Goal: Task Accomplishment & Management: Use online tool/utility

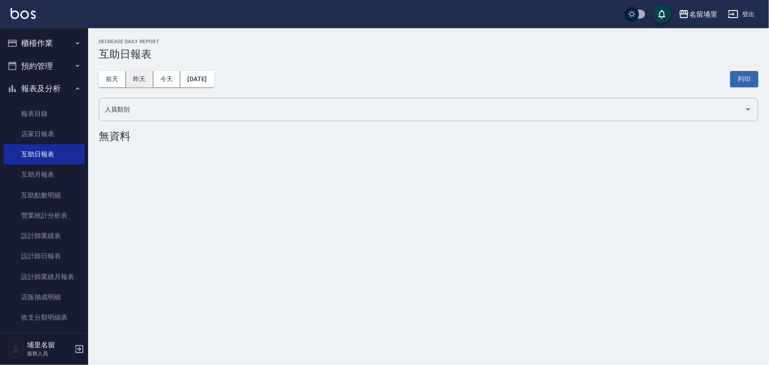
click at [132, 78] on button "昨天" at bounding box center [139, 79] width 27 height 16
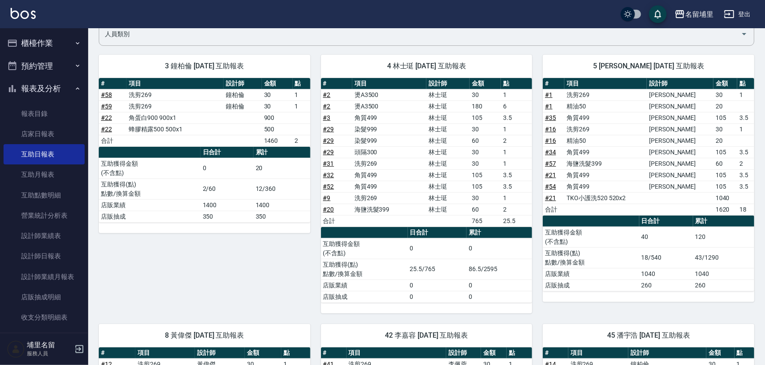
scroll to position [14, 0]
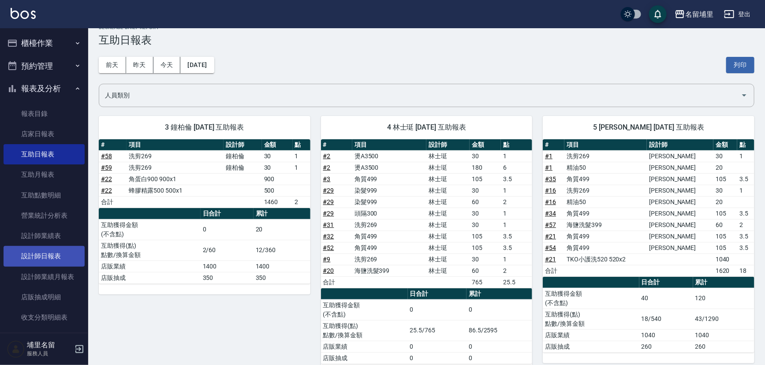
click at [54, 254] on link "設計師日報表" at bounding box center [44, 256] width 81 height 20
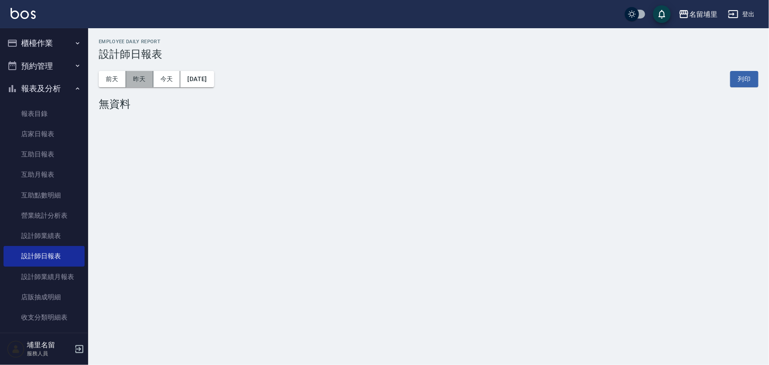
click at [139, 84] on button "昨天" at bounding box center [139, 79] width 27 height 16
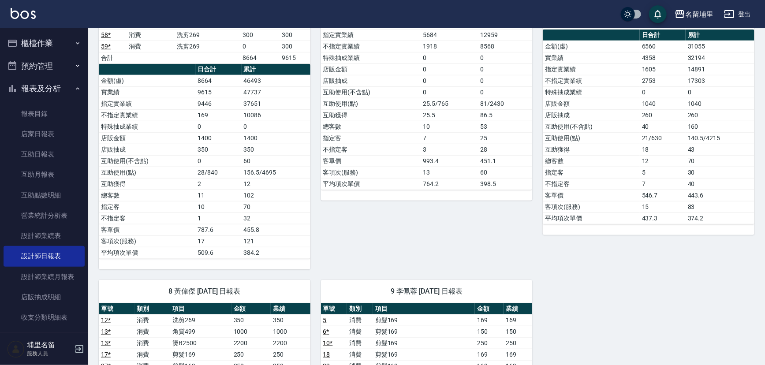
scroll to position [259, 0]
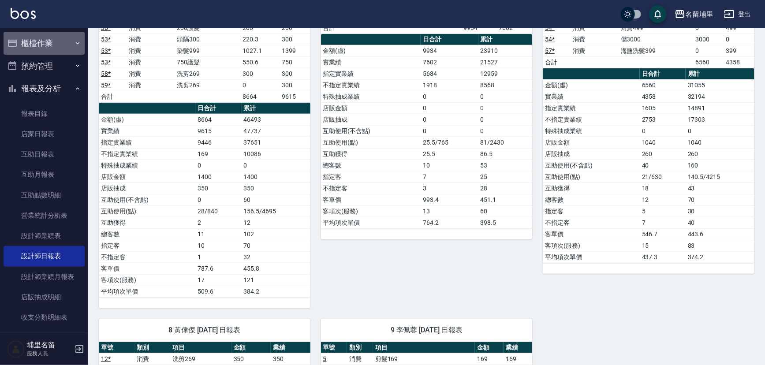
click at [48, 42] on button "櫃檯作業" at bounding box center [44, 43] width 81 height 23
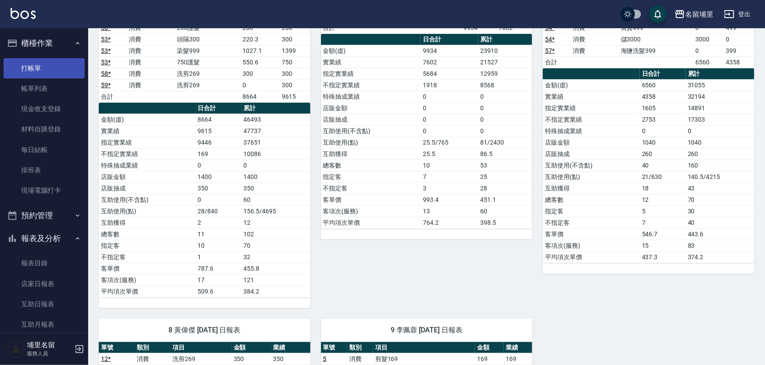
click at [41, 68] on link "打帳單" at bounding box center [44, 68] width 81 height 20
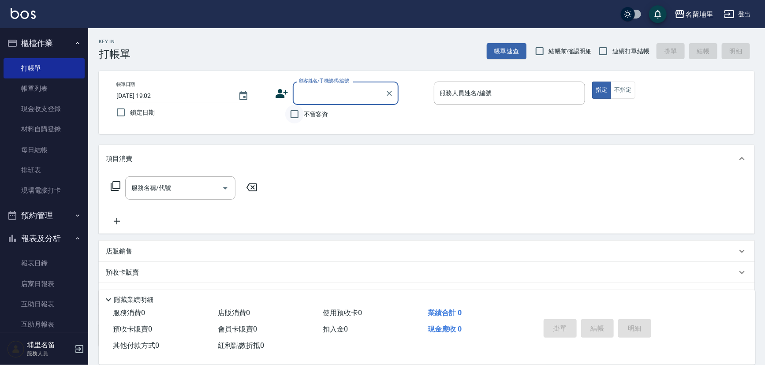
click at [294, 119] on input "不留客資" at bounding box center [294, 114] width 19 height 19
checkbox input "true"
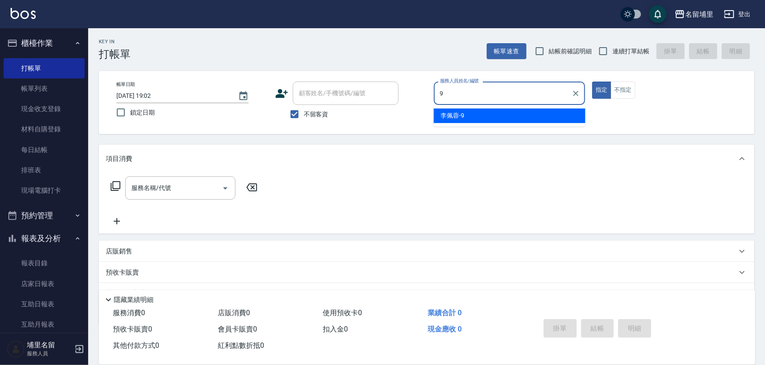
type input "李佩蓉-9"
type button "true"
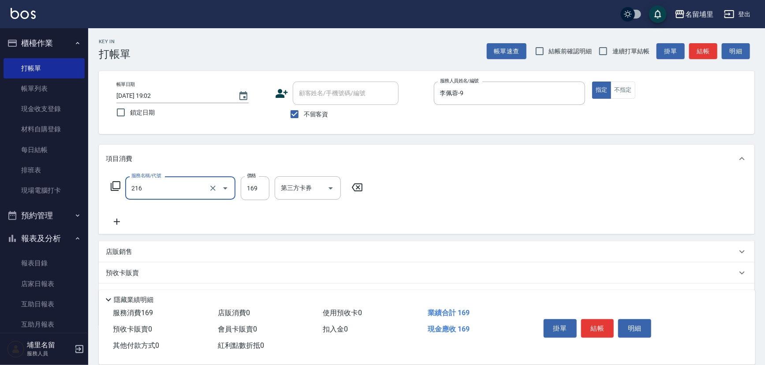
type input "剪髮169(216)"
type input "250"
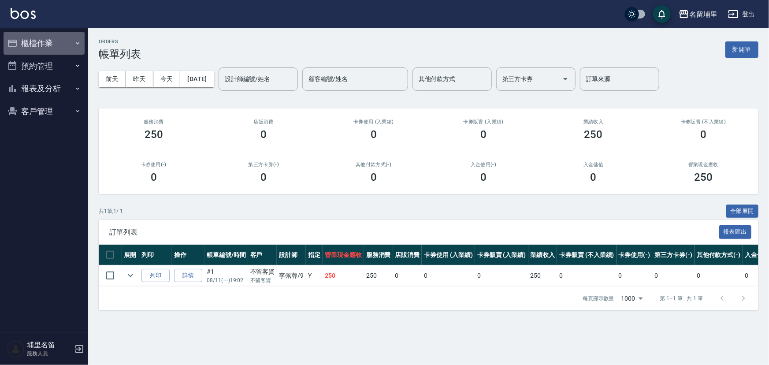
click at [41, 41] on button "櫃檯作業" at bounding box center [44, 43] width 81 height 23
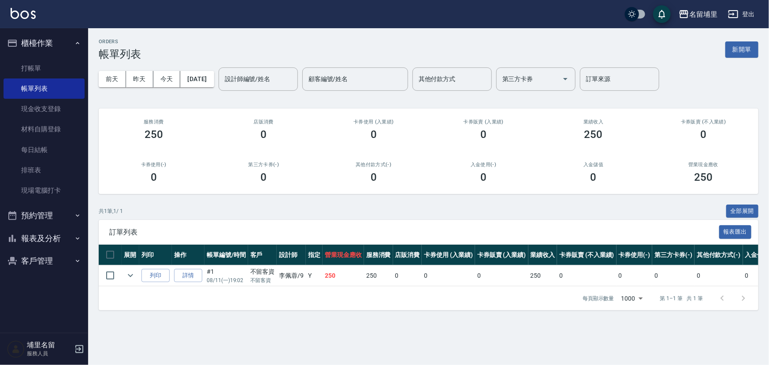
click at [149, 205] on div "共 1 筆, 1 / 1 全部展開" at bounding box center [429, 212] width 660 height 14
click at [44, 71] on link "打帳單" at bounding box center [44, 68] width 81 height 20
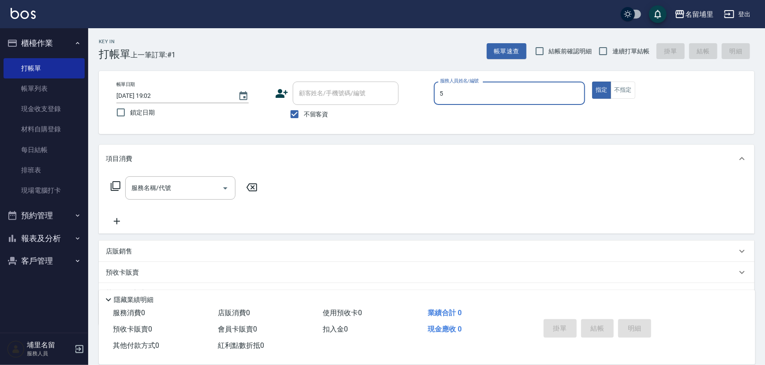
type input "蔣昀璠-5"
type button "true"
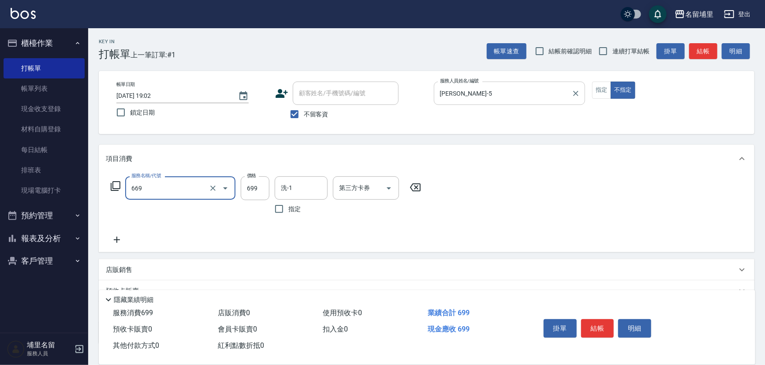
type input "精油699(669)"
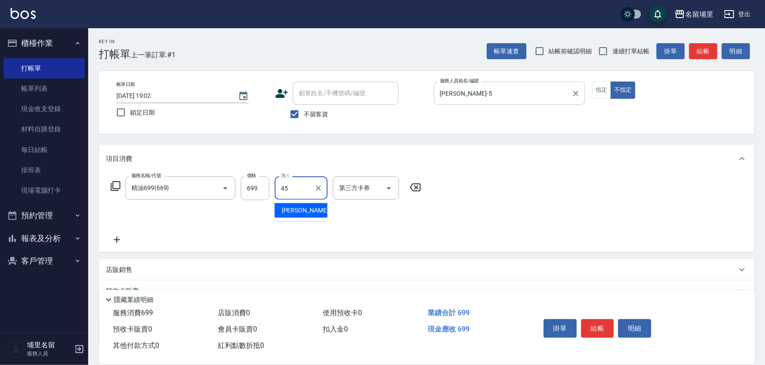
type input "[PERSON_NAME]-45"
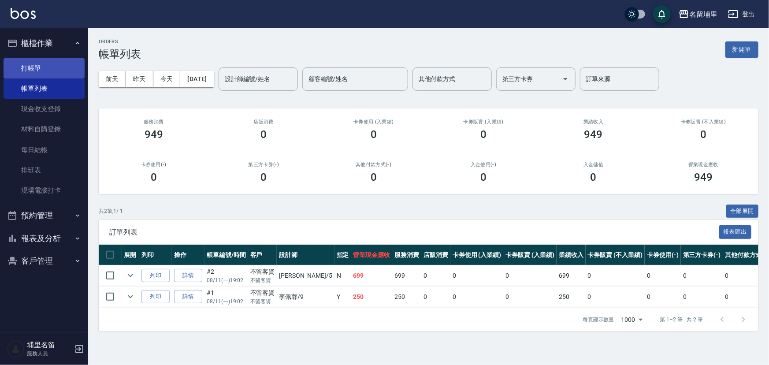
click at [46, 72] on link "打帳單" at bounding box center [44, 68] width 81 height 20
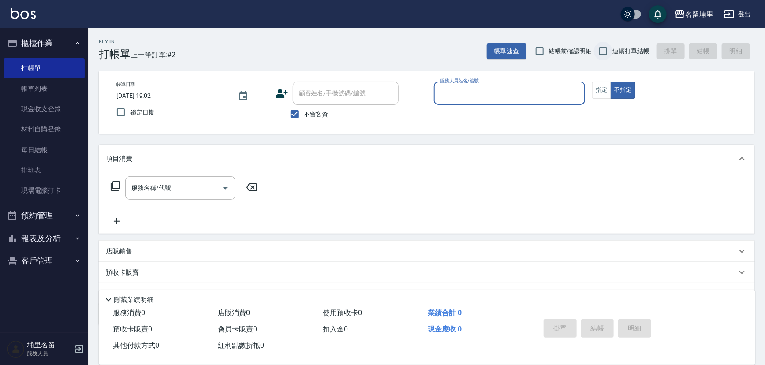
click at [603, 52] on input "連續打單結帳" at bounding box center [603, 51] width 19 height 19
checkbox input "true"
click at [484, 103] on div "服務人員姓名/編號" at bounding box center [510, 93] width 152 height 23
type input "蔣昀璠-5"
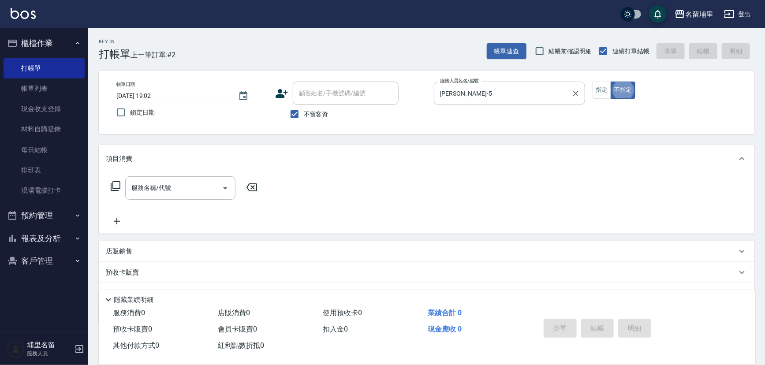
type button "false"
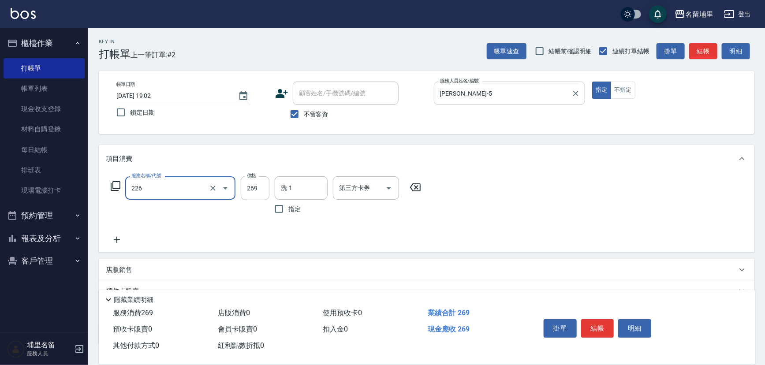
type input "洗剪269(226)"
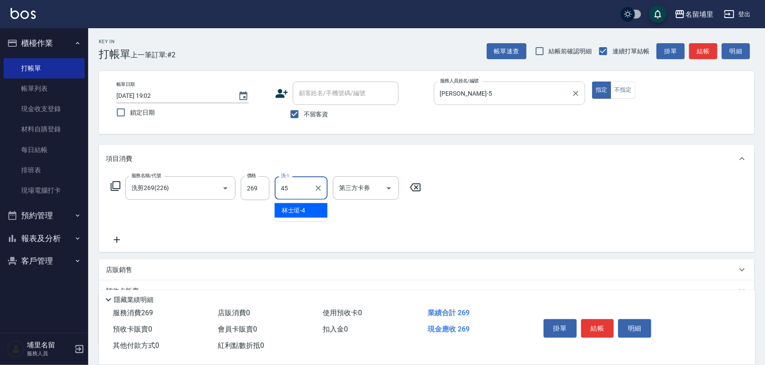
type input "[PERSON_NAME]-45"
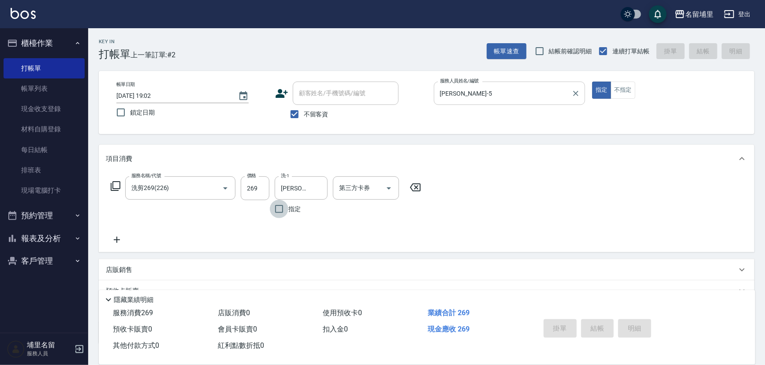
type input "2025/08/11 19:03"
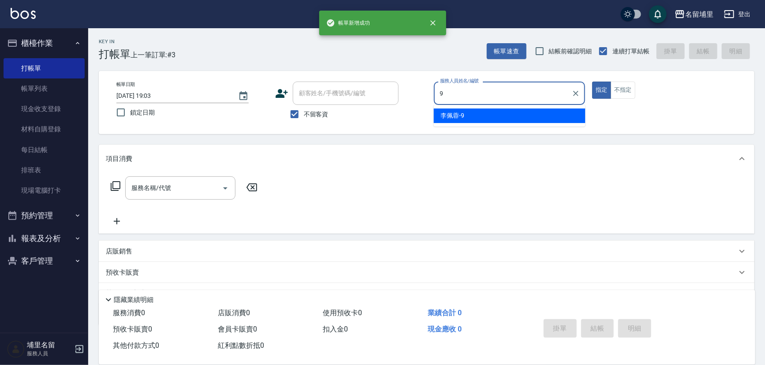
type input "李佩蓉-9"
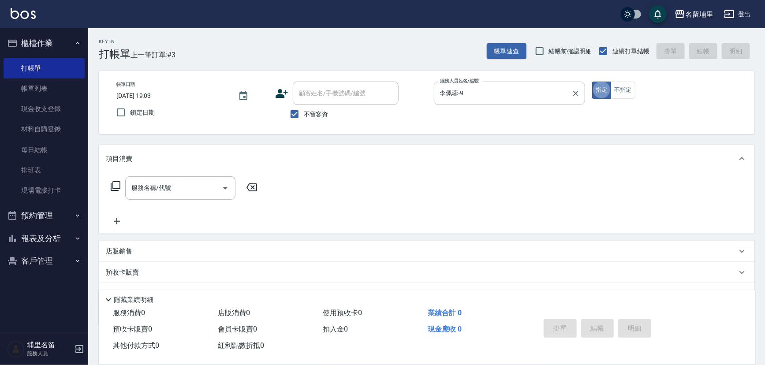
type button "true"
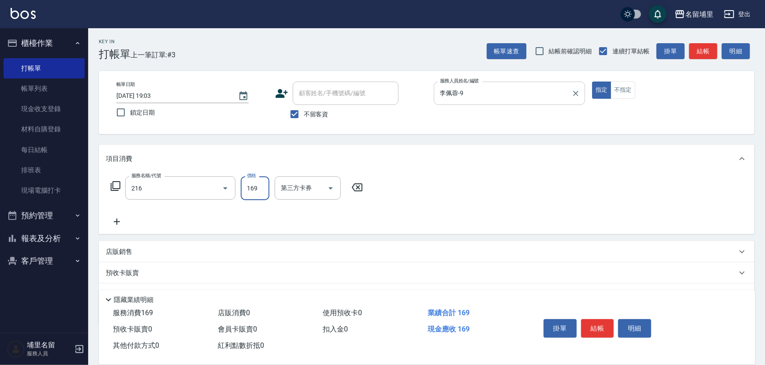
type input "剪髮169(216)"
type input "250"
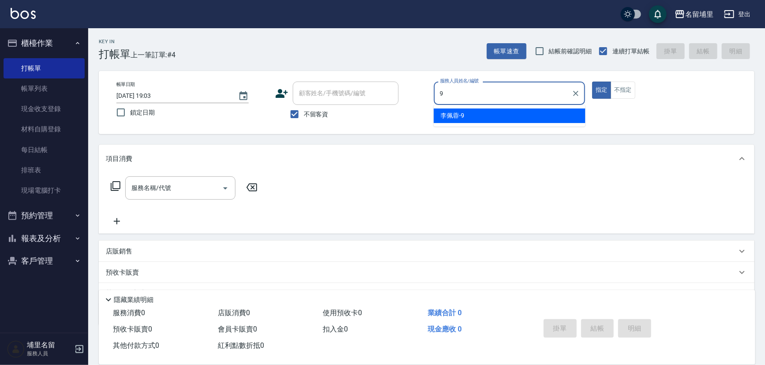
type input "李佩蓉-9"
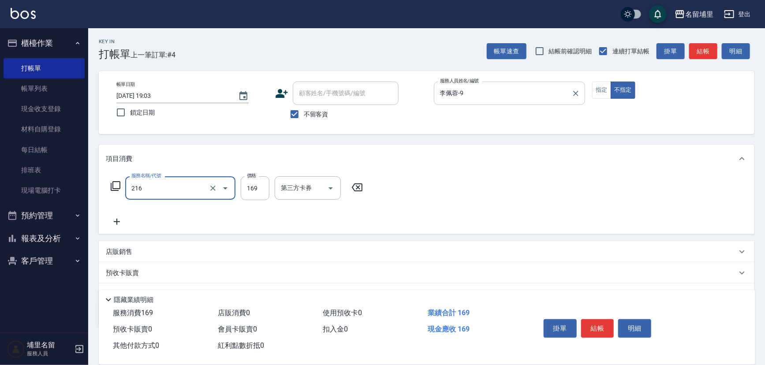
type input "剪髮169(216)"
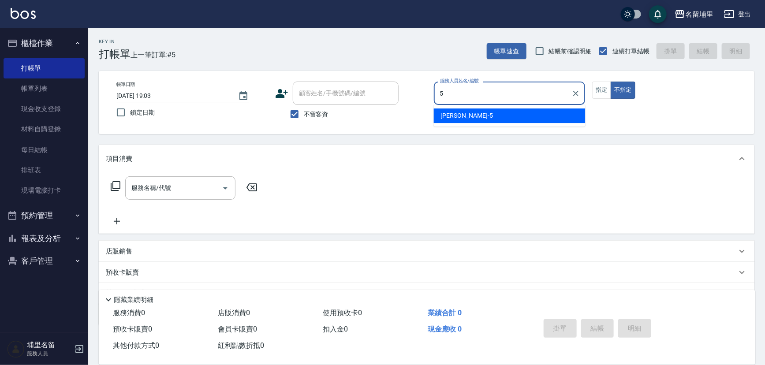
type input "蔣昀璠-5"
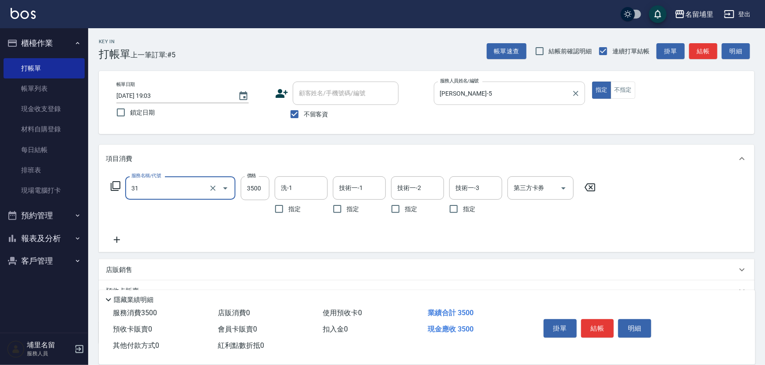
type input "燙A3500(31)"
type input "3299"
type input "[PERSON_NAME]-45"
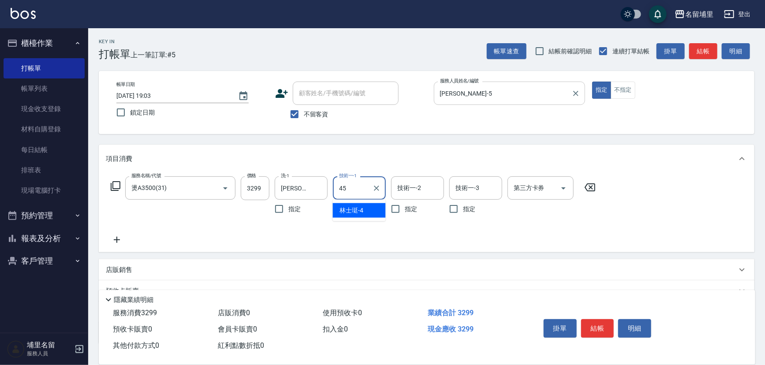
type input "[PERSON_NAME]-45"
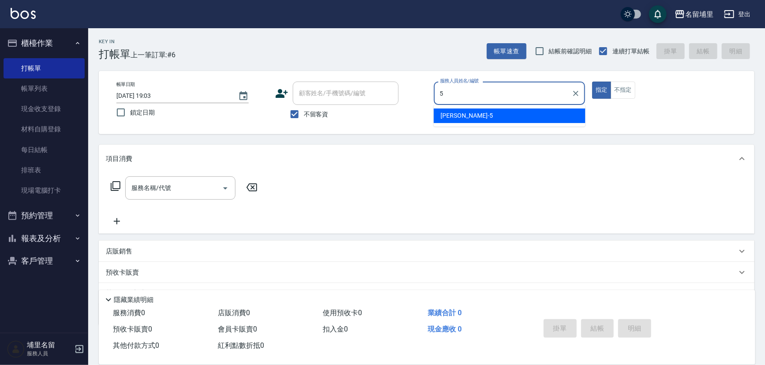
type input "蔣昀璠-5"
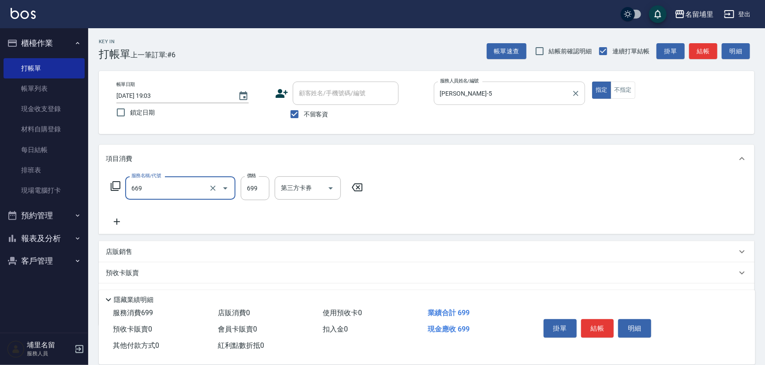
type input "精油699(669)"
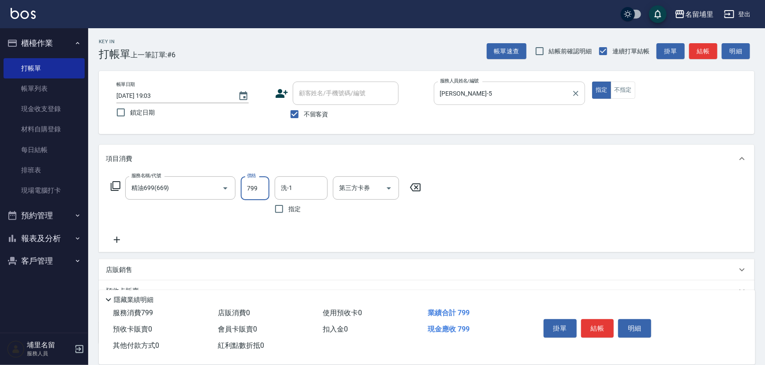
type input "799"
type input "[PERSON_NAME]-45"
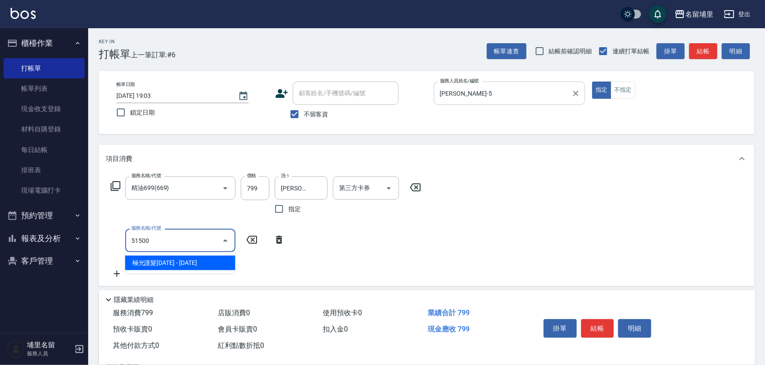
type input "極光護髮1500(51500)"
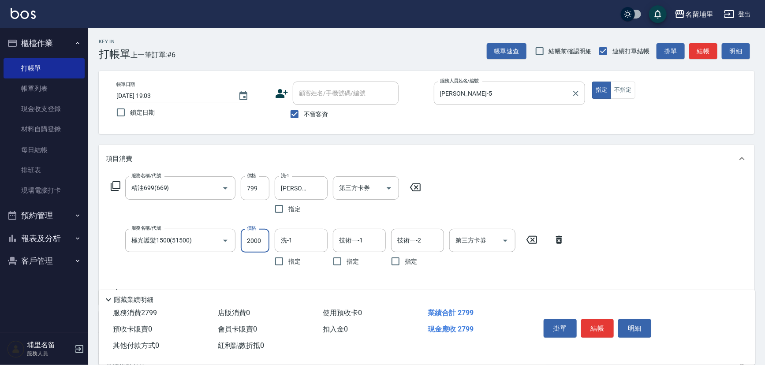
type input "2000"
type input "[PERSON_NAME]-45"
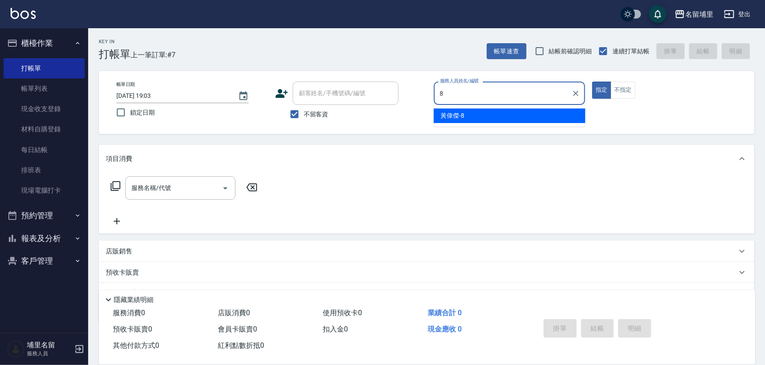
type input "[PERSON_NAME]-8"
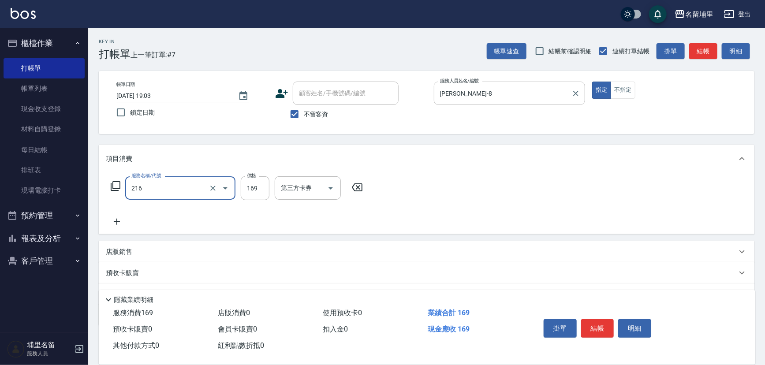
type input "剪髮169(216)"
type input "250"
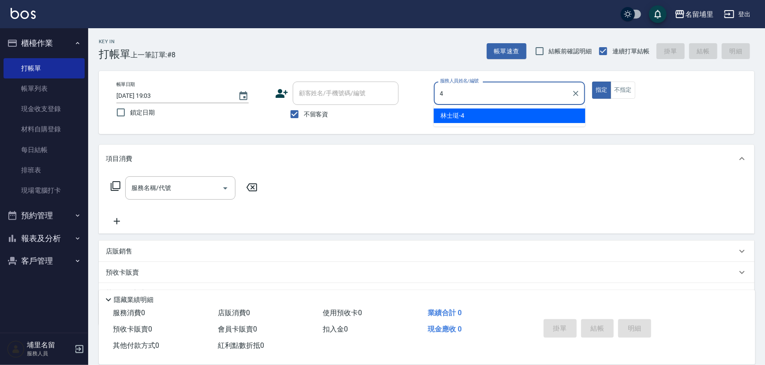
type input "林士珽-4"
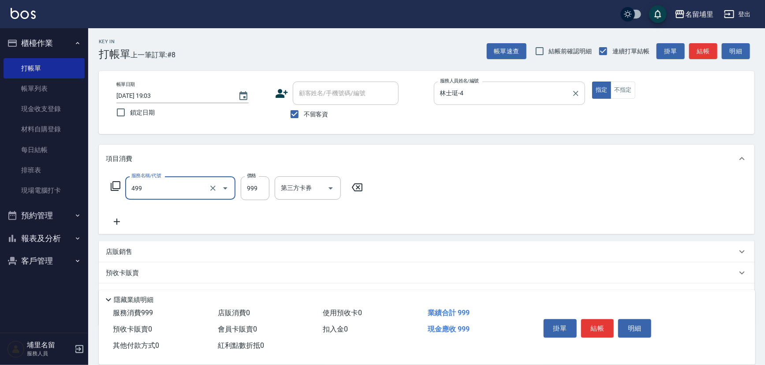
type input "染髮999(499)"
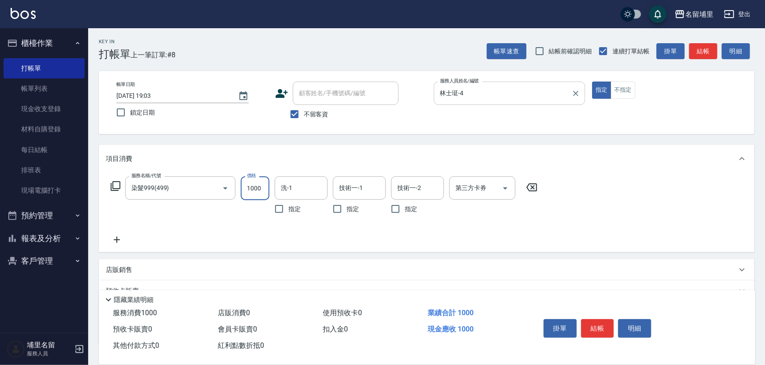
type input "1000"
type input "林士珽-4"
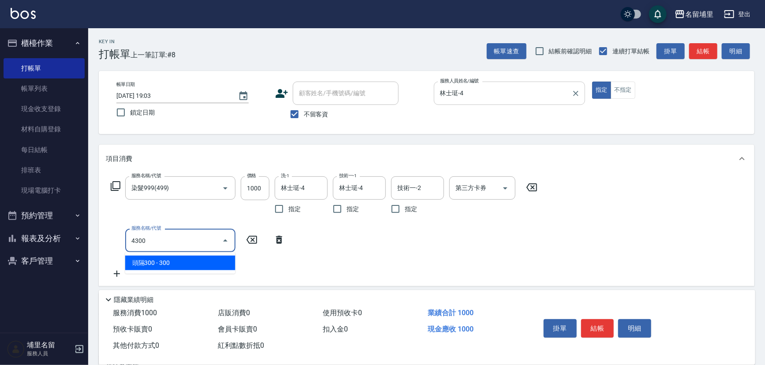
type input "頭隔300(4300)"
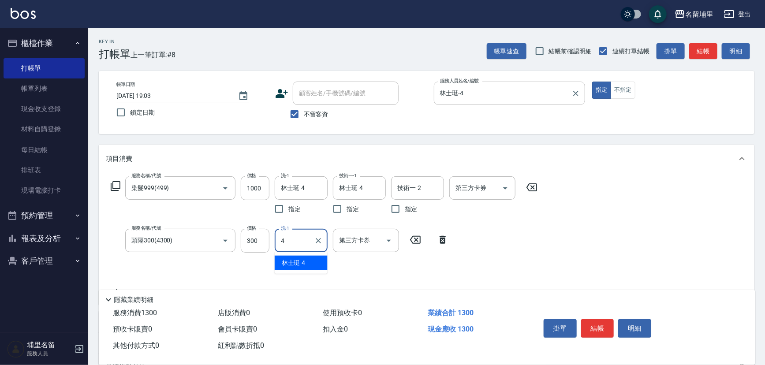
type input "林士珽-4"
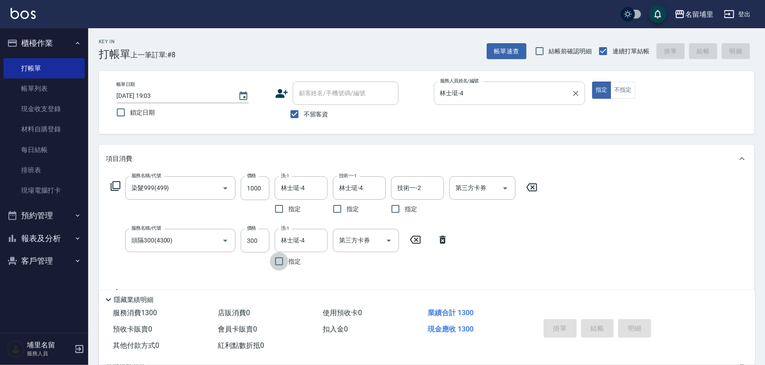
type input "2025/08/11 19:04"
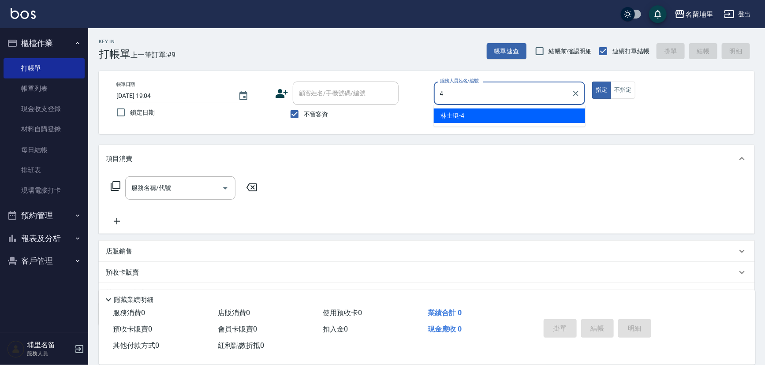
type input "林士珽-4"
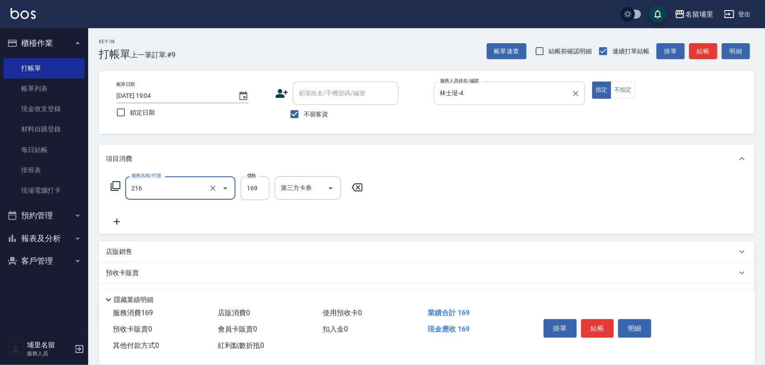
type input "剪髮169(216)"
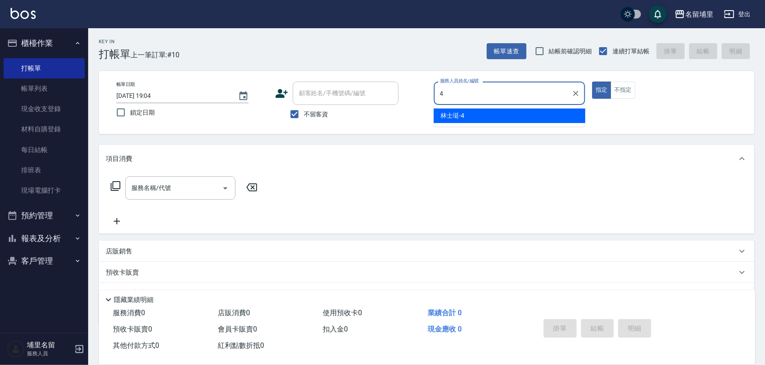
type input "林士珽-4"
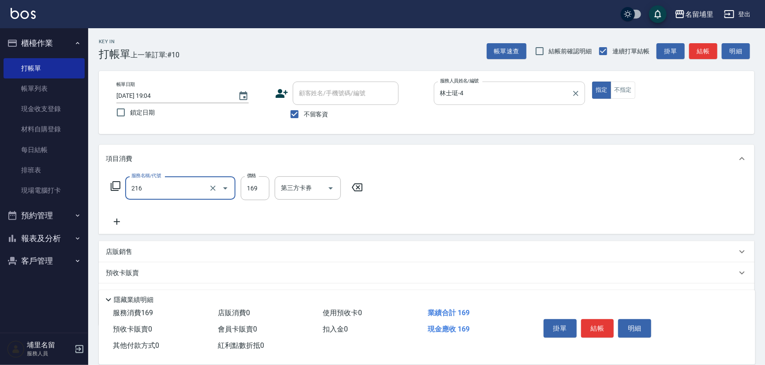
type input "剪髮169(216)"
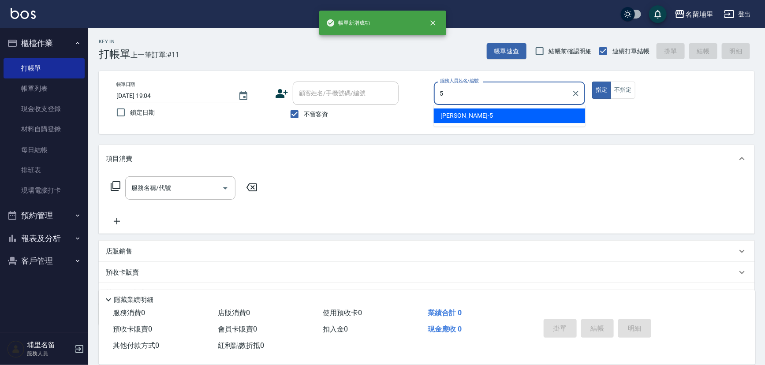
type input "蔣昀璠-5"
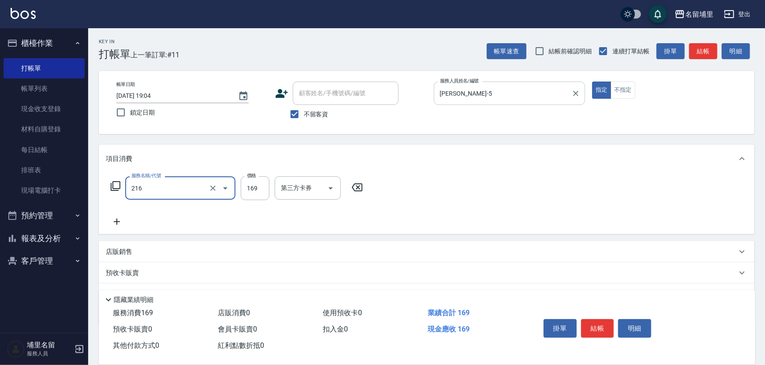
type input "剪髮169(216)"
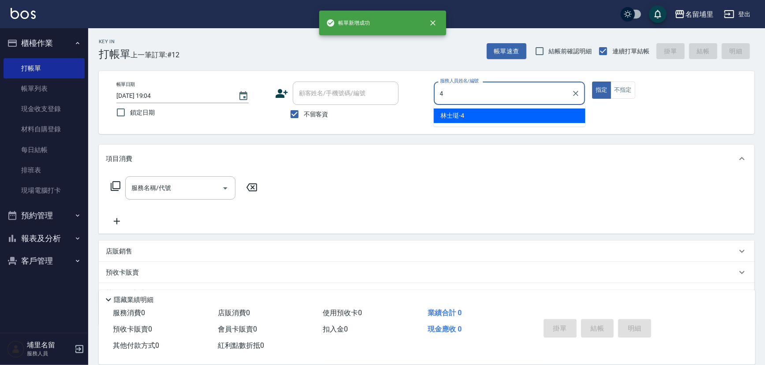
type input "林士珽-4"
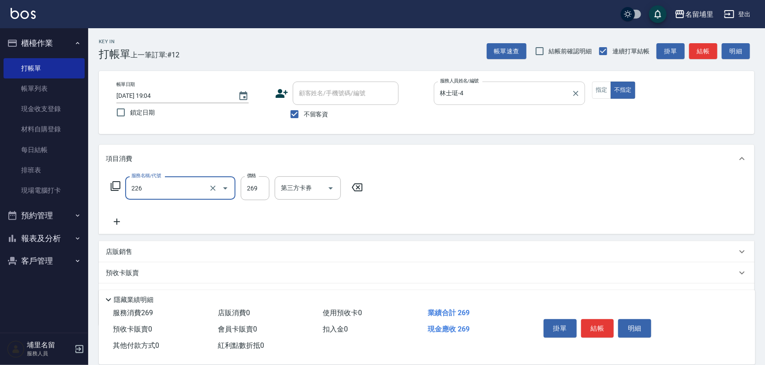
type input "洗剪269(226)"
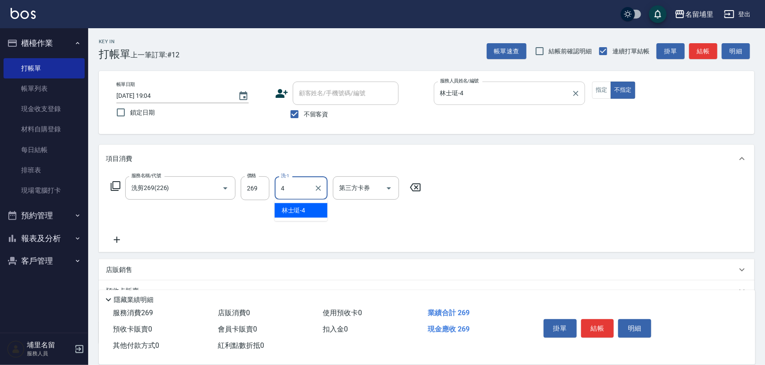
type input "林士珽-4"
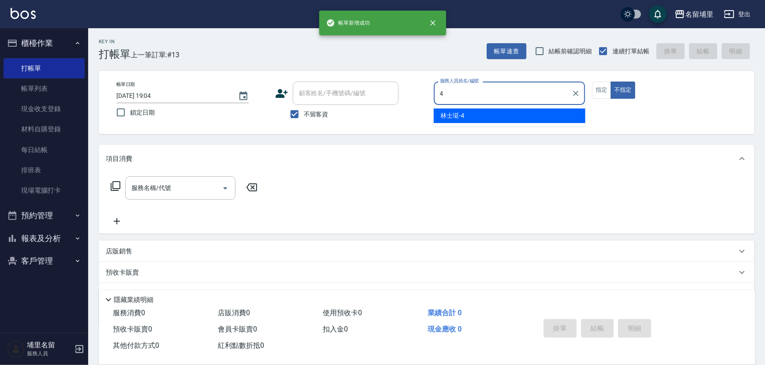
type input "林士珽-4"
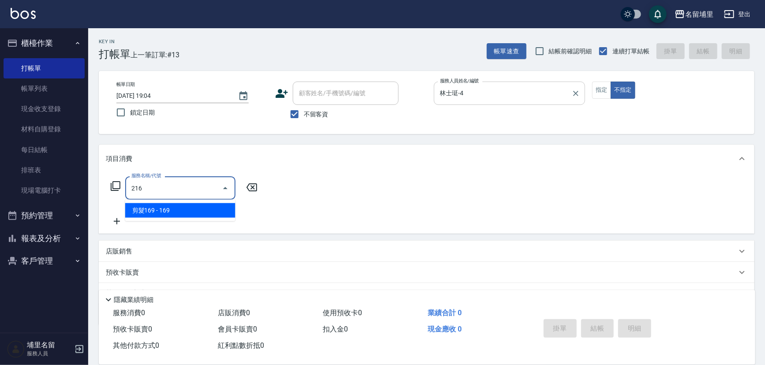
type input "剪髮169(216)"
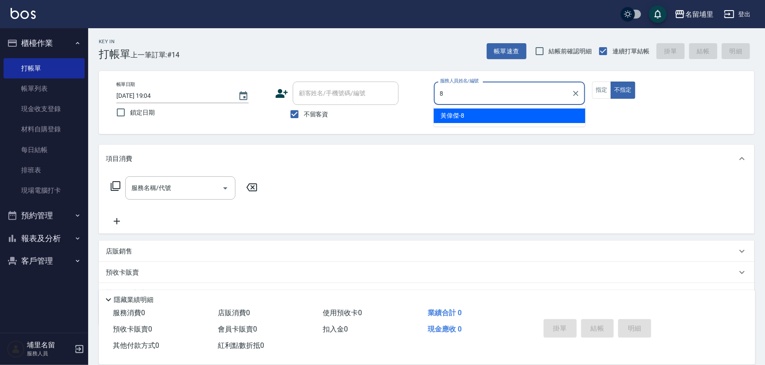
type input "[PERSON_NAME]-8"
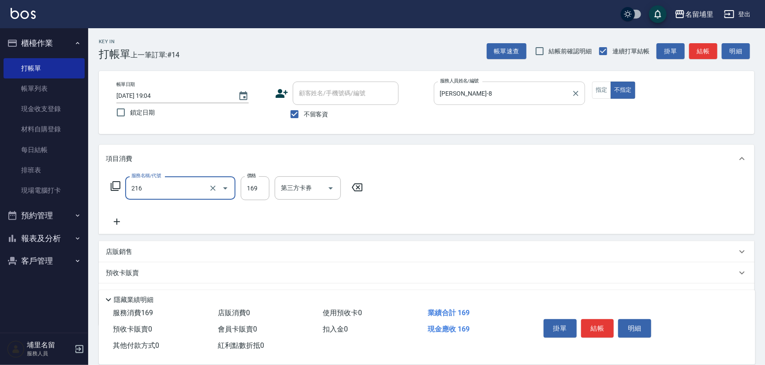
type input "剪髮169(216)"
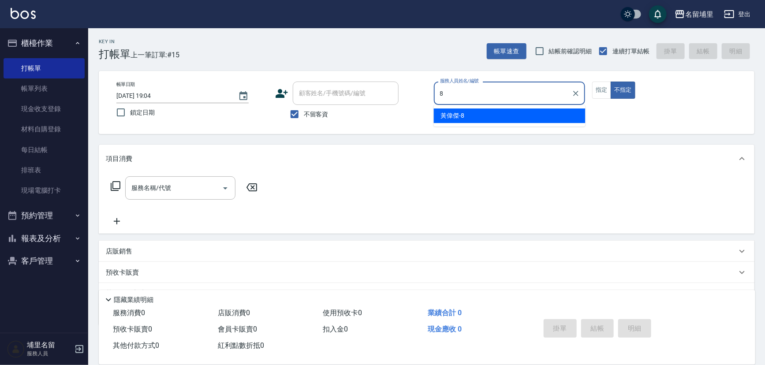
type input "[PERSON_NAME]-8"
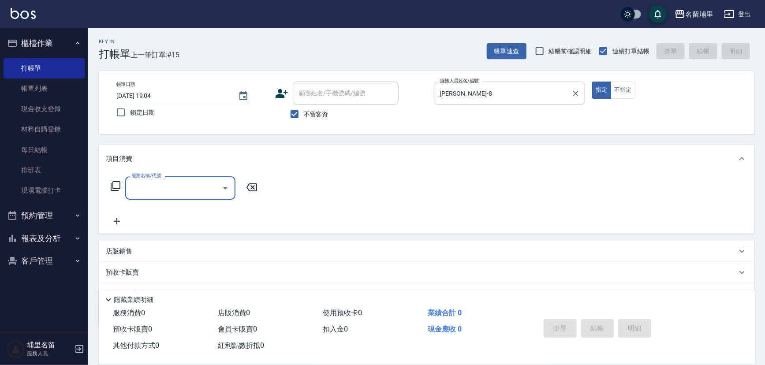
type input "3"
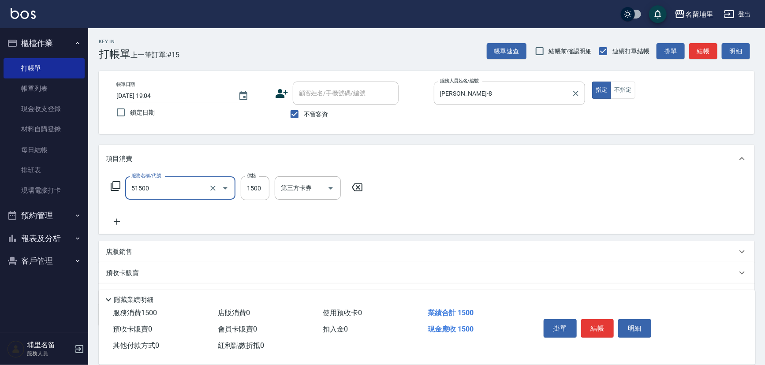
type input "極光護髮1500(51500)"
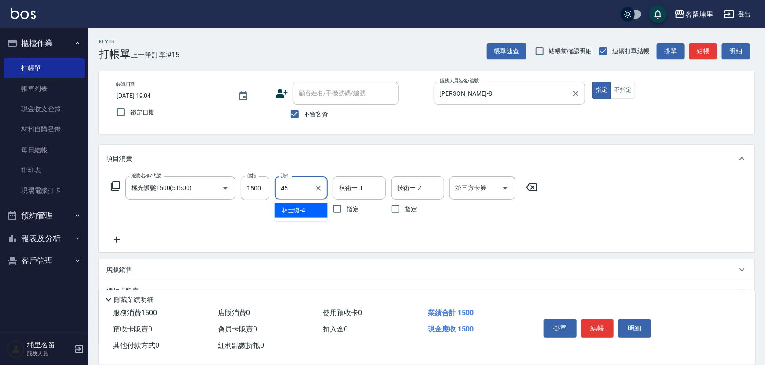
type input "[PERSON_NAME]-45"
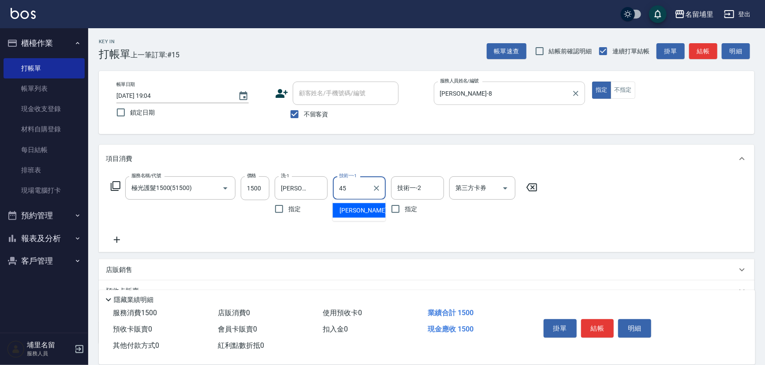
type input "[PERSON_NAME]-45"
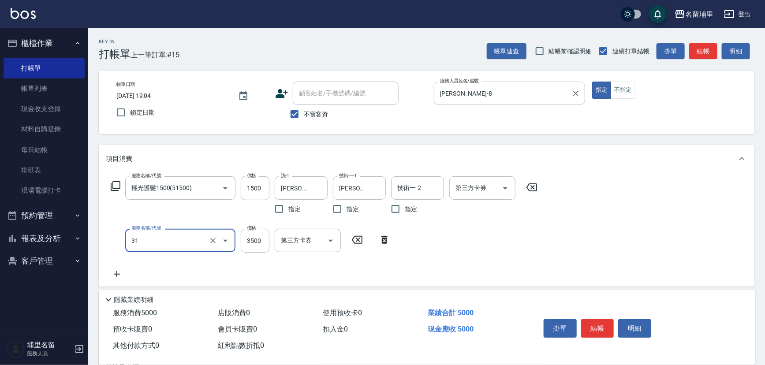
type input "燙A3500(31)"
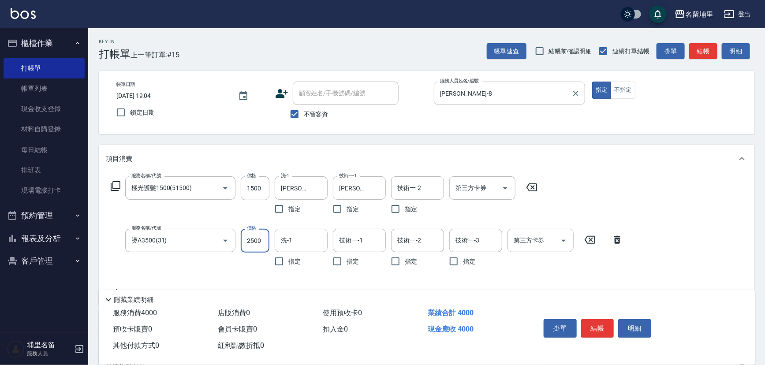
type input "2500"
type input "[PERSON_NAME]-45"
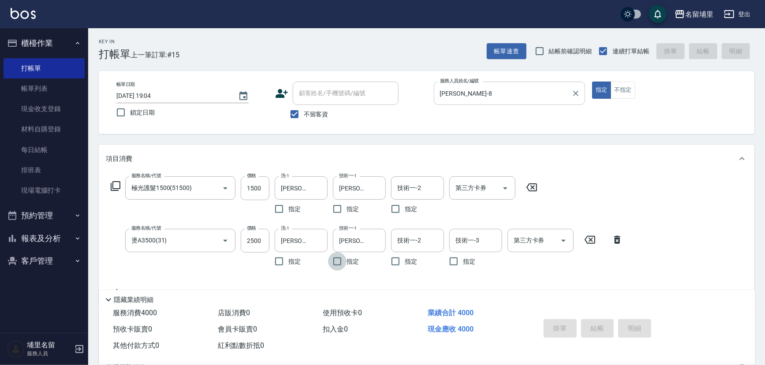
type input "2025/08/11 19:05"
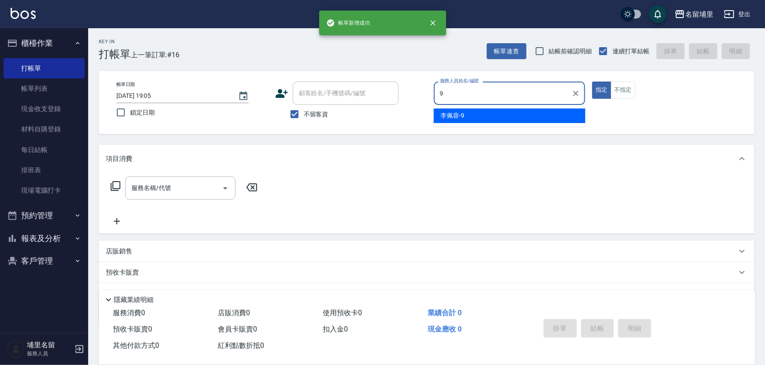
type input "李佩蓉-9"
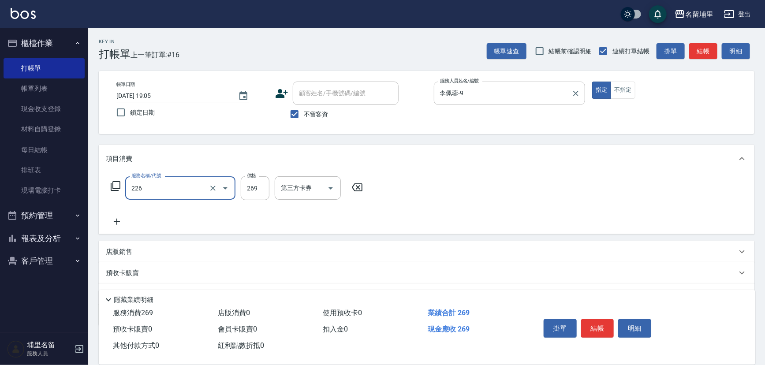
type input "洗剪269(226)"
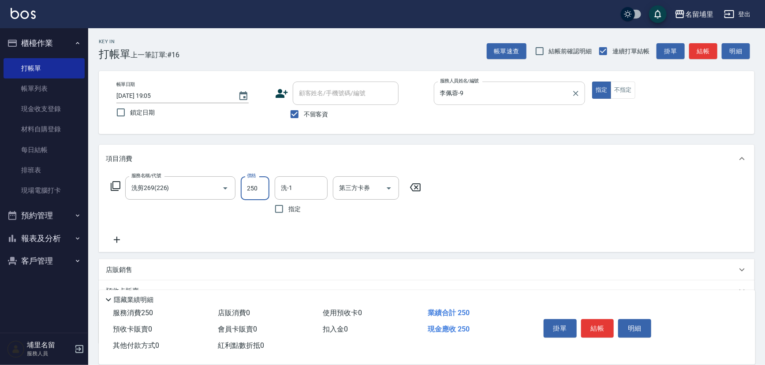
type input "250"
click at [220, 185] on icon "Open" at bounding box center [225, 188] width 11 height 11
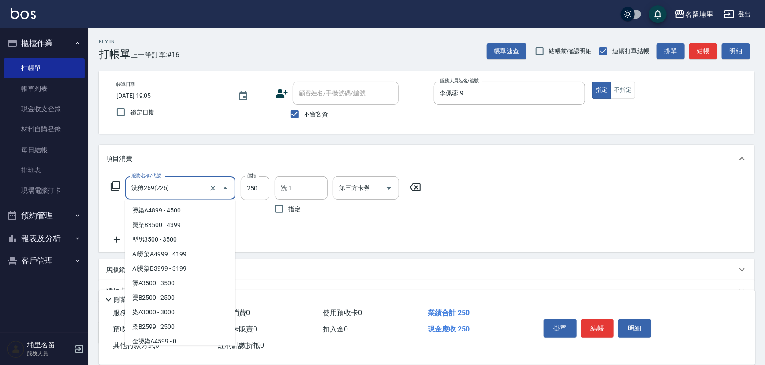
scroll to position [105, 0]
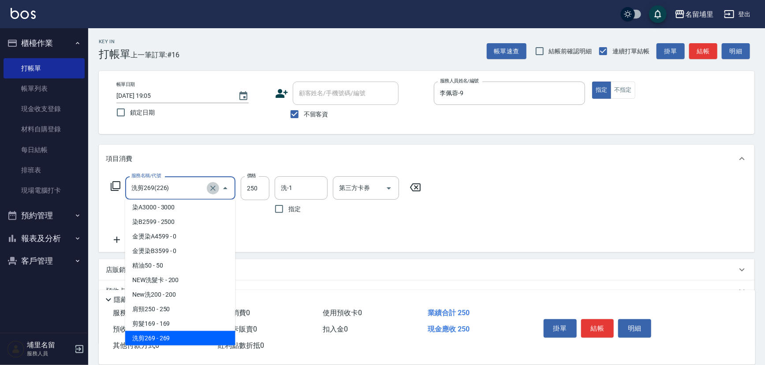
click at [216, 189] on icon "Clear" at bounding box center [213, 188] width 9 height 9
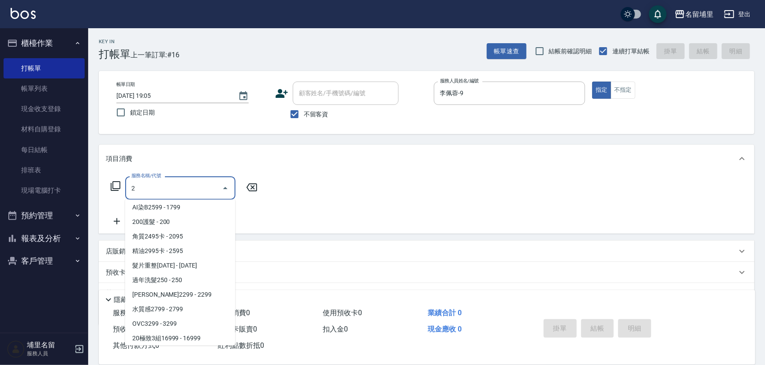
scroll to position [0, 0]
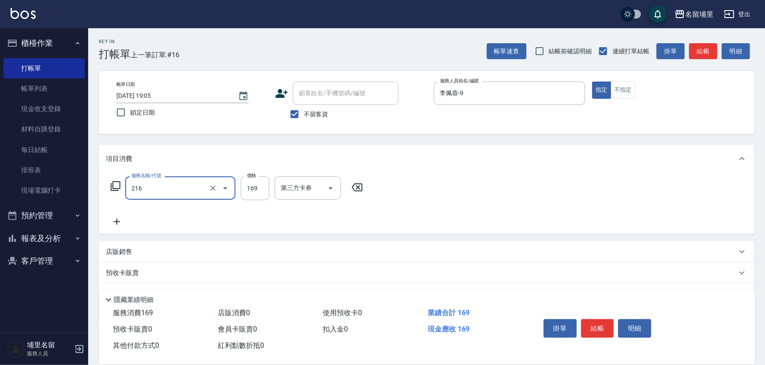
type input "剪髮169(216)"
type input "250"
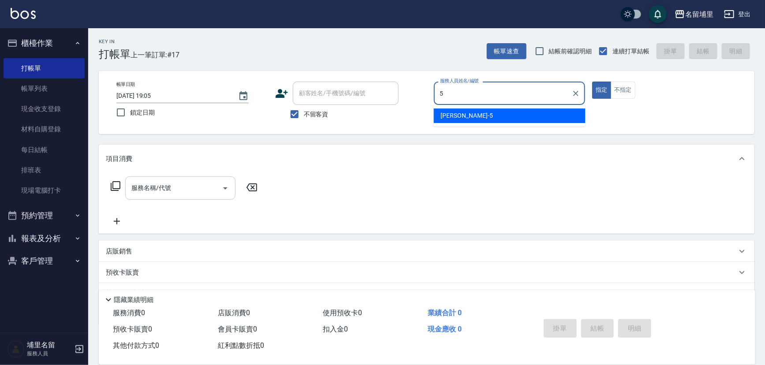
type input "蔣昀璠-5"
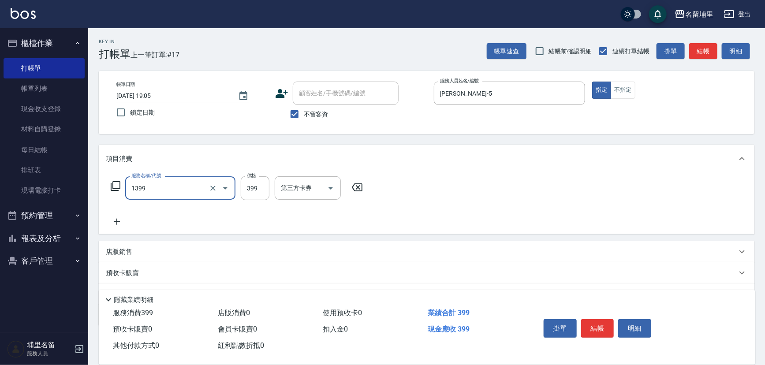
type input "海鹽洗髮399(1399)"
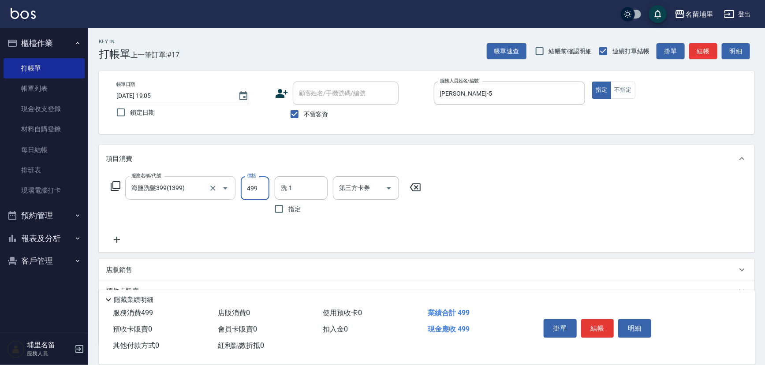
type input "499"
type input "李嘉容-42"
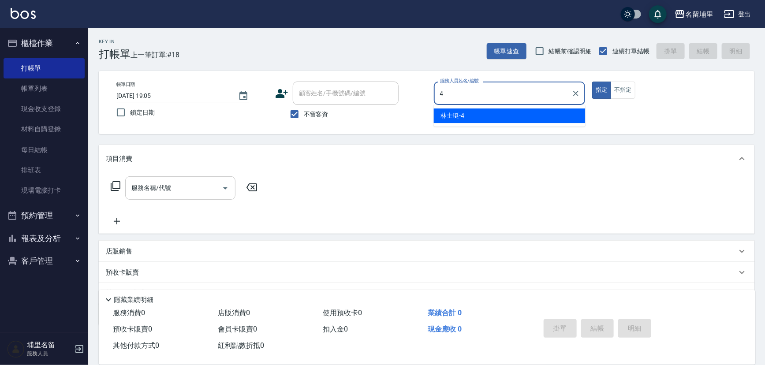
type input "林士珽-4"
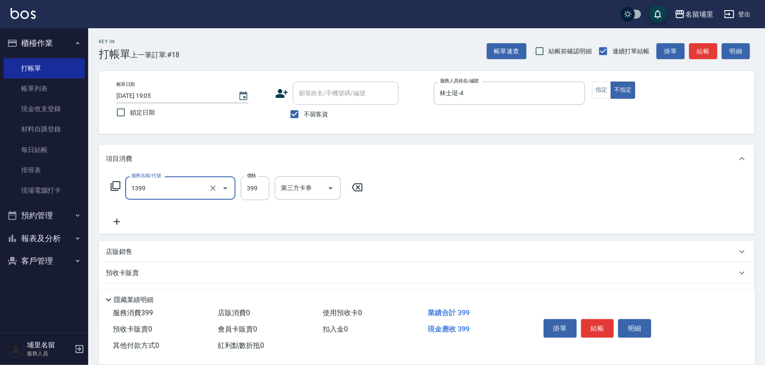
type input "海鹽洗髮399(1399)"
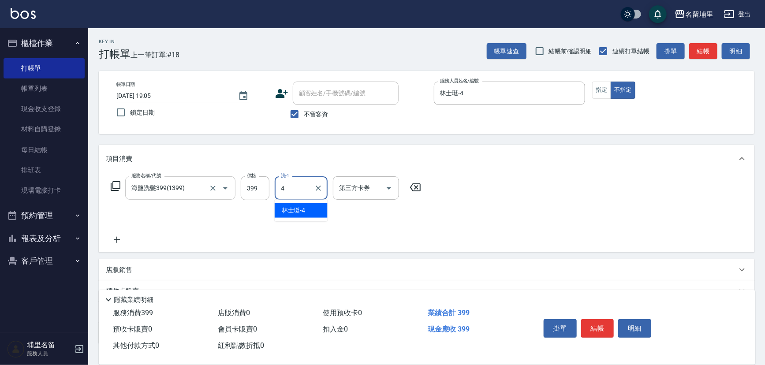
type input "林士珽-4"
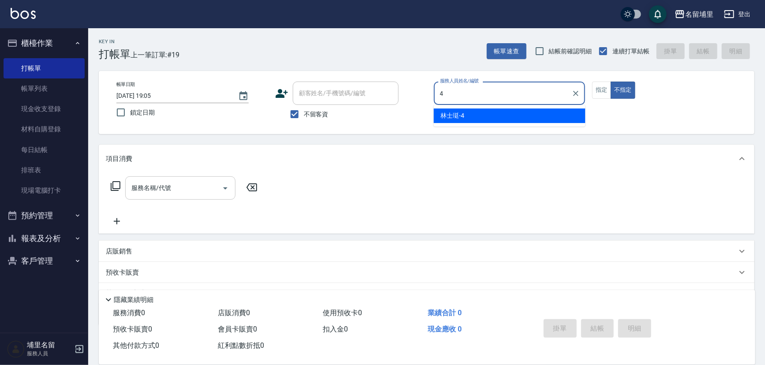
type input "林士珽-4"
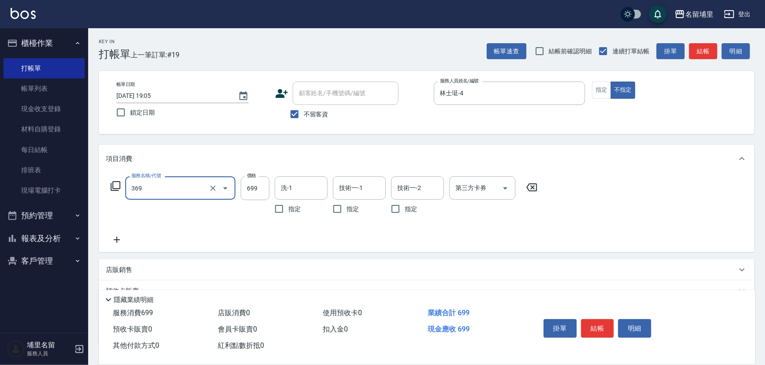
type input "基礎燙699(369)"
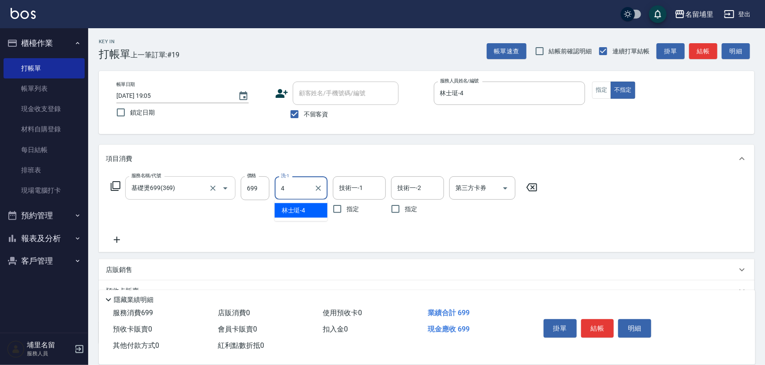
type input "林士珽-4"
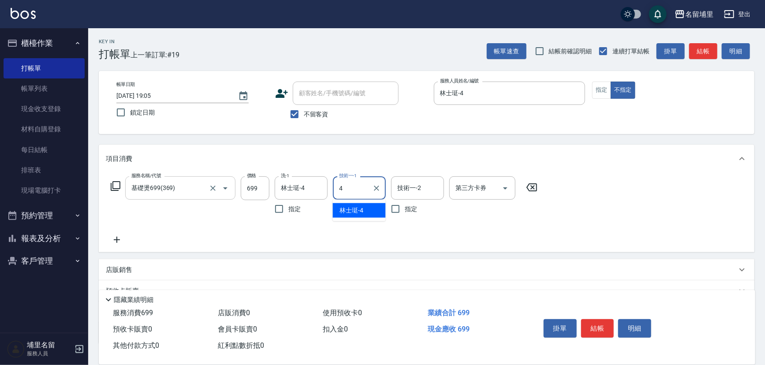
type input "林士珽-4"
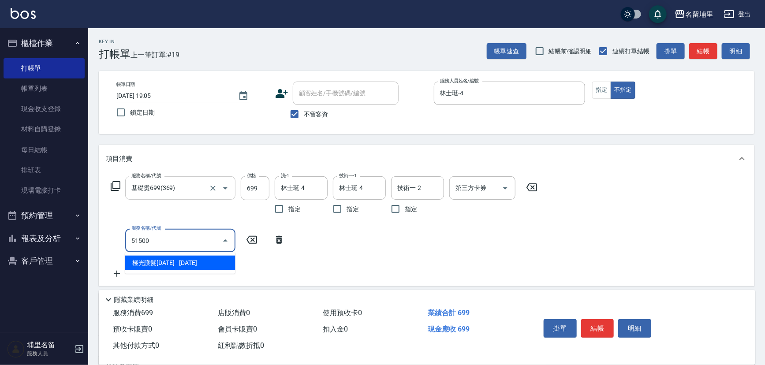
type input "極光護髮1500(51500)"
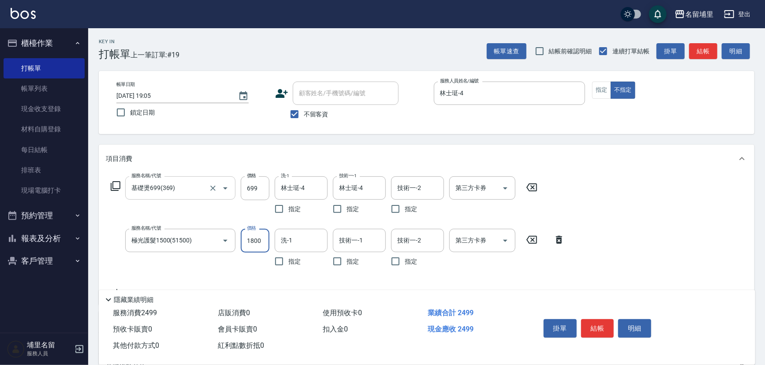
type input "1800"
type input "林士珽-4"
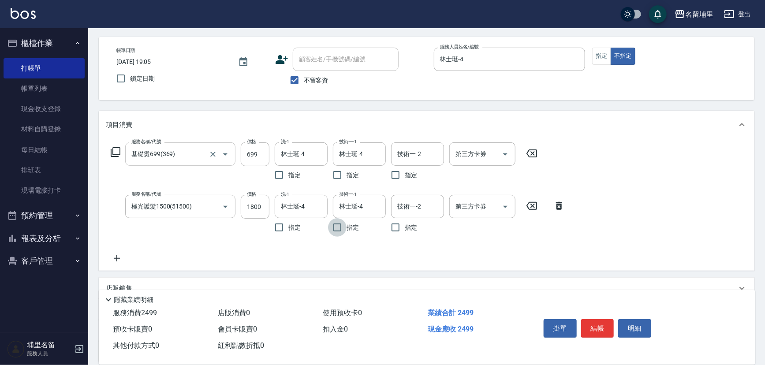
scroll to position [80, 0]
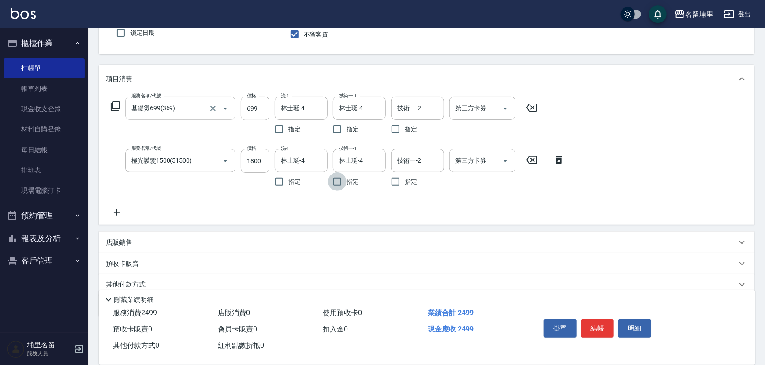
click at [119, 211] on icon at bounding box center [117, 212] width 22 height 11
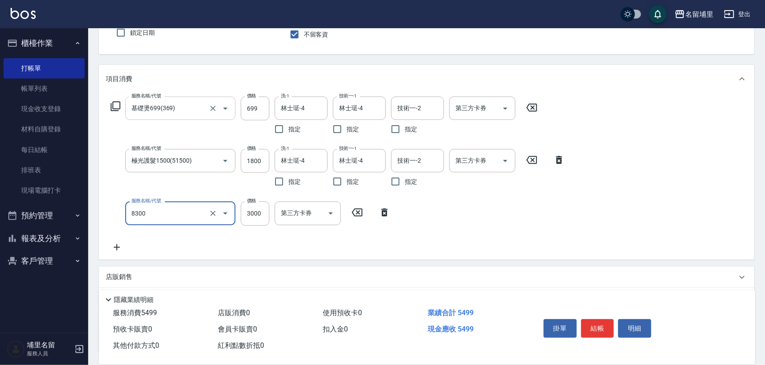
type input "儲3000(8300)"
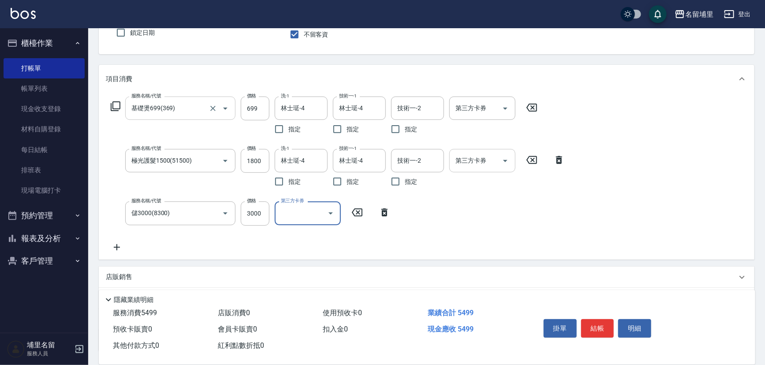
click at [506, 161] on icon "Open" at bounding box center [505, 161] width 11 height 11
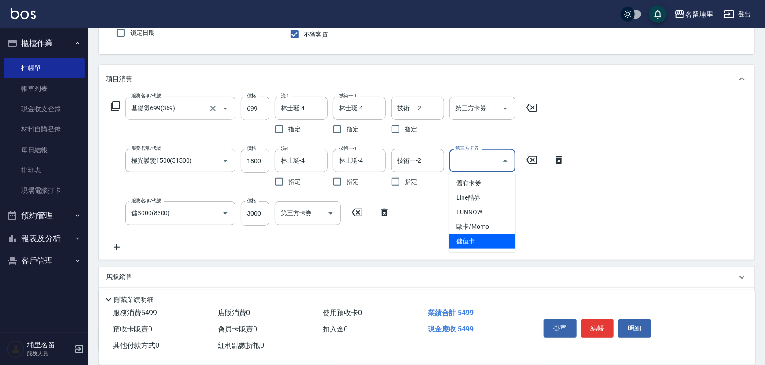
click at [480, 238] on span "儲值卡" at bounding box center [482, 241] width 66 height 15
type input "儲值卡"
click at [503, 106] on icon "Open" at bounding box center [505, 108] width 11 height 11
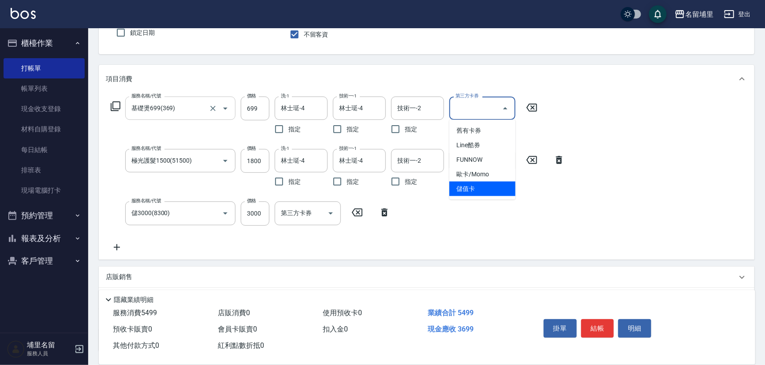
drag, startPoint x: 485, startPoint y: 192, endPoint x: 501, endPoint y: 213, distance: 26.1
click at [486, 192] on span "儲值卡" at bounding box center [482, 189] width 66 height 15
type input "儲值卡"
click at [591, 325] on button "結帳" at bounding box center [597, 328] width 33 height 19
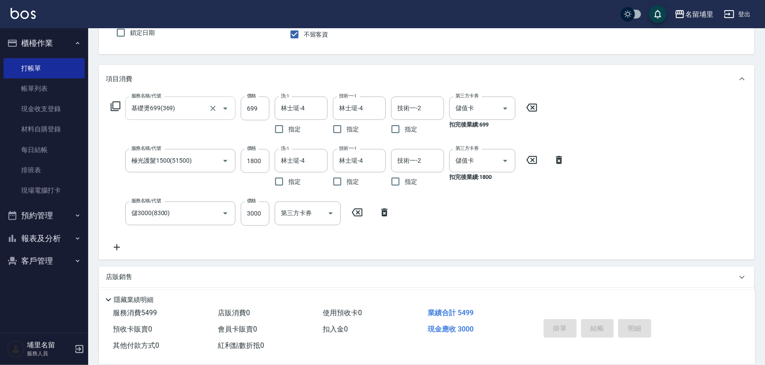
type input "2025/08/11 19:06"
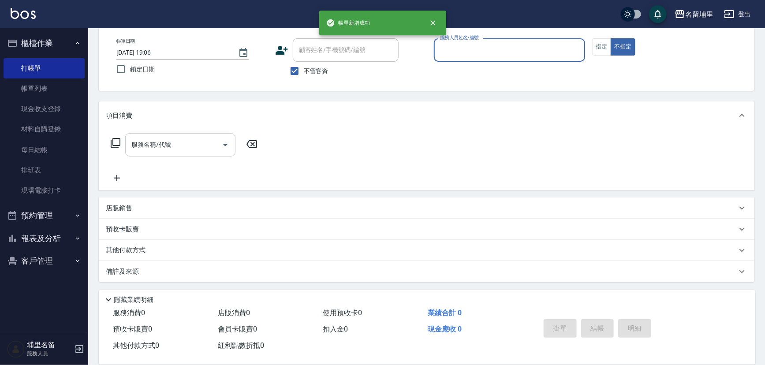
scroll to position [43, 0]
type input "6"
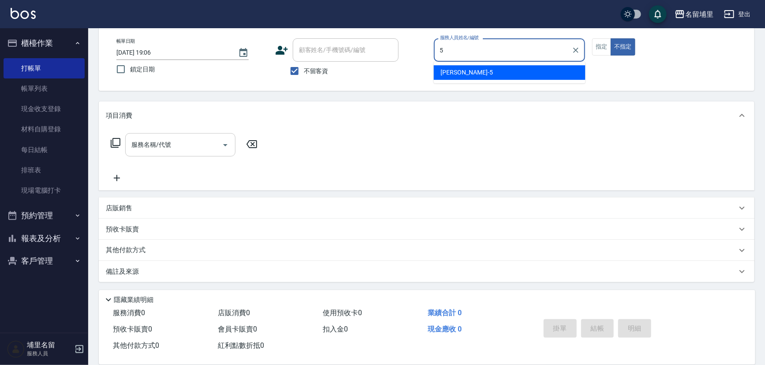
type input "蔣昀璠-5"
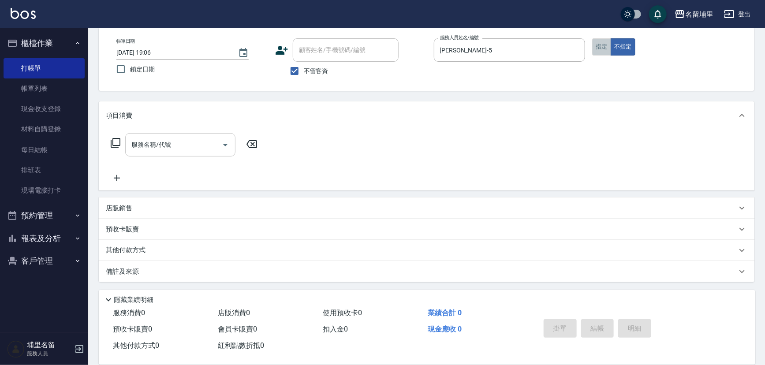
click at [606, 43] on button "指定" at bounding box center [601, 46] width 19 height 17
click at [185, 145] on input "服務名稱/代號" at bounding box center [173, 144] width 89 height 15
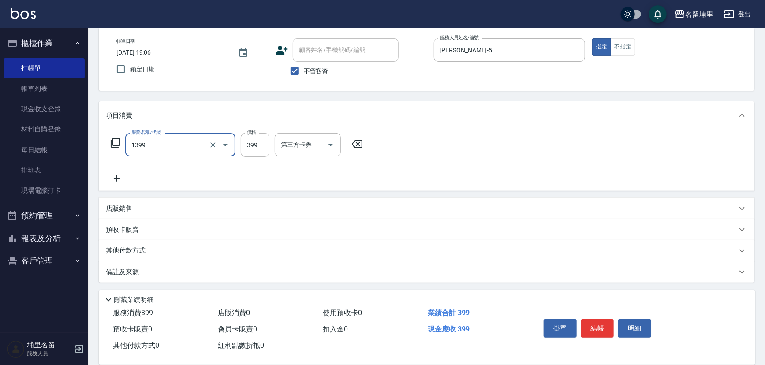
type input "海鹽洗髮399(1399)"
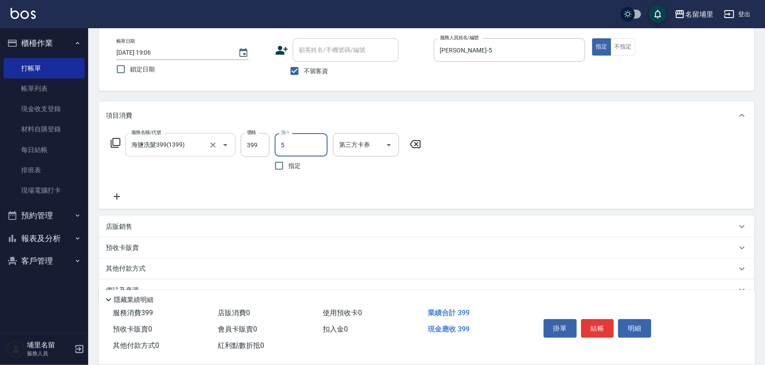
type input "蔣昀璠-5"
click at [387, 148] on icon "Open" at bounding box center [389, 145] width 11 height 11
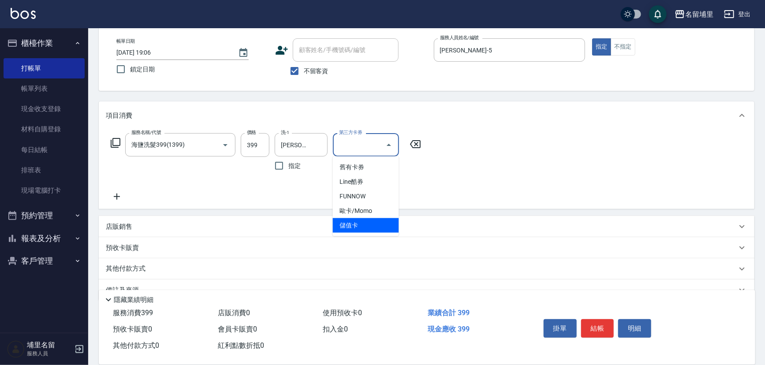
click at [372, 230] on span "儲值卡" at bounding box center [366, 225] width 66 height 15
type input "儲值卡"
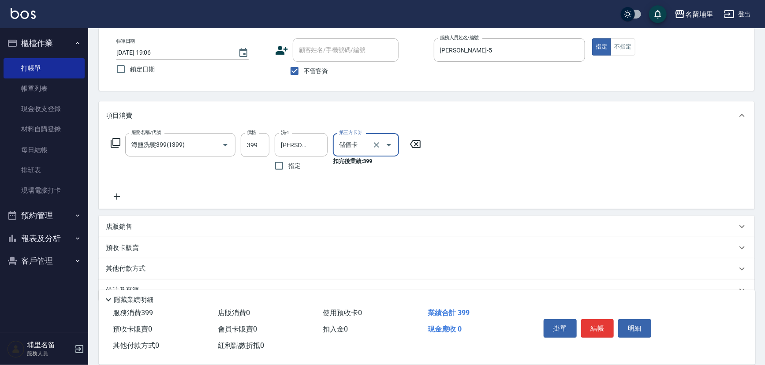
click at [409, 198] on div "服務名稱/代號 海鹽洗髮399(1399) 服務名稱/代號 價格 399 價格 洗-1 蔣昀璠-5 洗-1 指定 第三方卡券 儲值卡 第三方卡券 扣完後業績:…" at bounding box center [266, 167] width 321 height 69
click at [596, 325] on button "結帳" at bounding box center [597, 328] width 33 height 19
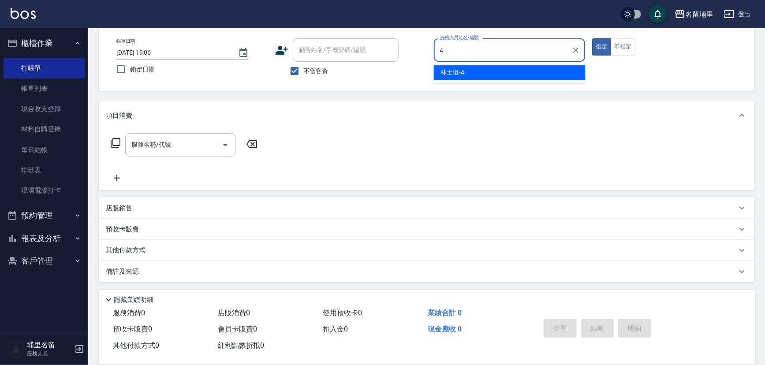
type input "林士珽-4"
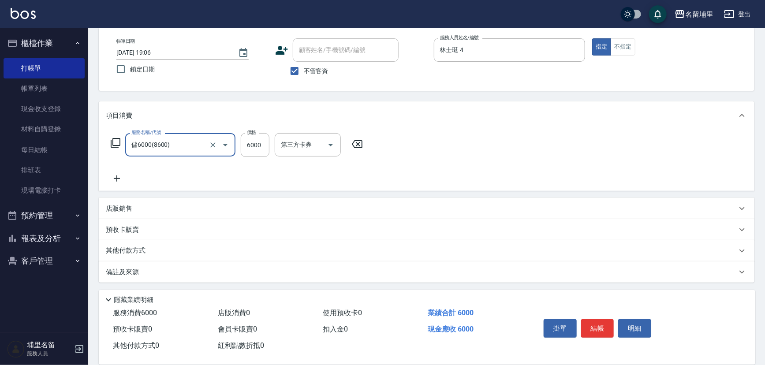
type input "儲6000(8600)"
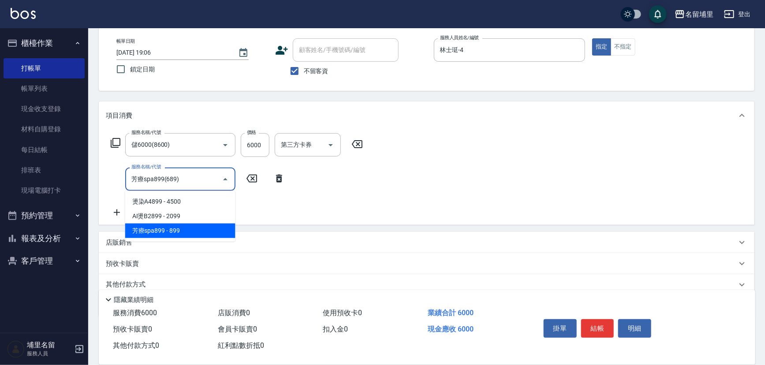
type input "芳療spa899(689)"
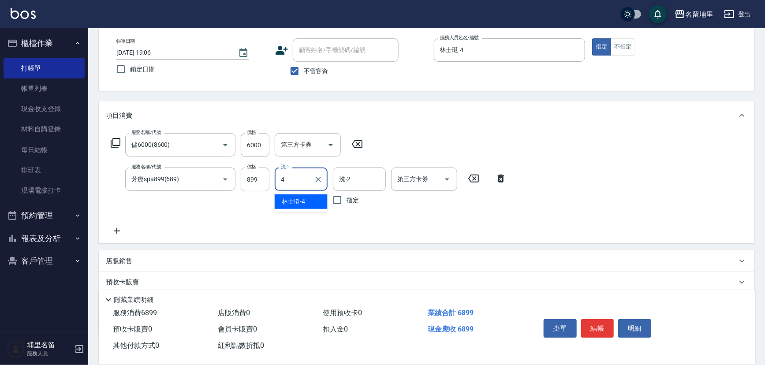
type input "林士珽-4"
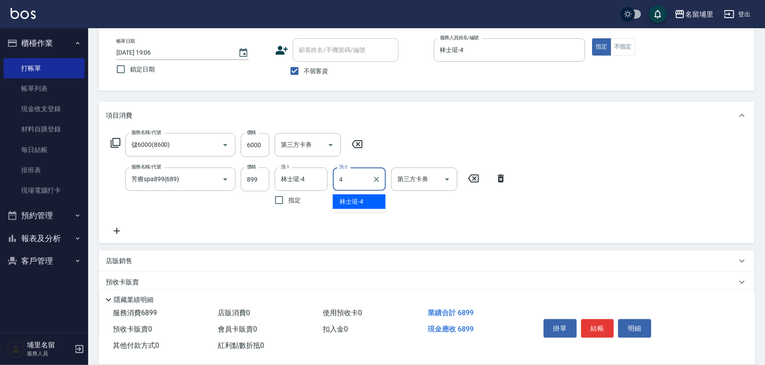
type input "林士珽-4"
click at [263, 179] on input "899" at bounding box center [255, 180] width 29 height 24
type input "900"
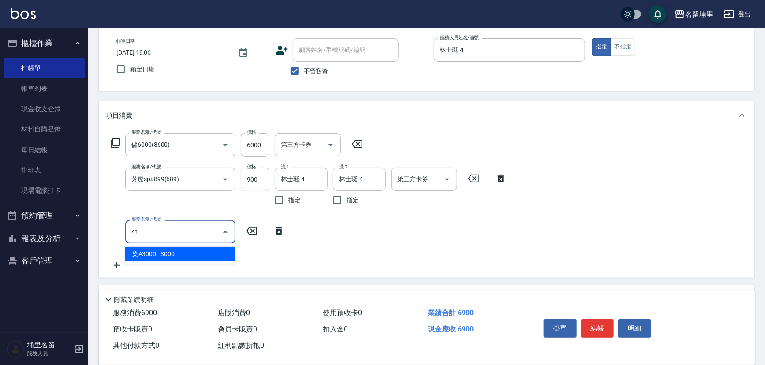
type input "染A3000(41)"
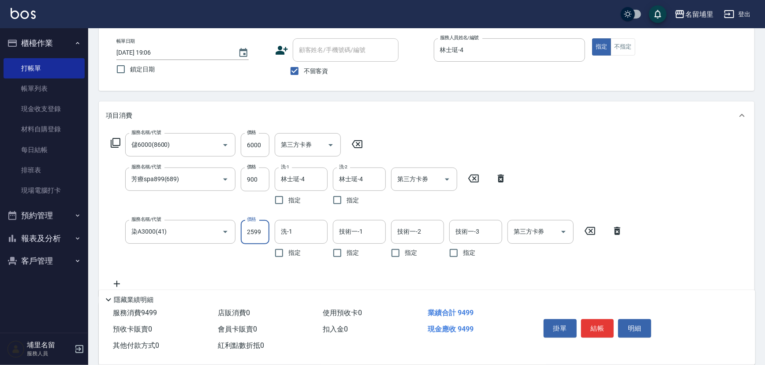
type input "2599"
type input "林士珽-4"
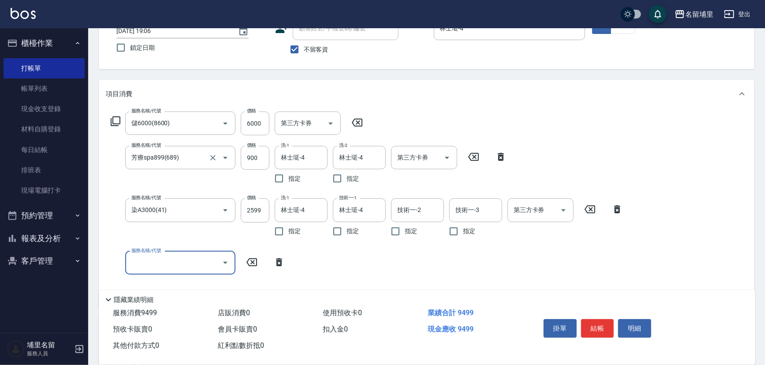
scroll to position [83, 0]
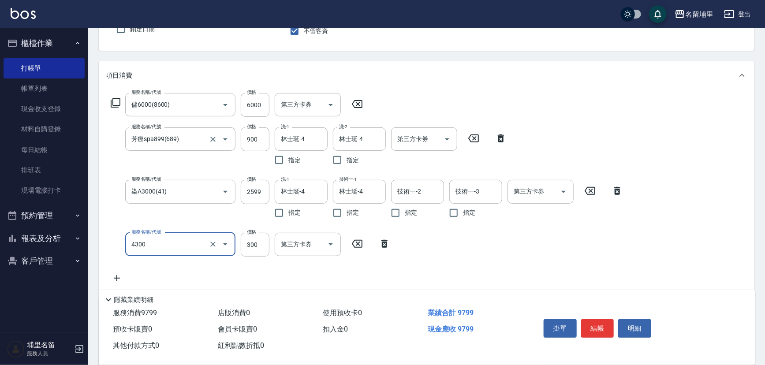
type input "頭隔300(4300)"
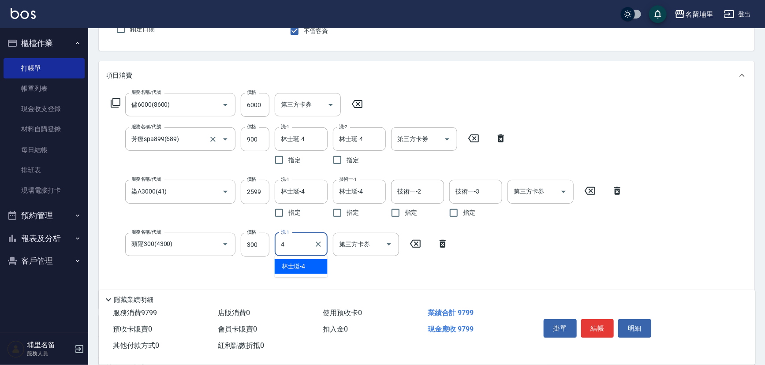
type input "林士珽-4"
type input "頭隔300(4300)"
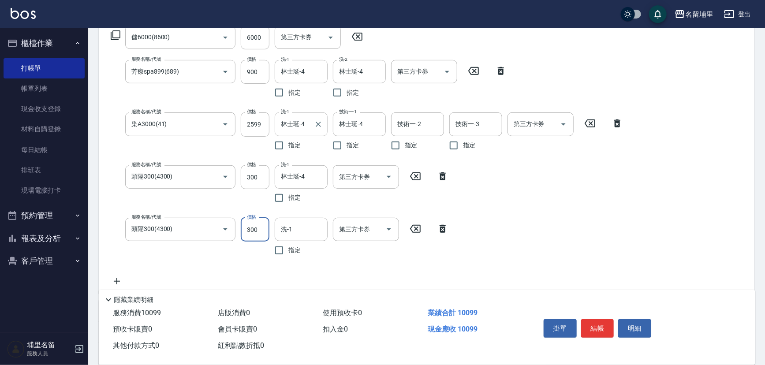
scroll to position [163, 0]
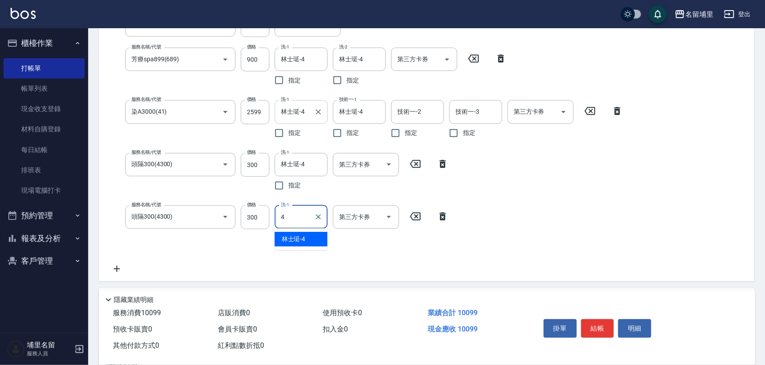
type input "林士珽-4"
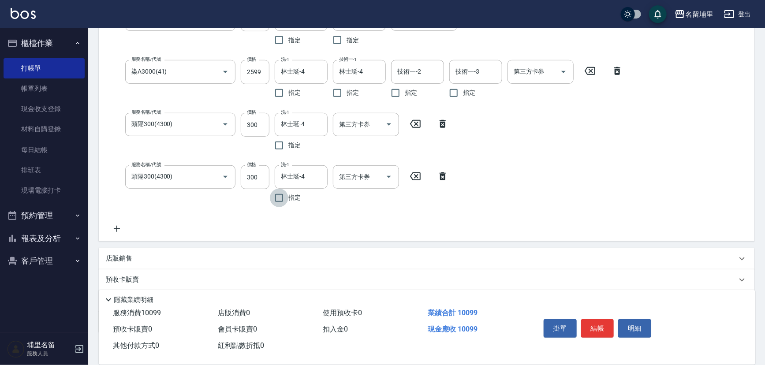
click at [113, 229] on icon at bounding box center [117, 229] width 22 height 11
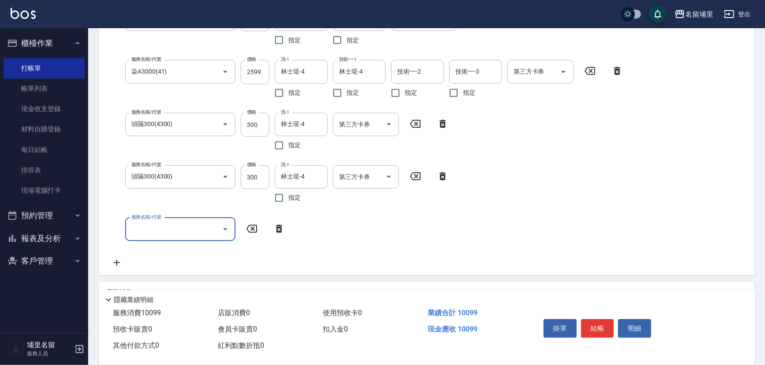
scroll to position [198, 0]
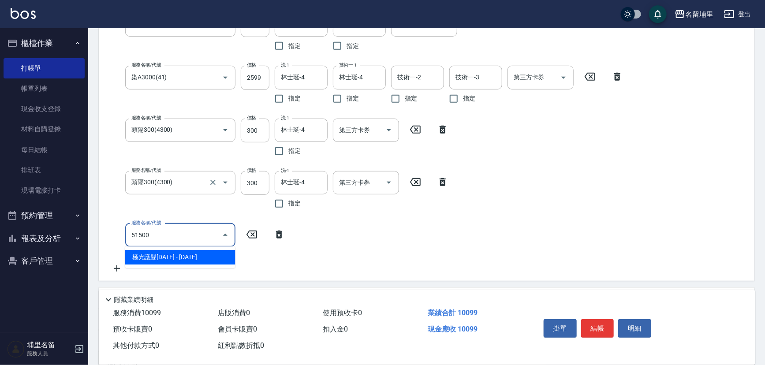
type input "極光護髮1500(51500)"
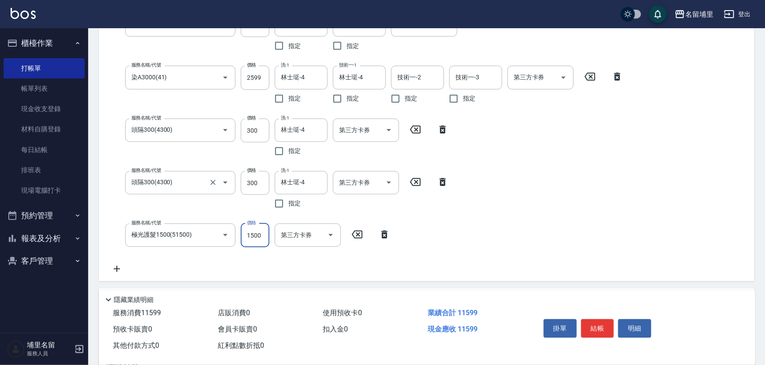
scroll to position [176, 0]
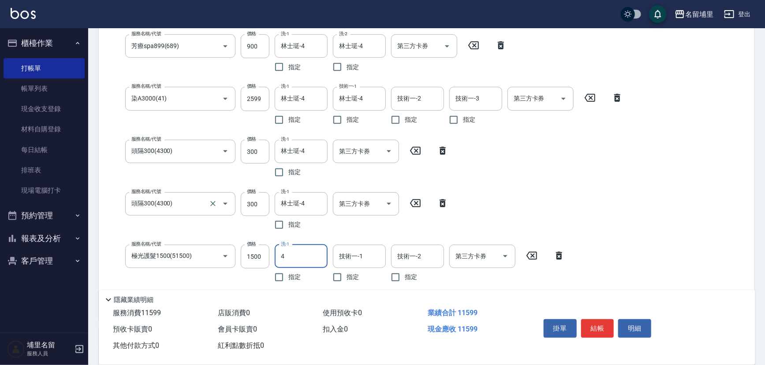
type input "林士珽-4"
click at [507, 256] on icon "Open" at bounding box center [505, 256] width 4 height 2
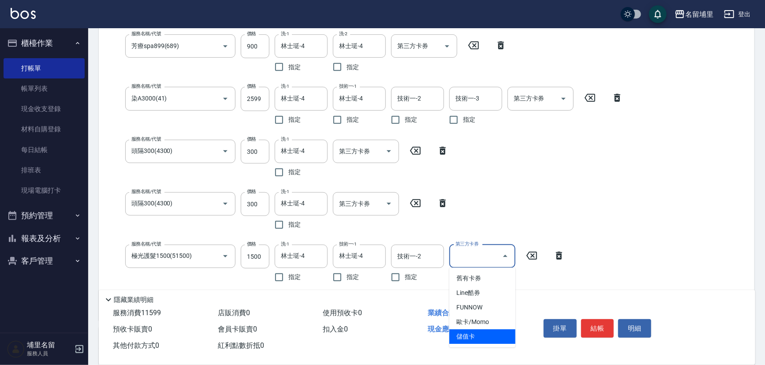
click at [480, 334] on span "儲值卡" at bounding box center [482, 336] width 66 height 15
type input "儲值卡"
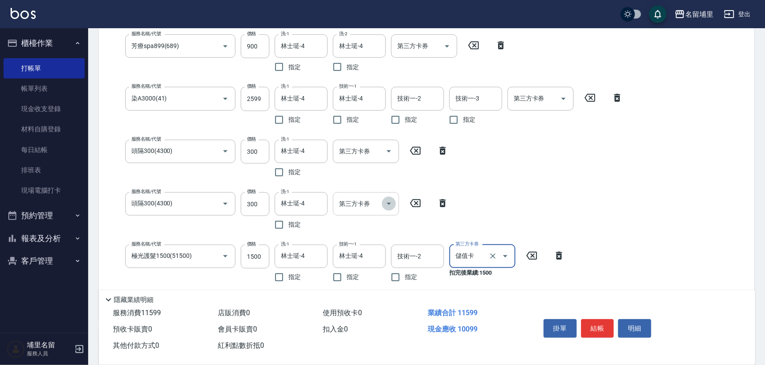
click at [388, 200] on icon "Open" at bounding box center [389, 203] width 11 height 11
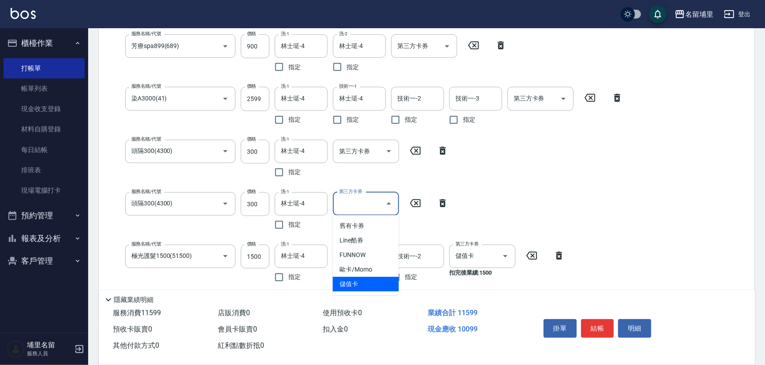
click at [370, 280] on span "儲值卡" at bounding box center [366, 284] width 66 height 15
type input "儲值卡"
click at [393, 150] on icon "Open" at bounding box center [389, 151] width 11 height 11
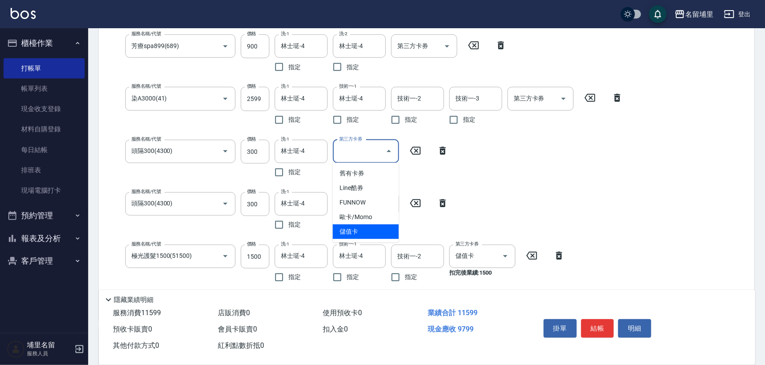
click at [374, 226] on span "儲值卡" at bounding box center [366, 231] width 66 height 15
type input "儲值卡"
click at [564, 96] on icon "Open" at bounding box center [563, 98] width 11 height 11
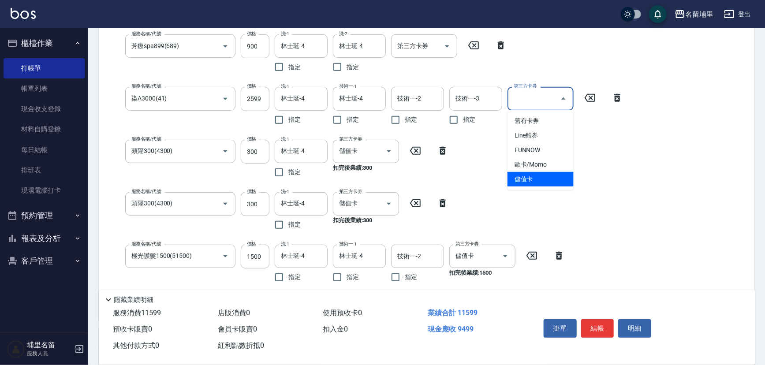
click at [534, 179] on span "儲值卡" at bounding box center [540, 179] width 66 height 15
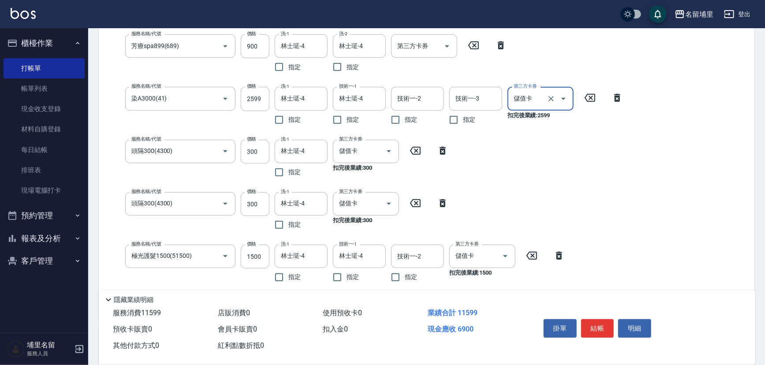
type input "儲值卡"
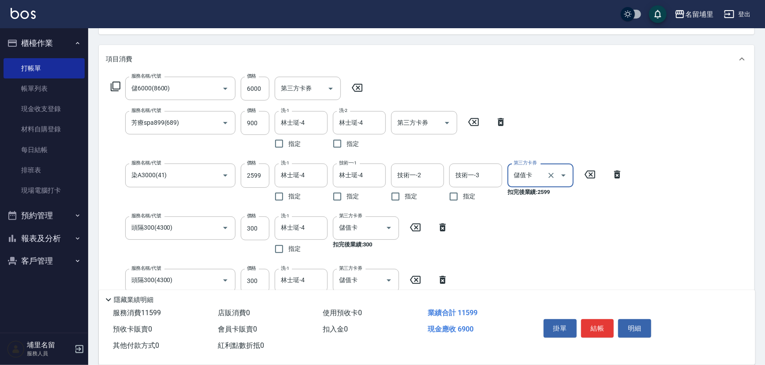
scroll to position [96, 0]
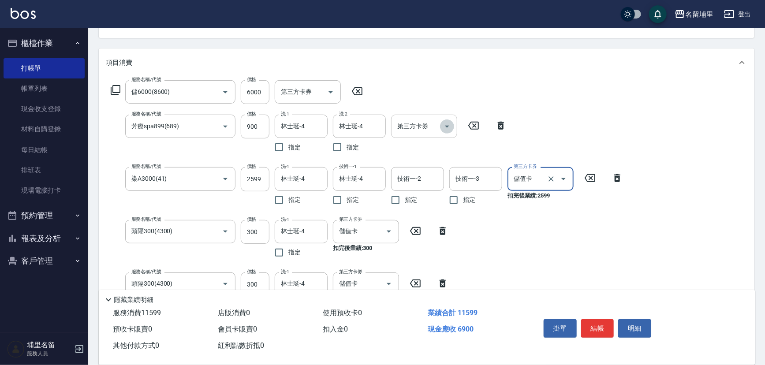
click at [445, 123] on icon "Open" at bounding box center [447, 126] width 11 height 11
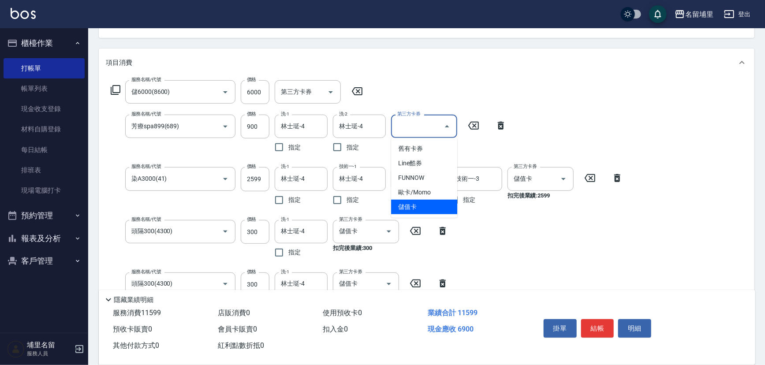
click at [439, 205] on span "儲值卡" at bounding box center [424, 207] width 66 height 15
type input "儲值卡"
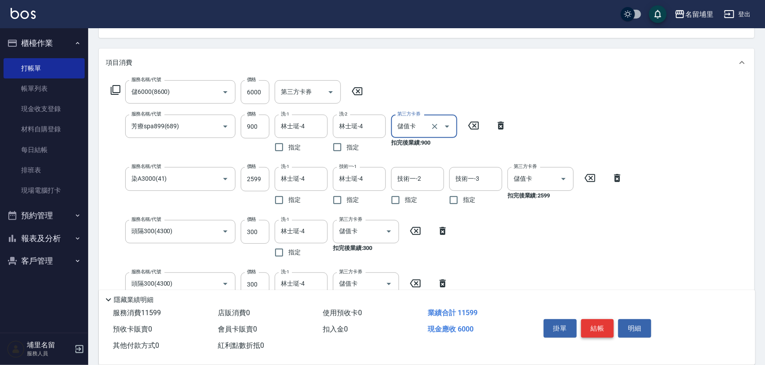
click at [596, 327] on button "結帳" at bounding box center [597, 328] width 33 height 19
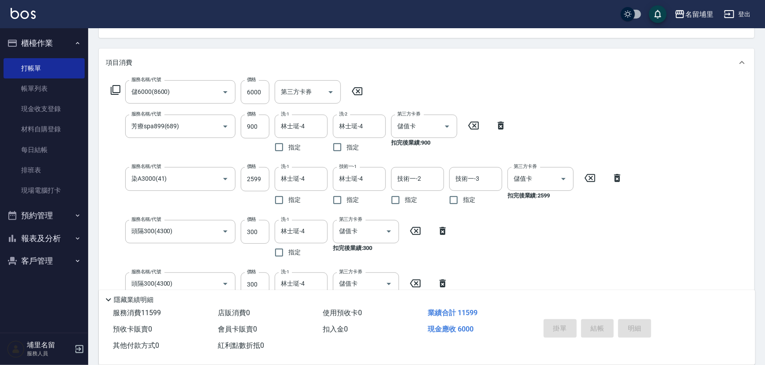
type input "[DATE] 19:07"
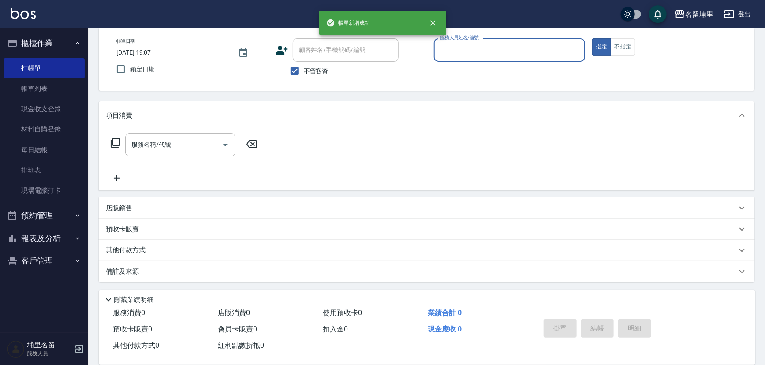
scroll to position [43, 0]
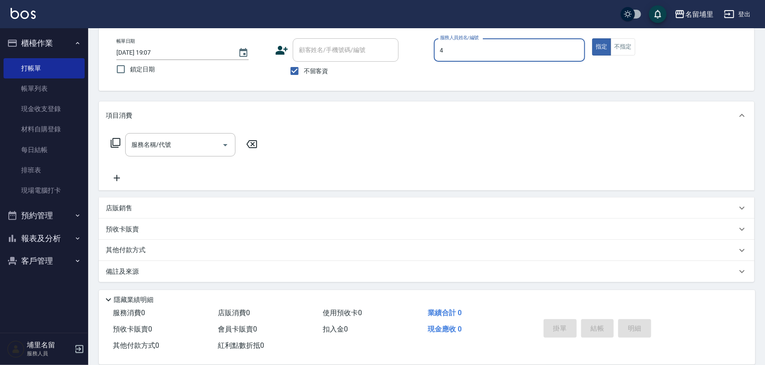
type input "林士珽-4"
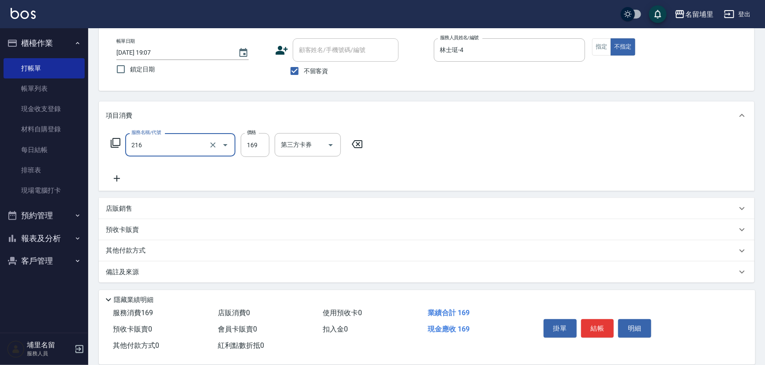
type input "剪髮169(216)"
click at [334, 147] on icon "Open" at bounding box center [330, 145] width 11 height 11
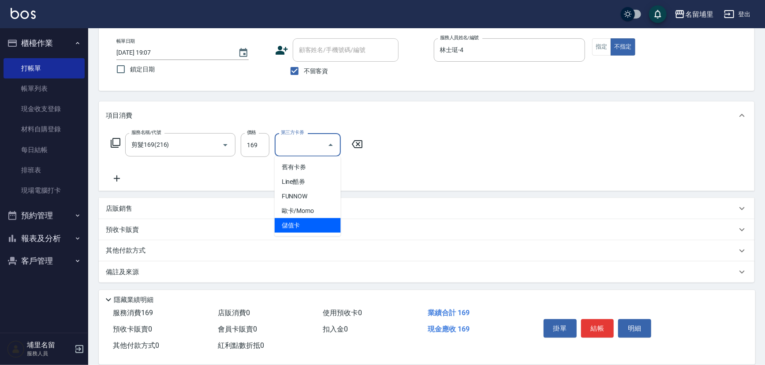
click at [313, 222] on span "儲值卡" at bounding box center [308, 225] width 66 height 15
type input "儲值卡"
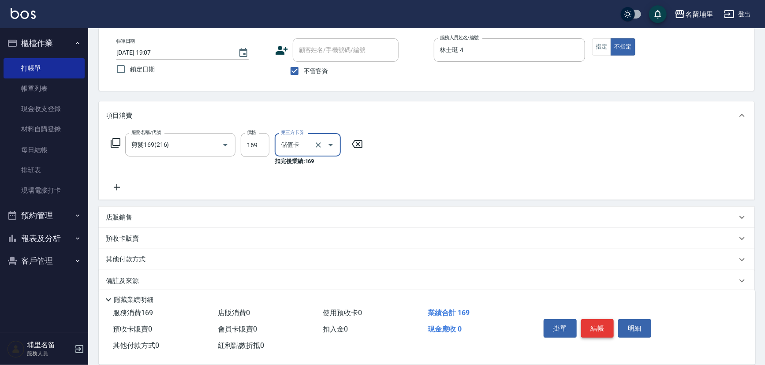
click at [604, 324] on button "結帳" at bounding box center [597, 328] width 33 height 19
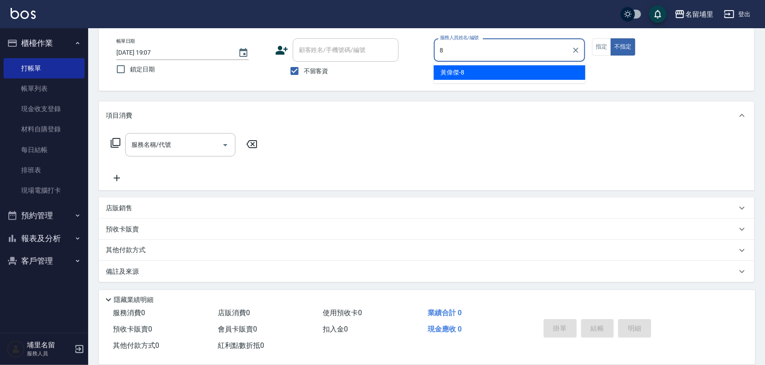
type input "[PERSON_NAME]-8"
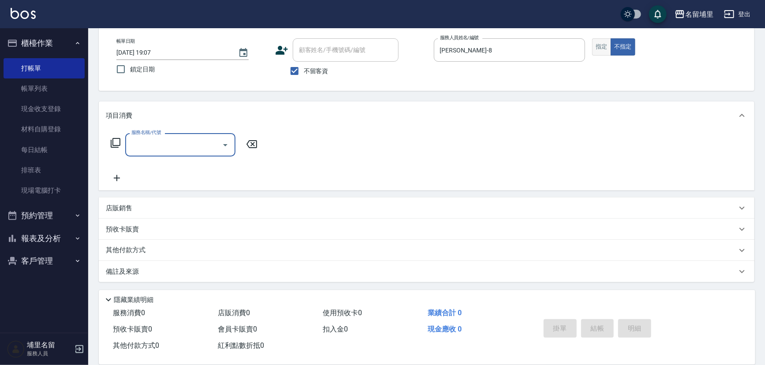
click at [596, 44] on button "指定" at bounding box center [601, 46] width 19 height 17
click at [191, 154] on div "服務名稱/代號" at bounding box center [180, 144] width 110 height 23
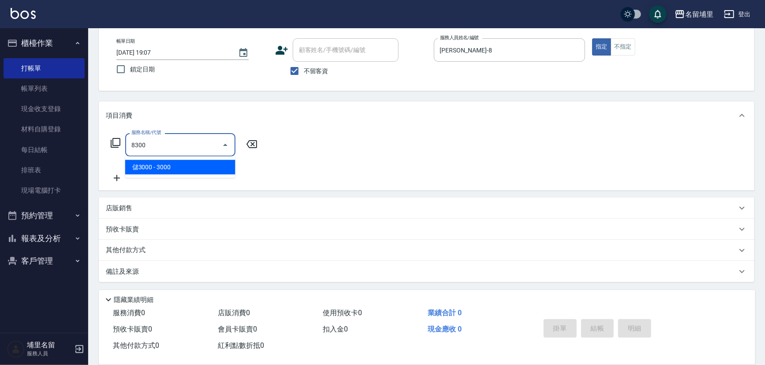
type input "儲3000(8300)"
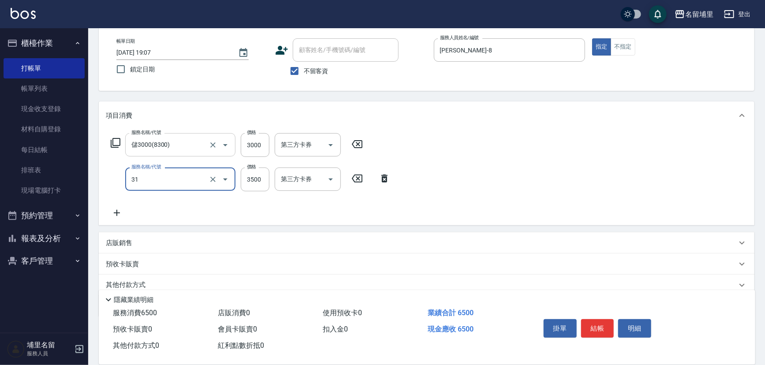
type input "燙A3500(31)"
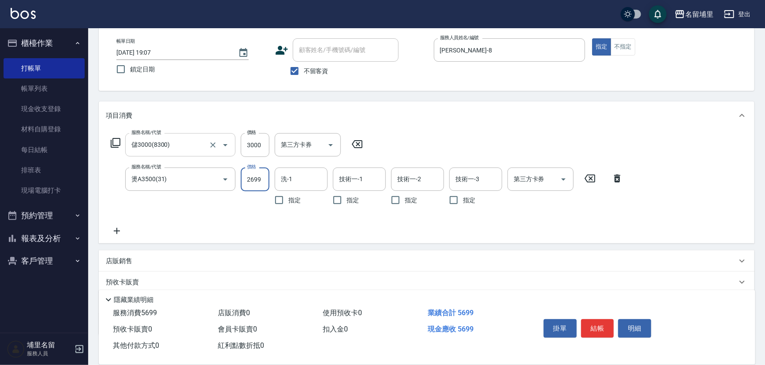
type input "2699"
type input "[PERSON_NAME]-45"
click at [564, 179] on icon "Open" at bounding box center [563, 180] width 4 height 2
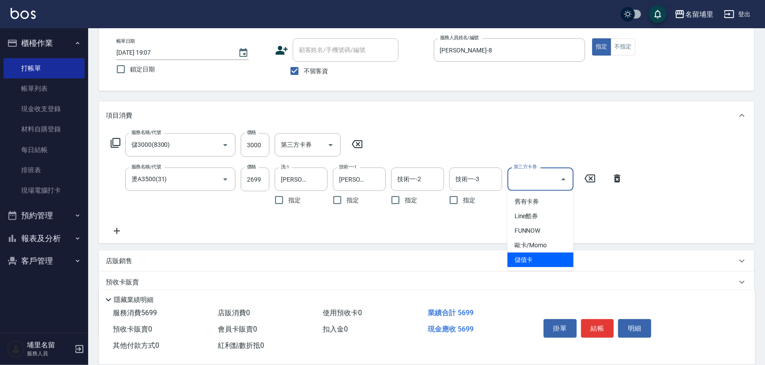
drag, startPoint x: 537, startPoint y: 263, endPoint x: 567, endPoint y: 311, distance: 56.8
click at [537, 264] on span "儲值卡" at bounding box center [540, 260] width 66 height 15
type input "儲值卡"
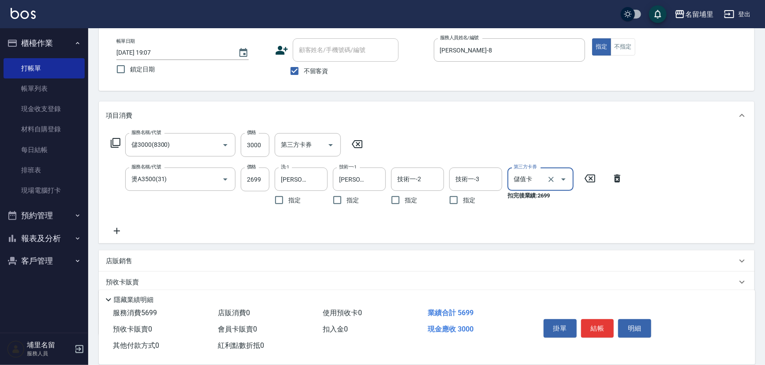
click at [592, 332] on button "結帳" at bounding box center [597, 328] width 33 height 19
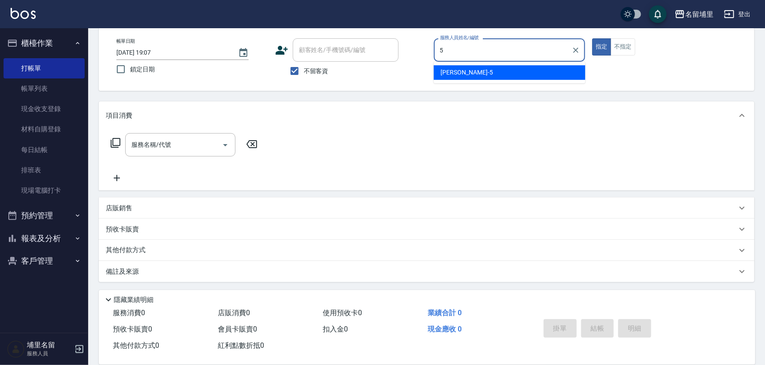
type input "蔣昀璠-5"
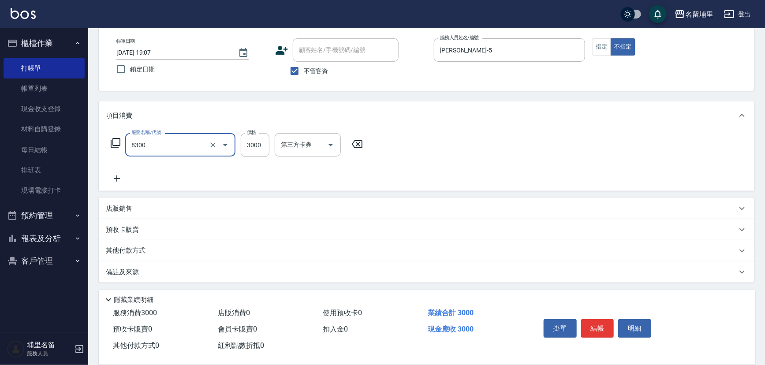
type input "儲3000(8300)"
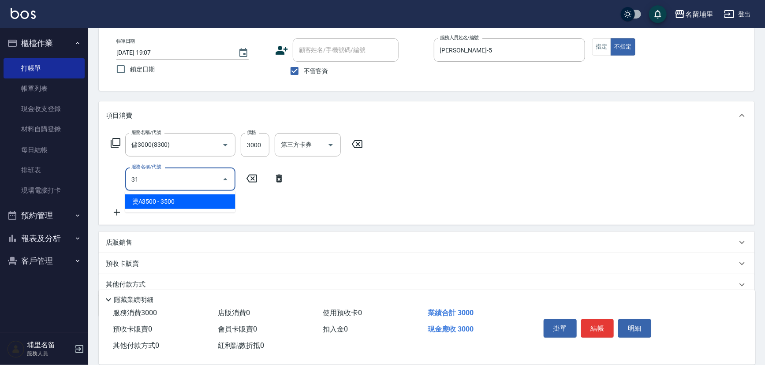
type input "燙A3500(31)"
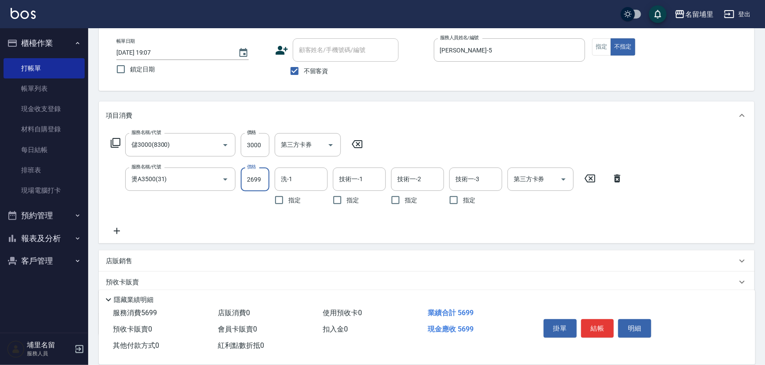
type input "2699"
type input "李嘉容-42"
click at [567, 183] on icon "Open" at bounding box center [563, 179] width 11 height 11
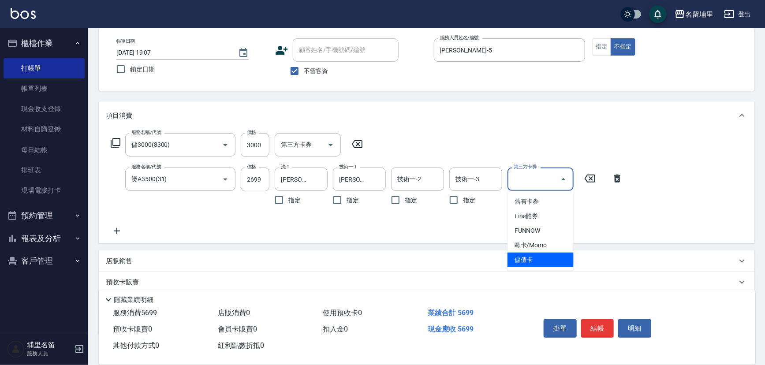
click at [533, 261] on span "儲值卡" at bounding box center [540, 260] width 66 height 15
type input "儲值卡"
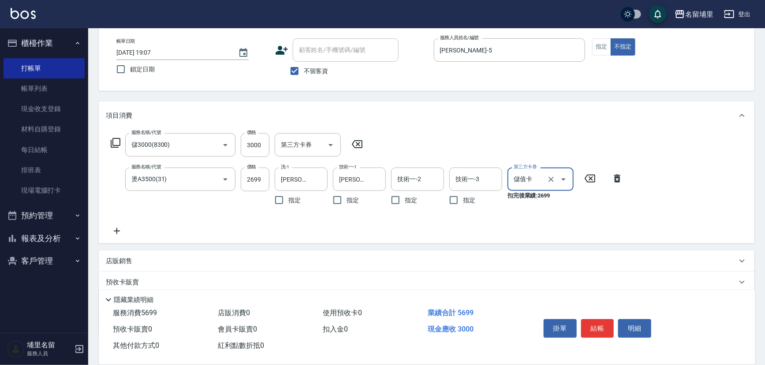
drag, startPoint x: 558, startPoint y: 256, endPoint x: 538, endPoint y: 255, distance: 20.3
click at [559, 257] on div "店販銷售" at bounding box center [421, 261] width 631 height 9
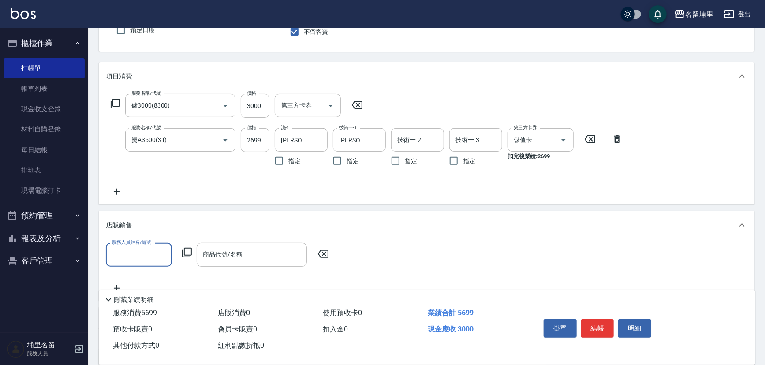
scroll to position [83, 0]
click at [600, 323] on button "結帳" at bounding box center [597, 328] width 33 height 19
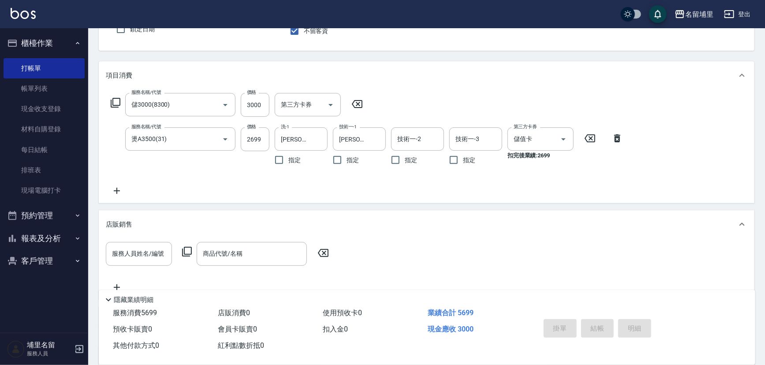
type input "2025/08/11 19:08"
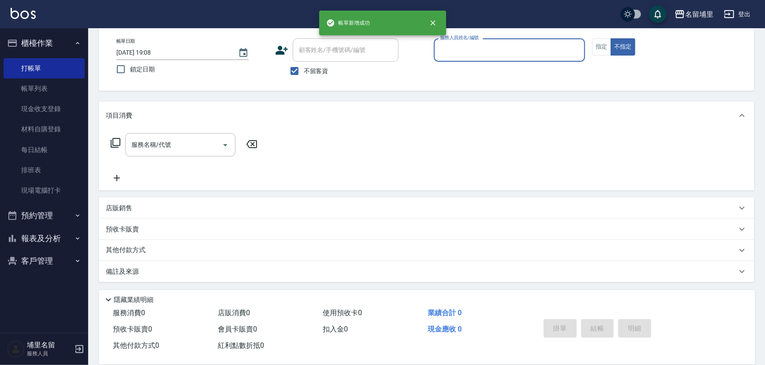
scroll to position [43, 0]
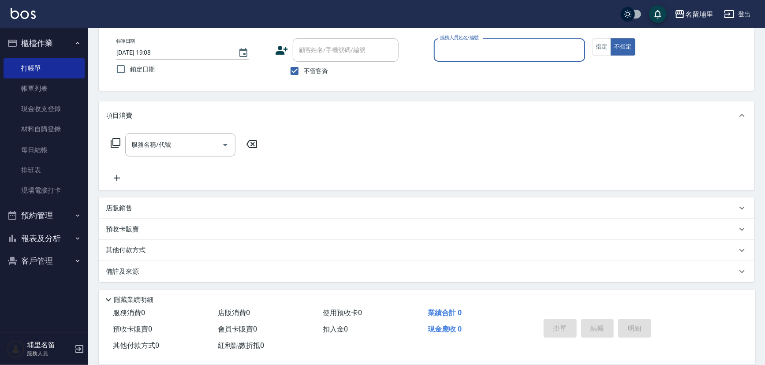
click at [61, 236] on button "報表及分析" at bounding box center [44, 238] width 81 height 23
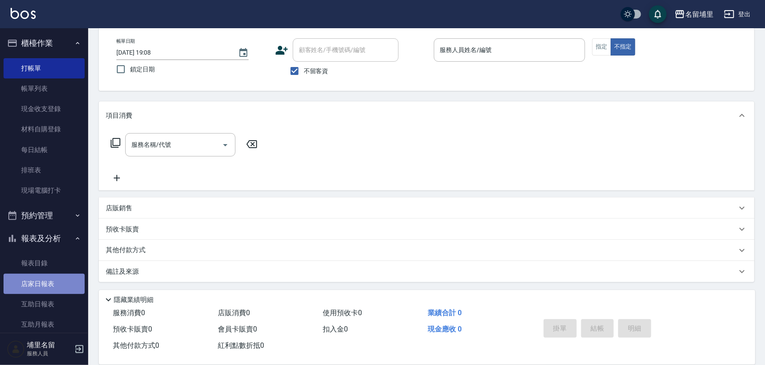
click at [54, 280] on link "店家日報表" at bounding box center [44, 284] width 81 height 20
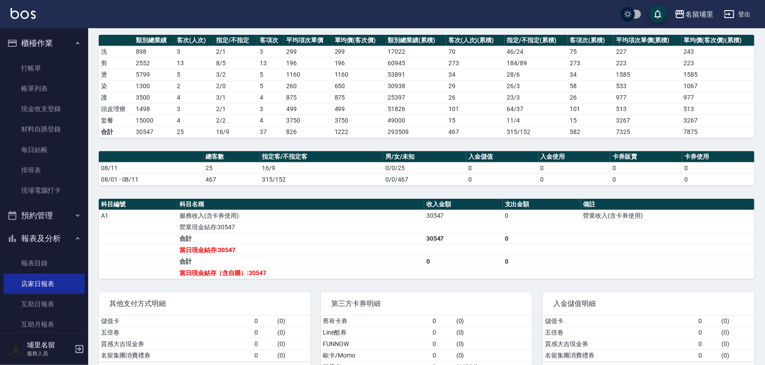
scroll to position [80, 0]
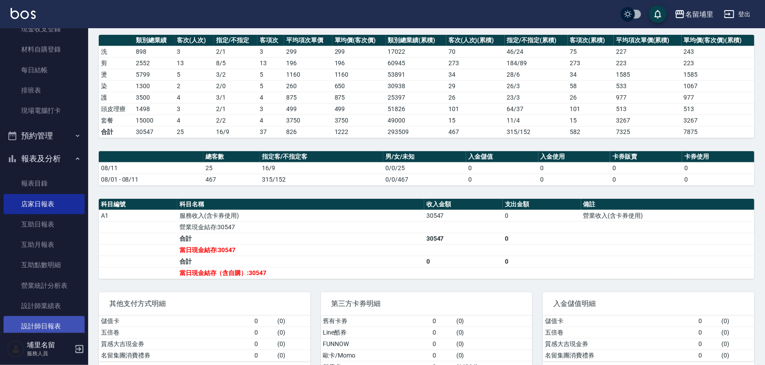
click at [46, 322] on link "設計師日報表" at bounding box center [44, 326] width 81 height 20
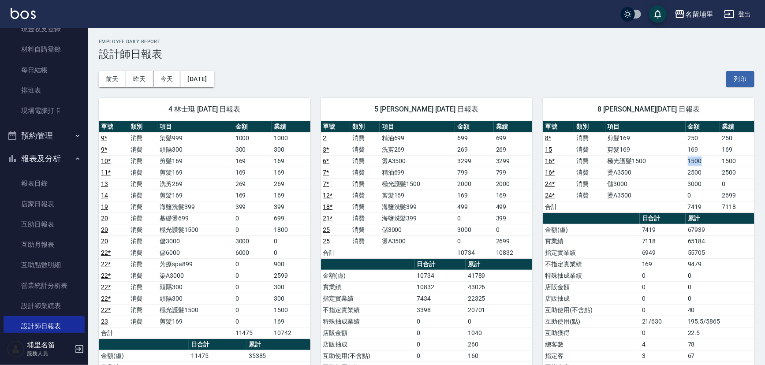
drag, startPoint x: 703, startPoint y: 159, endPoint x: 666, endPoint y: 161, distance: 37.1
click at [666, 161] on tr "16 * 消費 極光護髮1500 1500 1500" at bounding box center [649, 160] width 212 height 11
click at [666, 161] on td "極光護髮1500" at bounding box center [645, 160] width 80 height 11
drag, startPoint x: 701, startPoint y: 171, endPoint x: 706, endPoint y: 185, distance: 14.5
click at [706, 185] on tbody "8 * 消費 剪髮169 250 250 15 消費 剪髮169 169 169 16 * 消費 極光護髮1500 1500 1500 16 * 消費 燙A3…" at bounding box center [649, 172] width 212 height 80
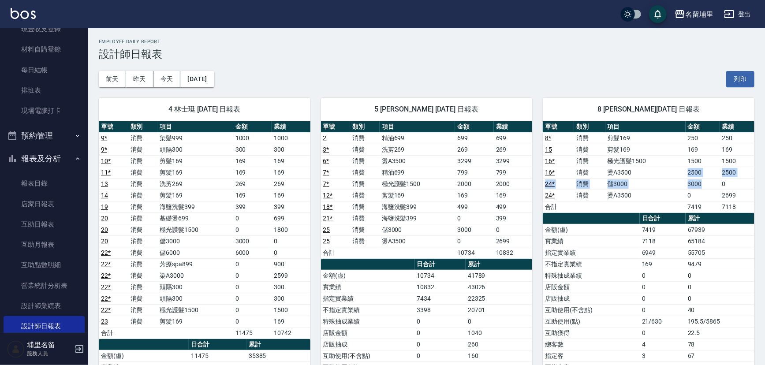
click at [706, 185] on td "3000" at bounding box center [703, 183] width 34 height 11
drag, startPoint x: 718, startPoint y: 197, endPoint x: 746, endPoint y: 207, distance: 30.4
click at [746, 207] on tbody "8 * 消費 剪髮169 250 250 15 消費 剪髮169 169 169 16 * 消費 極光護髮1500 1500 1500 16 * 消費 燙A3…" at bounding box center [649, 172] width 212 height 80
click at [746, 207] on td "7118" at bounding box center [737, 206] width 34 height 11
drag, startPoint x: 738, startPoint y: 194, endPoint x: 714, endPoint y: 194, distance: 23.8
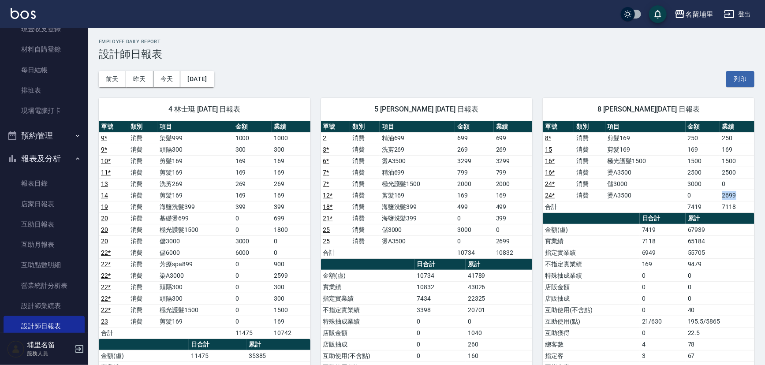
click at [714, 194] on tr "24 * 消費 燙A3500 0 2699" at bounding box center [649, 195] width 212 height 11
click at [714, 194] on td "0" at bounding box center [703, 195] width 34 height 11
click at [717, 172] on td "2500" at bounding box center [703, 172] width 34 height 11
click at [720, 166] on td "1500" at bounding box center [737, 160] width 34 height 11
click at [53, 204] on link "店家日報表" at bounding box center [44, 204] width 81 height 20
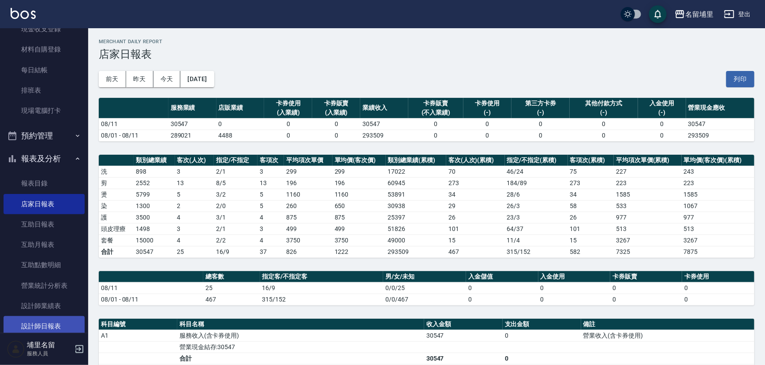
click at [54, 328] on link "設計師日報表" at bounding box center [44, 326] width 81 height 20
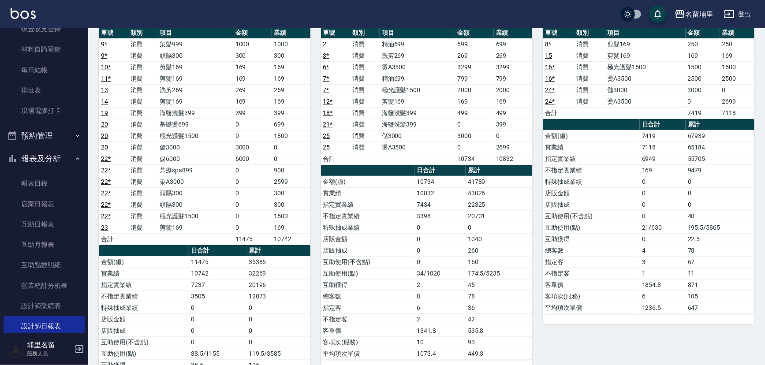
scroll to position [80, 0]
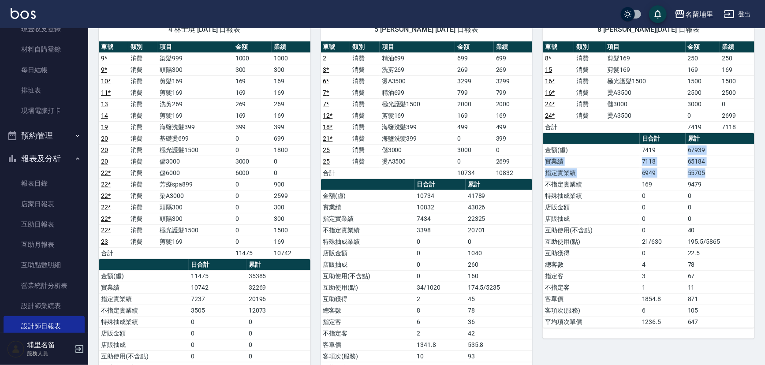
drag, startPoint x: 689, startPoint y: 149, endPoint x: 717, endPoint y: 166, distance: 32.6
click at [717, 166] on tbody "金額(虛) 7419 67939 實業績 7118 65184 指定實業績 6949 55705 不指定實業績 169 9479 特殊抽成業績 0 0 店販金…" at bounding box center [649, 235] width 212 height 183
click at [717, 167] on td "55705" at bounding box center [720, 172] width 69 height 11
drag, startPoint x: 718, startPoint y: 163, endPoint x: 667, endPoint y: 147, distance: 52.8
click at [667, 147] on tbody "金額(虛) 7419 67939 實業績 7118 65184 指定實業績 6949 55705 不指定實業績 169 9479 特殊抽成業績 0 0 店販金…" at bounding box center [649, 235] width 212 height 183
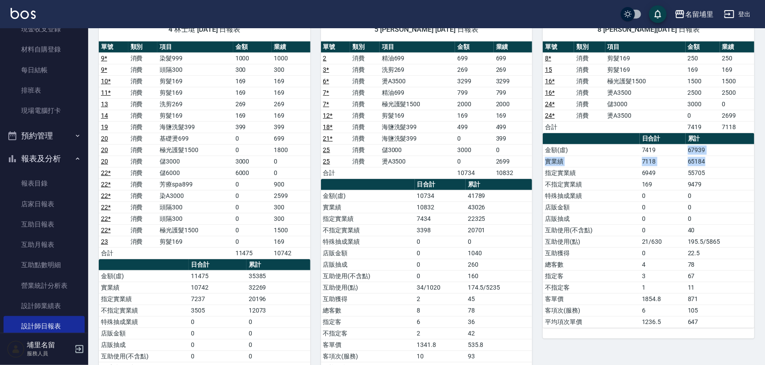
click at [667, 147] on td "7419" at bounding box center [663, 149] width 46 height 11
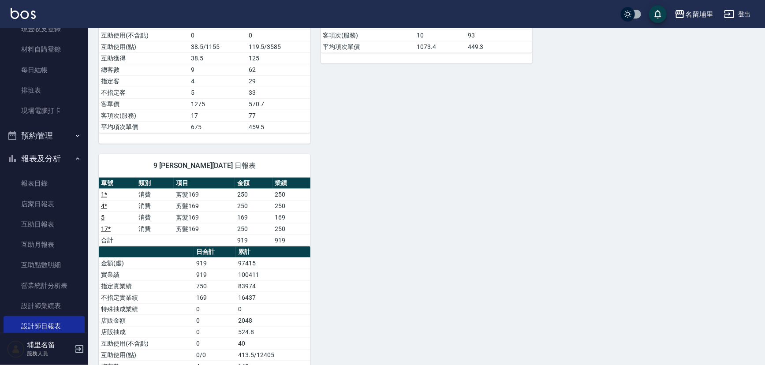
scroll to position [0, 0]
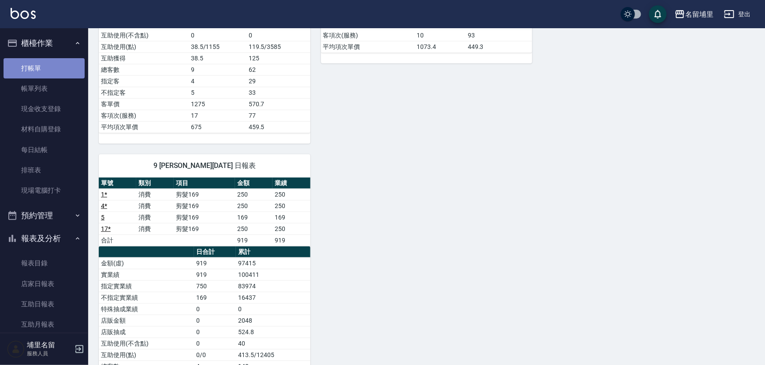
click at [56, 71] on link "打帳單" at bounding box center [44, 68] width 81 height 20
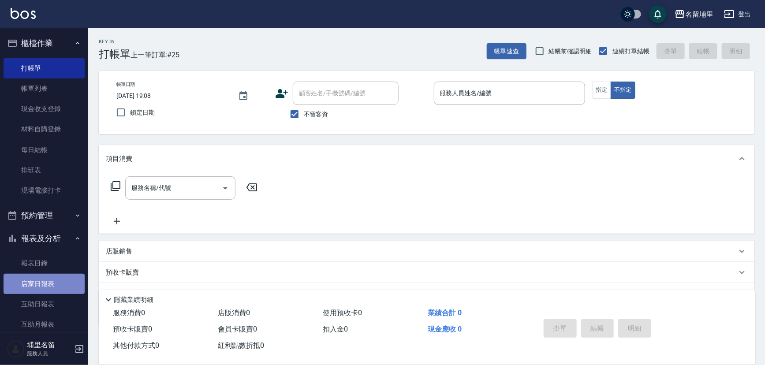
click at [56, 285] on link "店家日報表" at bounding box center [44, 284] width 81 height 20
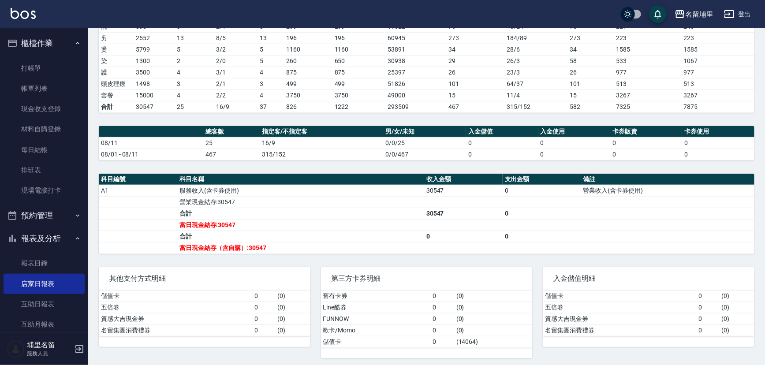
scroll to position [147, 0]
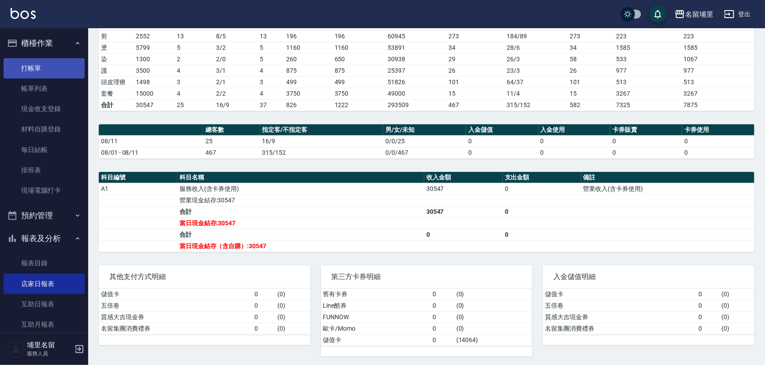
click at [31, 71] on link "打帳單" at bounding box center [44, 68] width 81 height 20
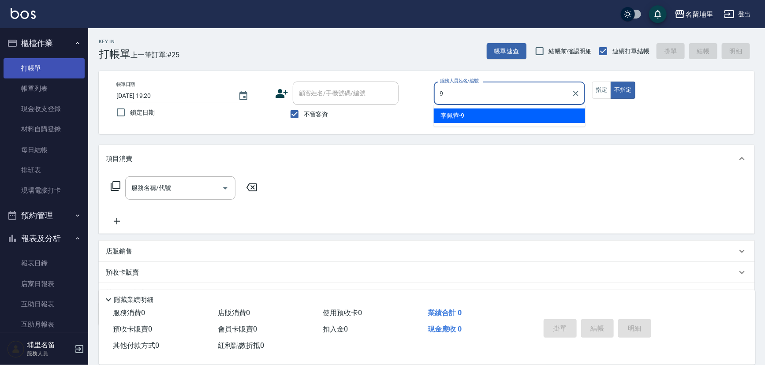
type input "李佩蓉-9"
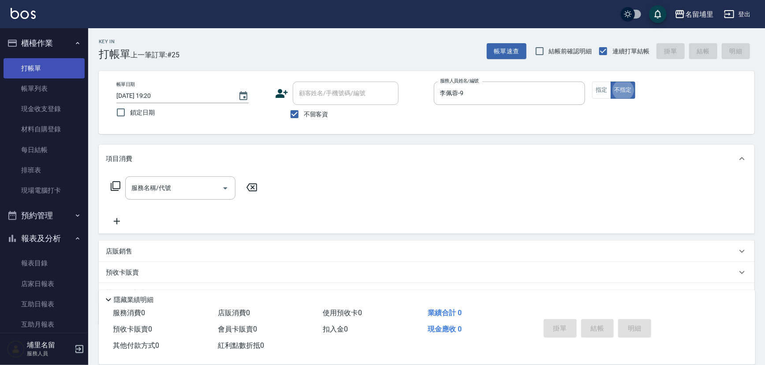
type button "false"
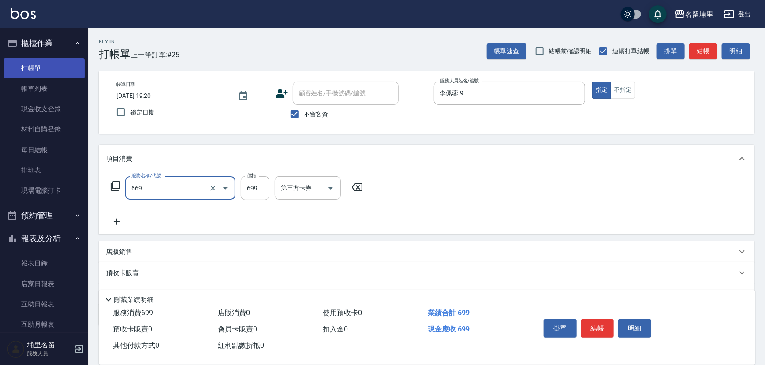
type input "精油699(669)"
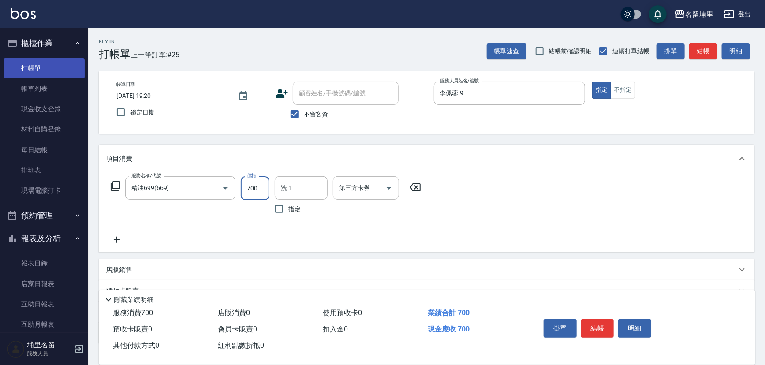
type input "700"
type input "李嘉容-42"
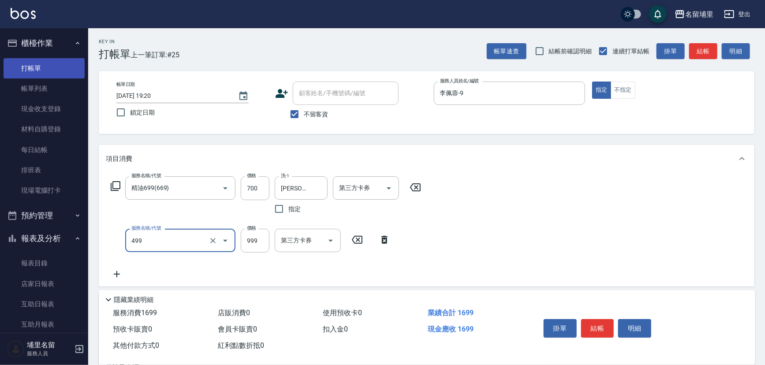
type input "染髮999(499)"
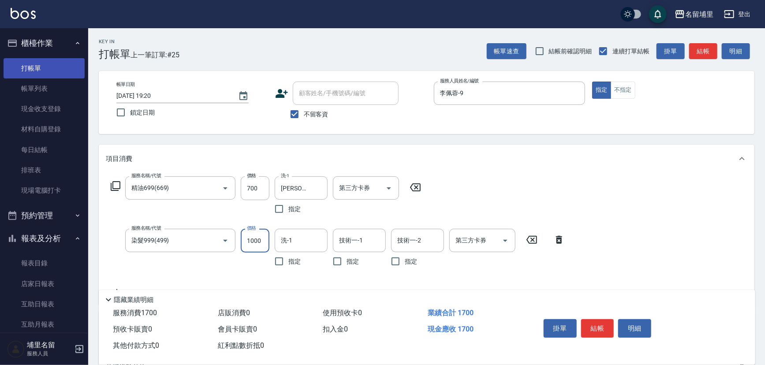
type input "1000"
type input "李嘉容-42"
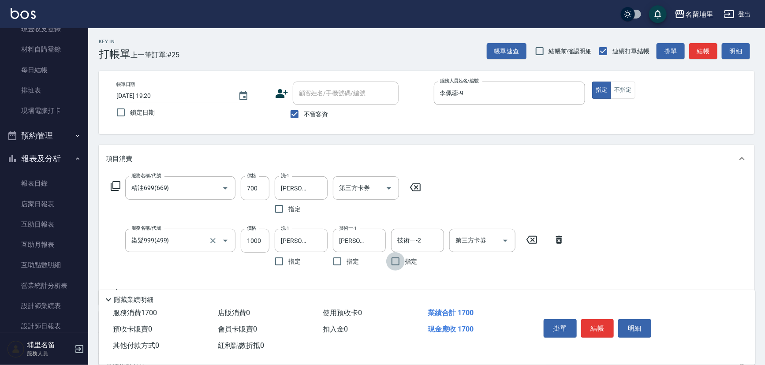
scroll to position [80, 0]
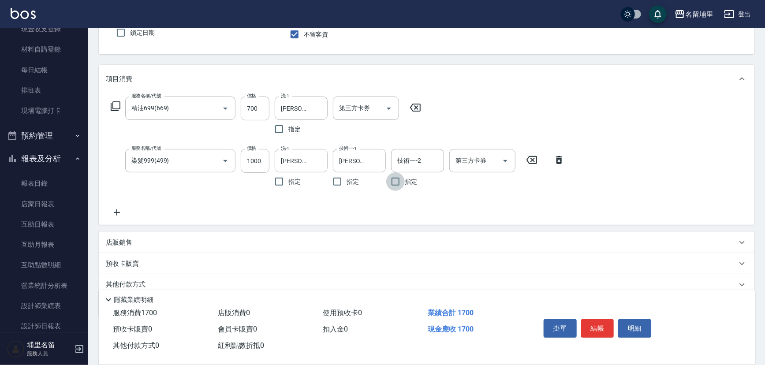
click at [116, 209] on icon at bounding box center [117, 212] width 22 height 11
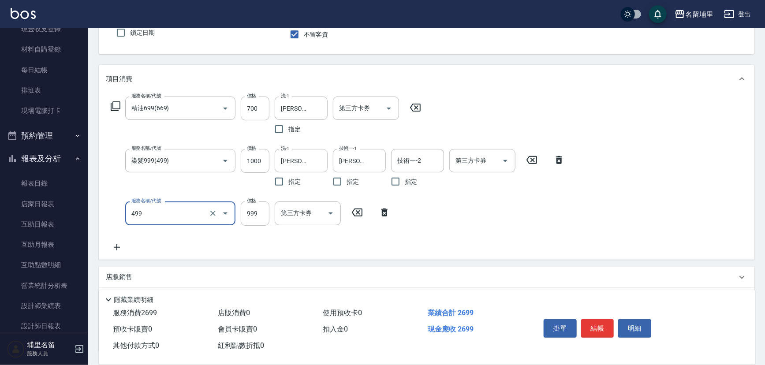
type input "染髮999(499)"
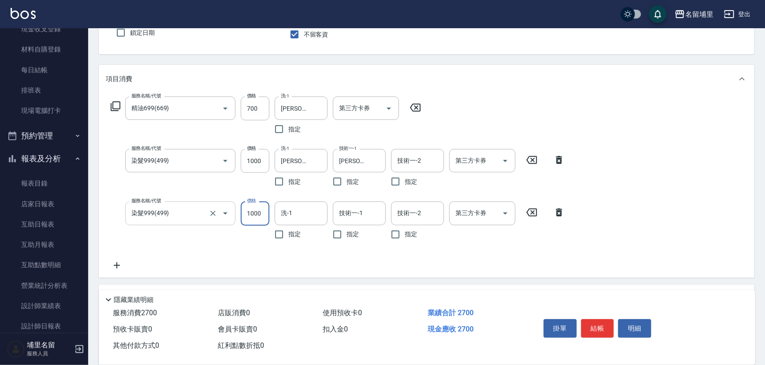
type input "1000"
type input "李嘉容-42"
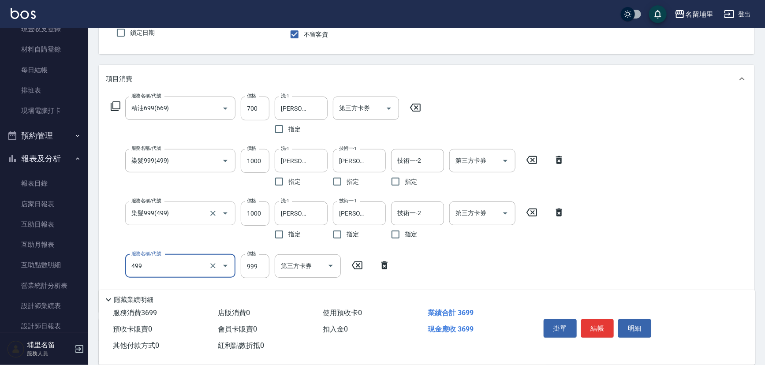
type input "染髮999(499)"
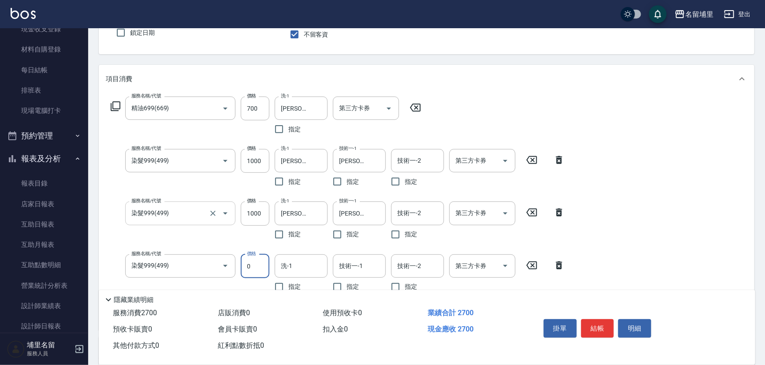
type input "0"
type input "李嘉容-42"
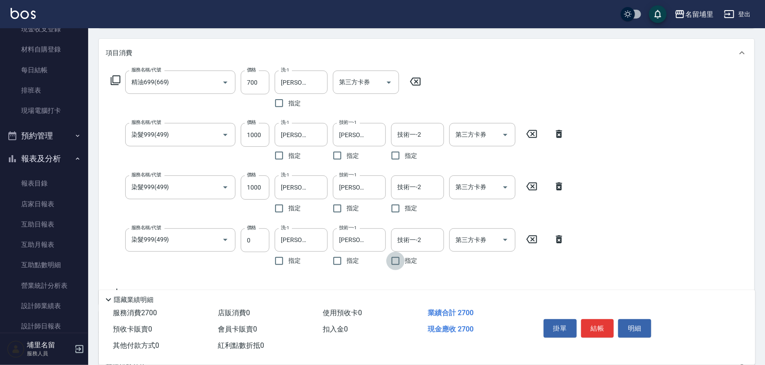
scroll to position [120, 0]
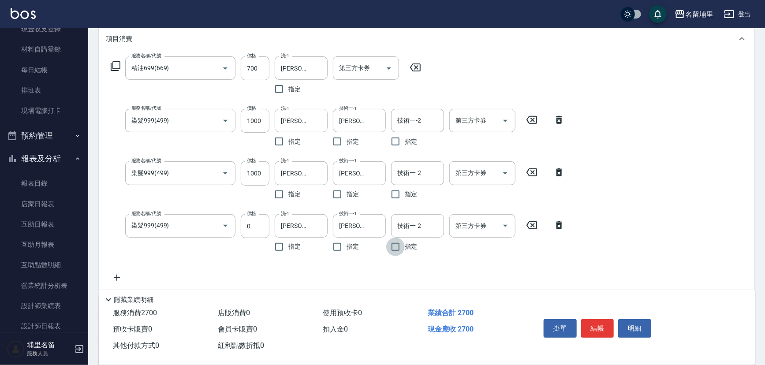
click at [120, 279] on icon at bounding box center [117, 277] width 22 height 11
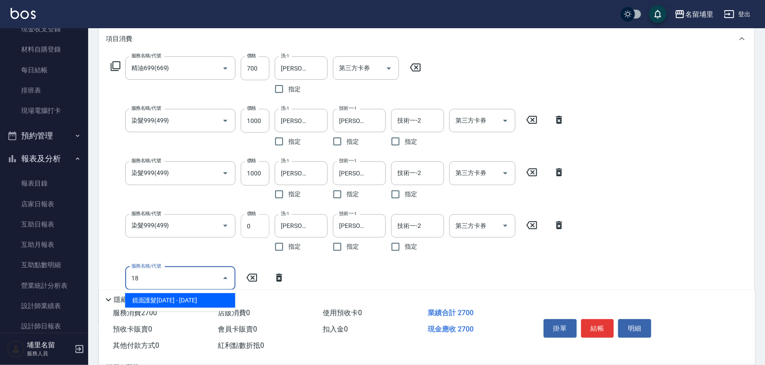
type input "1"
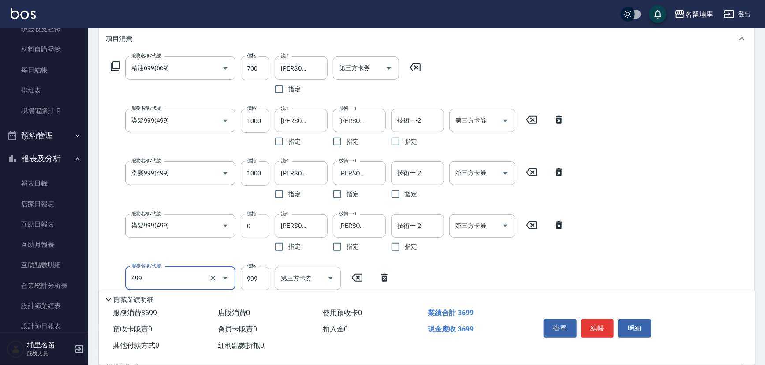
type input "染髮999(499)"
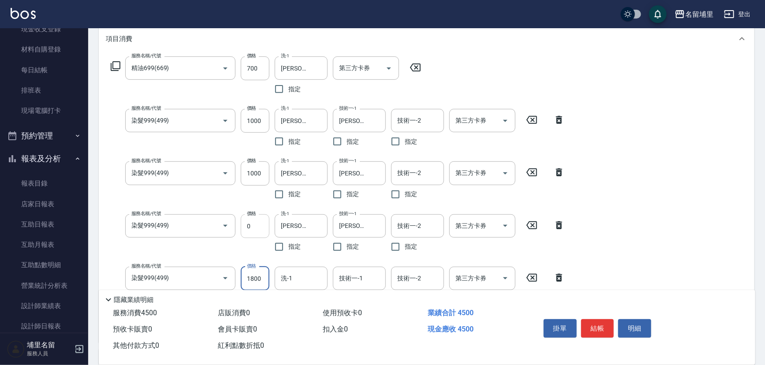
type input "1800"
type input "李嘉容-42"
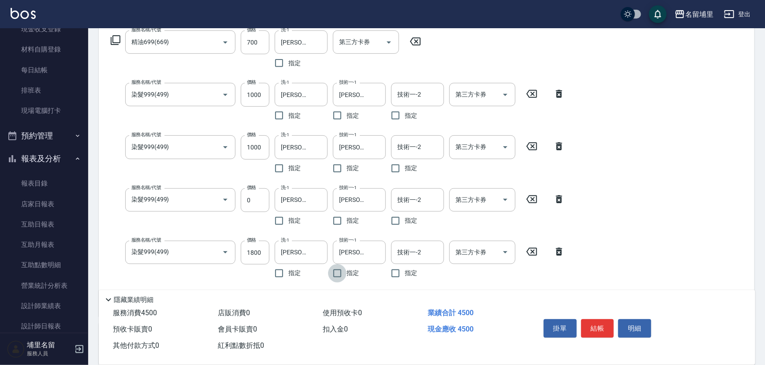
scroll to position [160, 0]
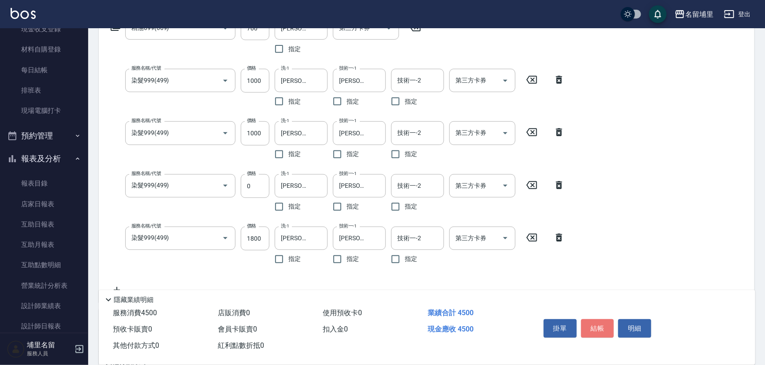
click at [593, 326] on button "結帳" at bounding box center [597, 328] width 33 height 19
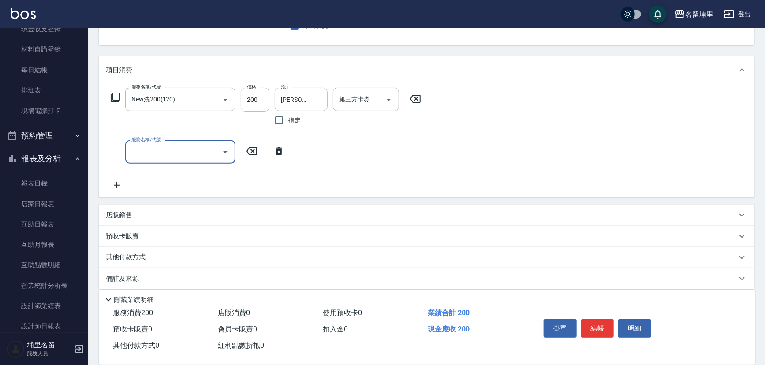
scroll to position [96, 0]
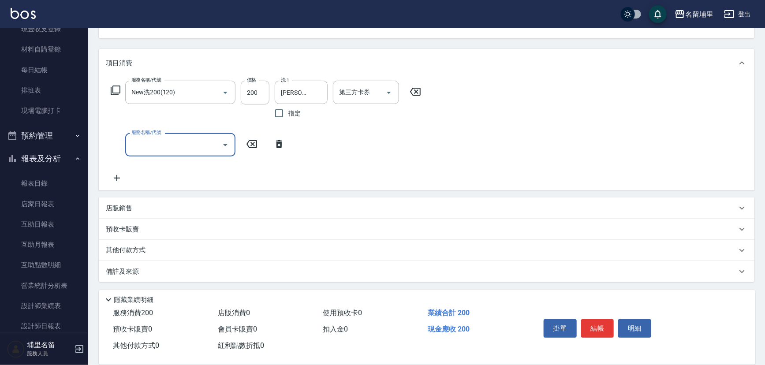
click at [158, 210] on div "店販銷售" at bounding box center [421, 208] width 631 height 9
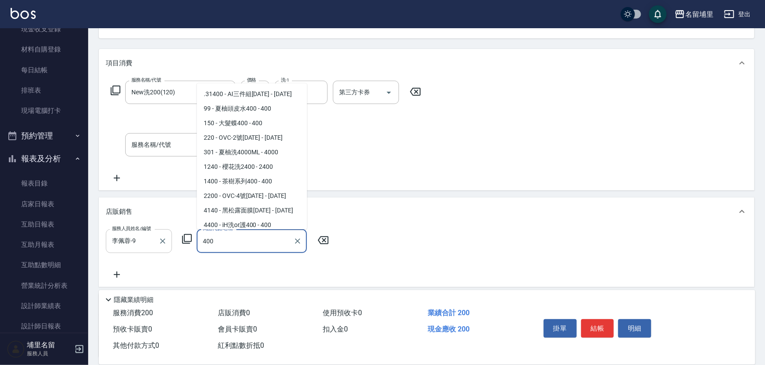
scroll to position [18, 0]
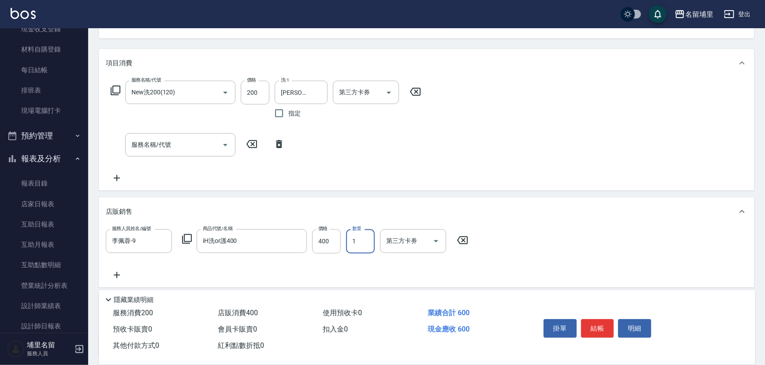
click at [341, 244] on div "服務人員姓名/編號 李佩蓉-9 服務人員姓名/編號 商品代號/名稱 iH洗or護400 商品代號/名稱 價格 400 價格 數量 1 數量 第三方卡券 第三方…" at bounding box center [290, 241] width 368 height 24
click at [332, 243] on input "400" at bounding box center [326, 241] width 29 height 24
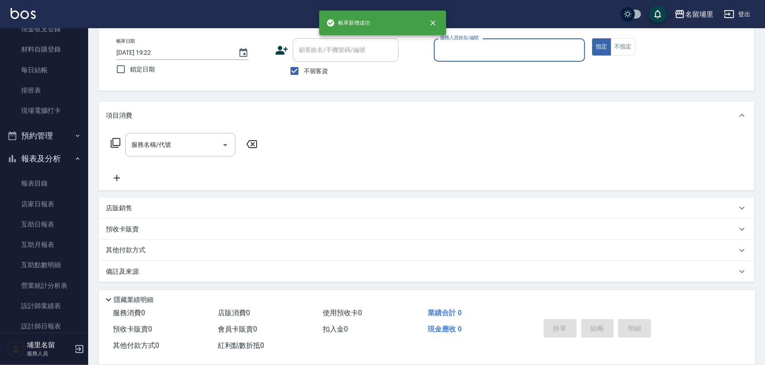
scroll to position [43, 0]
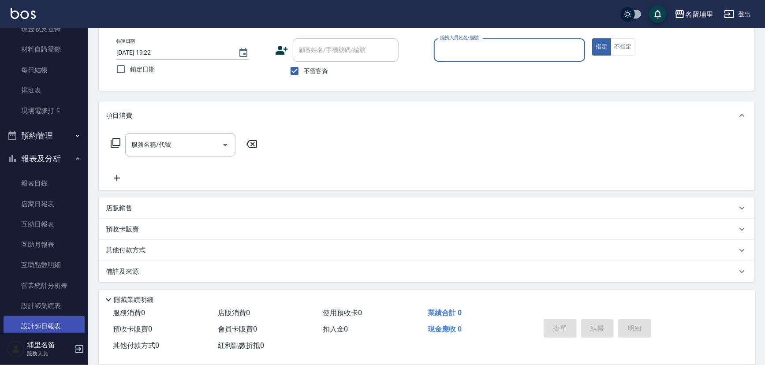
drag, startPoint x: 58, startPoint y: 320, endPoint x: 63, endPoint y: 319, distance: 4.9
click at [59, 321] on link "設計師日報表" at bounding box center [44, 326] width 81 height 20
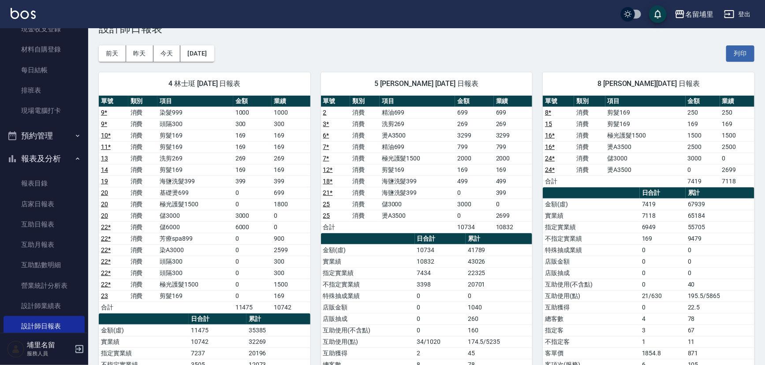
scroll to position [40, 0]
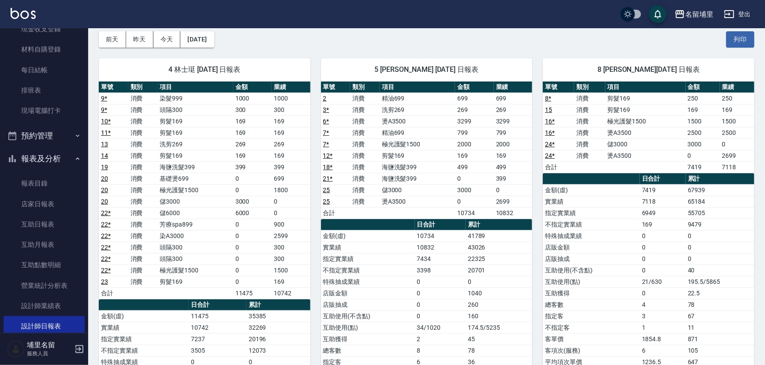
click at [739, 157] on td "2699" at bounding box center [737, 155] width 34 height 11
click at [727, 131] on td "2500" at bounding box center [737, 132] width 34 height 11
drag, startPoint x: 723, startPoint y: 131, endPoint x: 735, endPoint y: 129, distance: 12.5
click at [735, 129] on td "2500" at bounding box center [737, 132] width 34 height 11
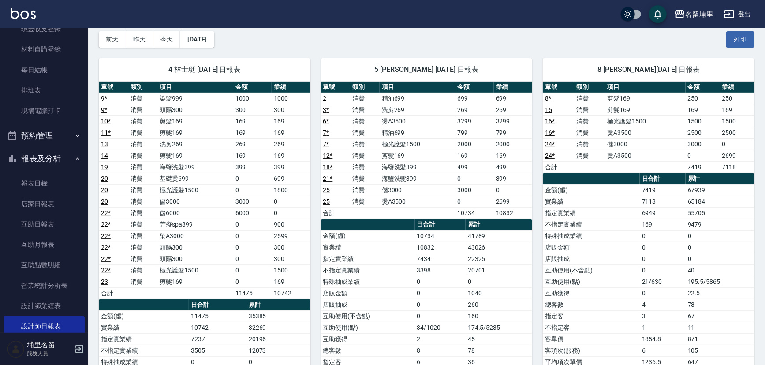
click at [739, 154] on td "2699" at bounding box center [737, 155] width 34 height 11
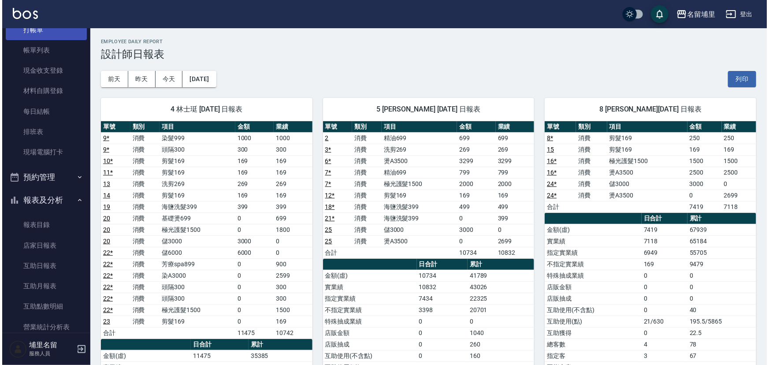
scroll to position [0, 0]
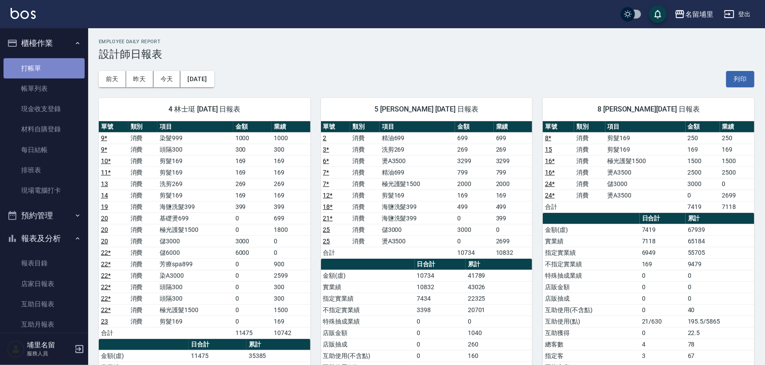
click at [56, 74] on link "打帳單" at bounding box center [44, 68] width 81 height 20
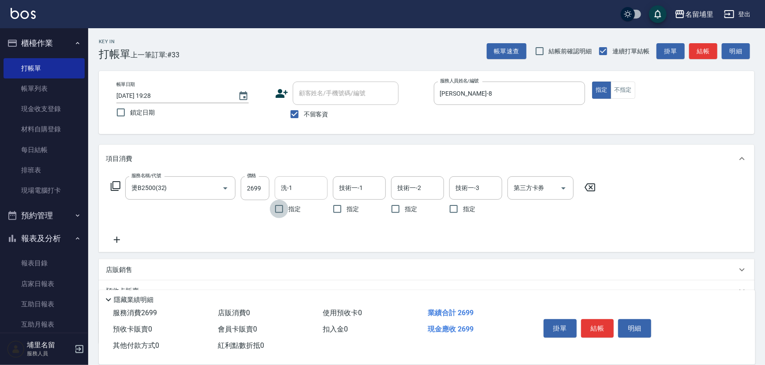
click at [304, 185] on input "洗-1" at bounding box center [301, 187] width 45 height 15
click at [567, 190] on icon "Open" at bounding box center [563, 188] width 11 height 11
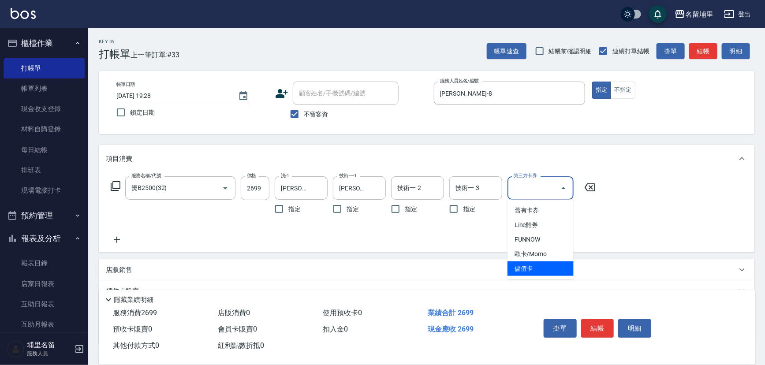
click at [551, 271] on span "儲值卡" at bounding box center [540, 268] width 66 height 15
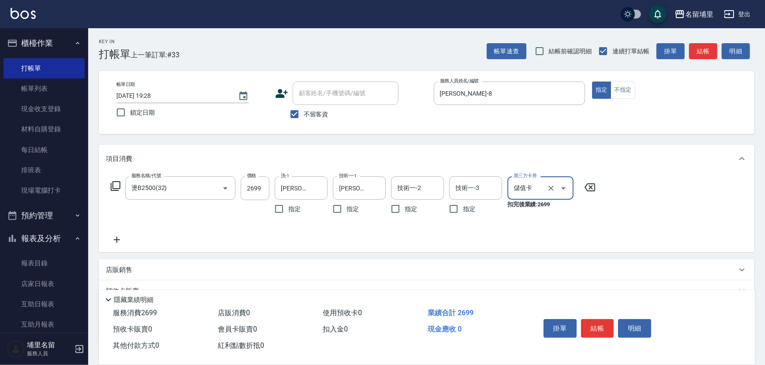
click at [596, 322] on button "結帳" at bounding box center [597, 328] width 33 height 19
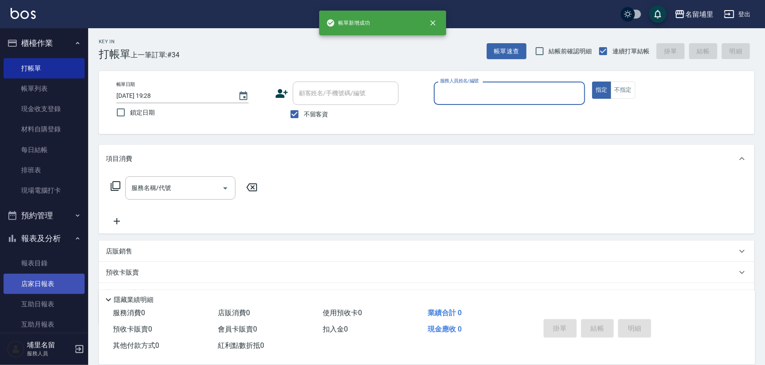
click at [44, 285] on link "店家日報表" at bounding box center [44, 284] width 81 height 20
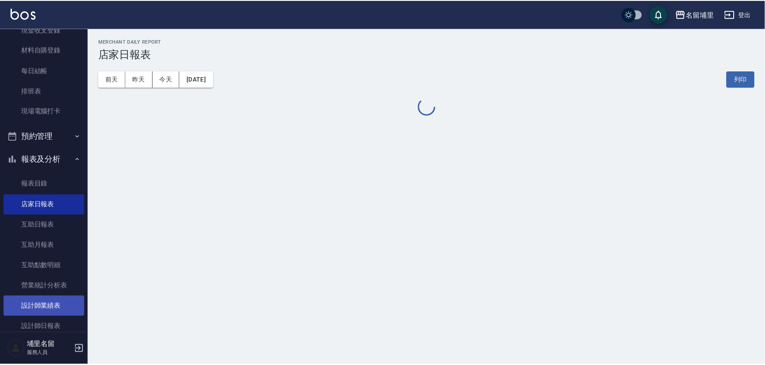
scroll to position [80, 0]
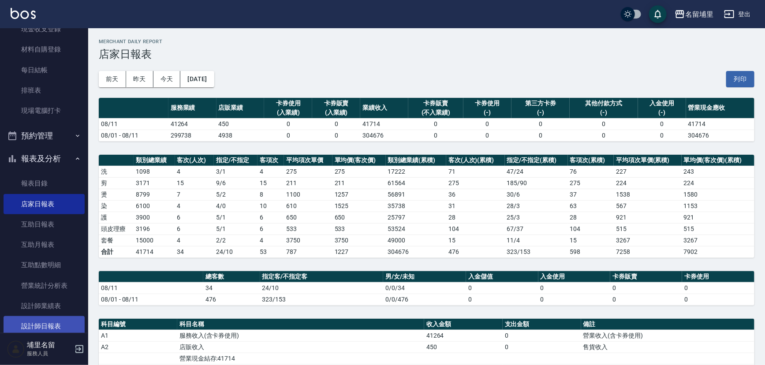
click at [52, 321] on link "設計師日報表" at bounding box center [44, 326] width 81 height 20
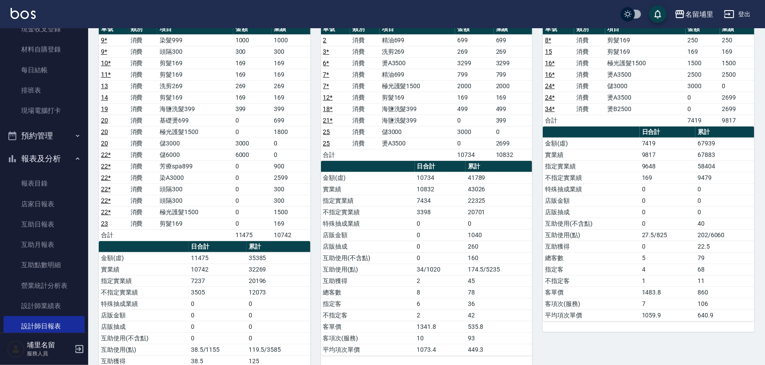
scroll to position [80, 0]
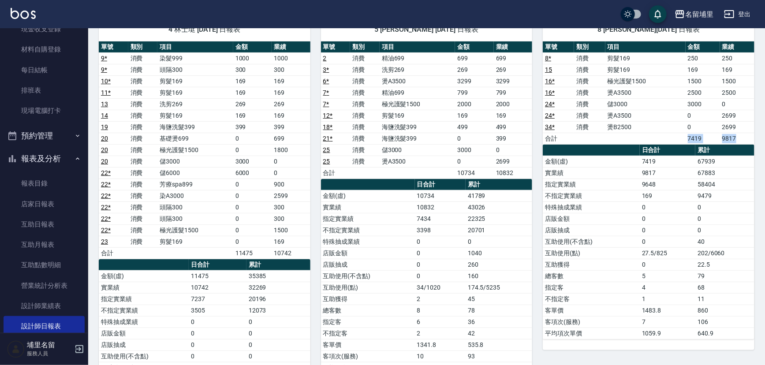
drag, startPoint x: 688, startPoint y: 137, endPoint x: 741, endPoint y: 133, distance: 53.0
click at [741, 133] on tr "合計 7419 9817" at bounding box center [649, 138] width 212 height 11
click at [741, 133] on td "9817" at bounding box center [737, 138] width 34 height 11
drag, startPoint x: 742, startPoint y: 135, endPoint x: 674, endPoint y: 140, distance: 68.5
click at [674, 140] on tr "合計 7419 9817" at bounding box center [649, 138] width 212 height 11
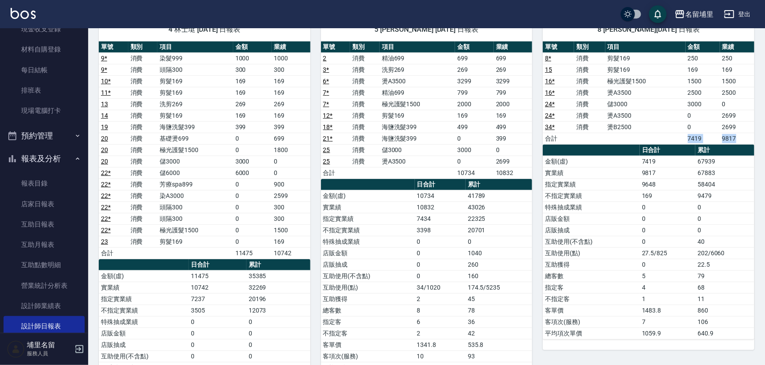
click at [674, 140] on td "a dense table" at bounding box center [645, 138] width 80 height 11
drag, startPoint x: 674, startPoint y: 140, endPoint x: 741, endPoint y: 138, distance: 66.6
click at [741, 138] on tr "合計 7419 9817" at bounding box center [649, 138] width 212 height 11
click at [741, 138] on td "9817" at bounding box center [737, 138] width 34 height 11
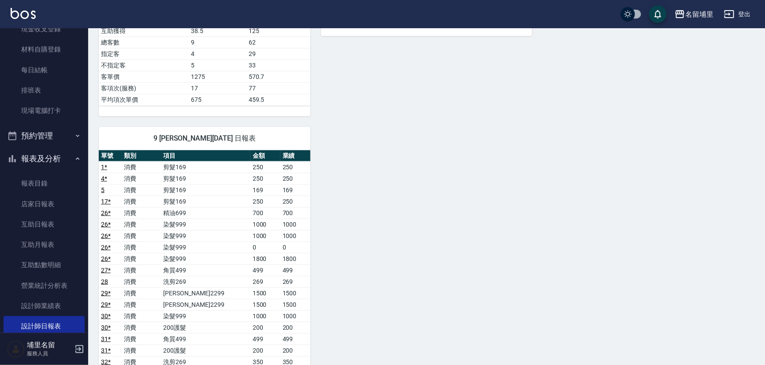
scroll to position [521, 0]
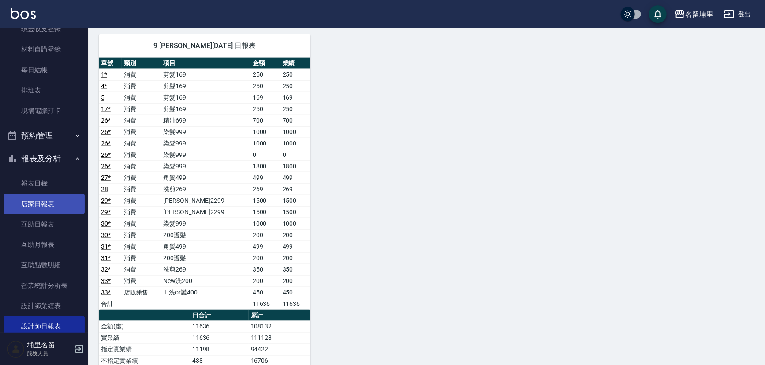
click at [27, 202] on link "店家日報表" at bounding box center [44, 204] width 81 height 20
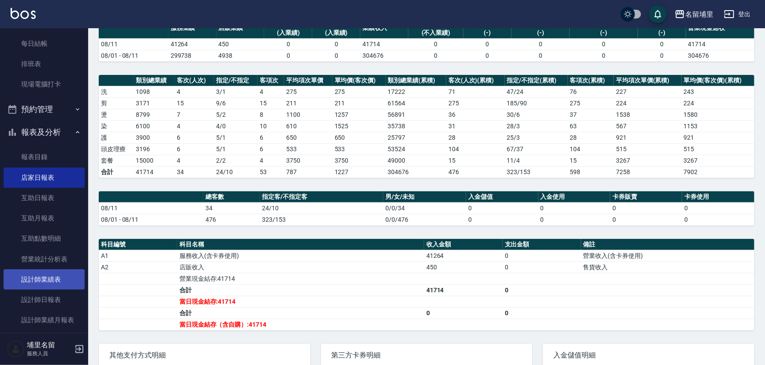
scroll to position [120, 0]
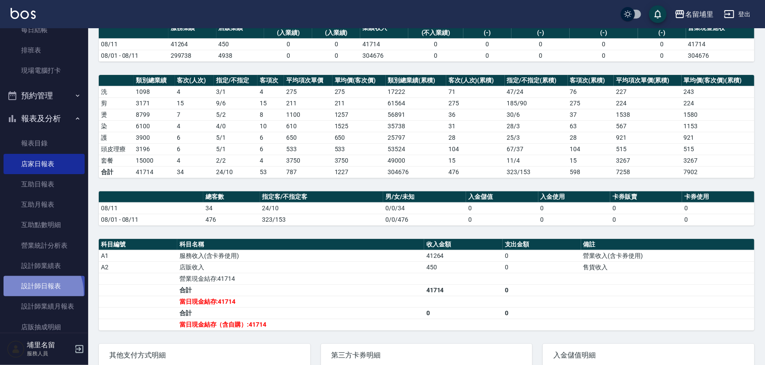
click at [32, 293] on link "設計師日報表" at bounding box center [44, 286] width 81 height 20
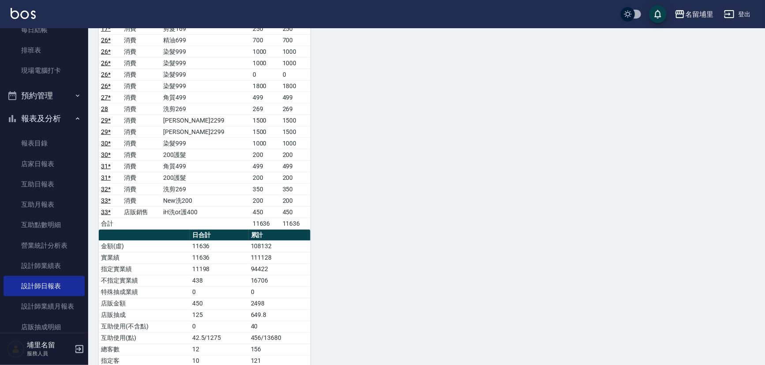
scroll to position [561, 0]
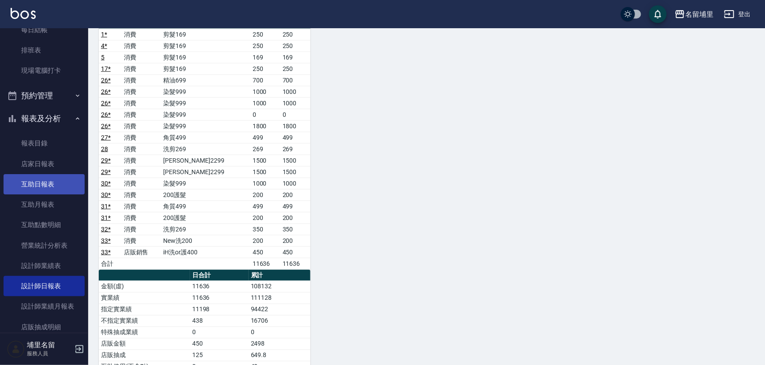
click at [47, 179] on link "互助日報表" at bounding box center [44, 184] width 81 height 20
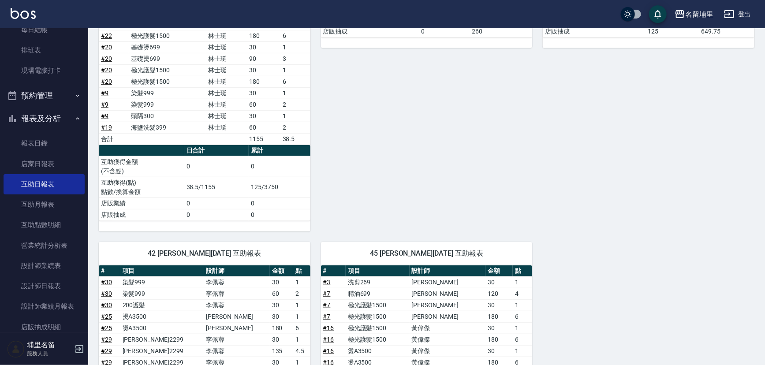
scroll to position [106, 0]
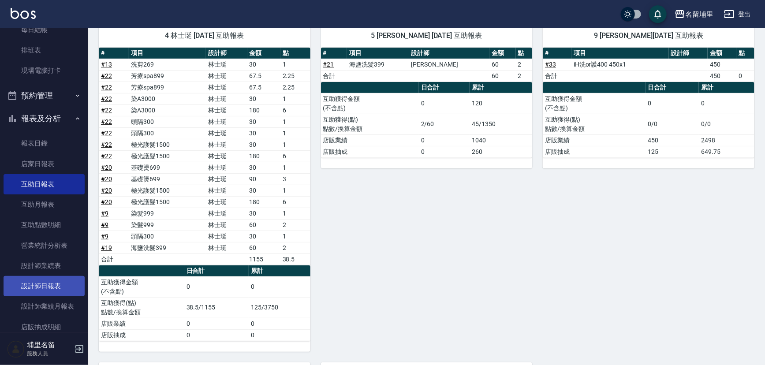
click at [56, 286] on link "設計師日報表" at bounding box center [44, 286] width 81 height 20
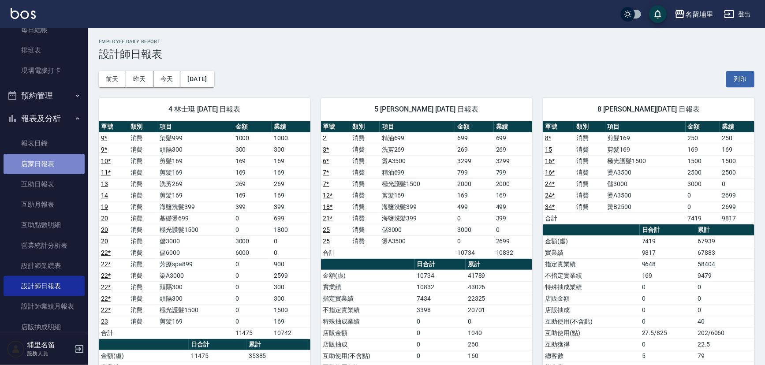
click at [53, 164] on link "店家日報表" at bounding box center [44, 164] width 81 height 20
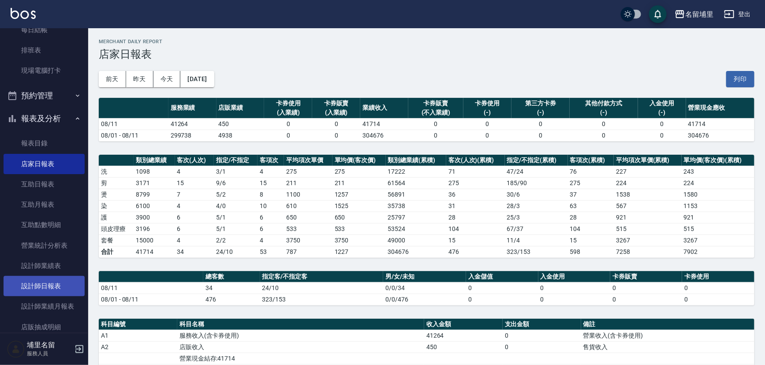
click at [68, 283] on link "設計師日報表" at bounding box center [44, 286] width 81 height 20
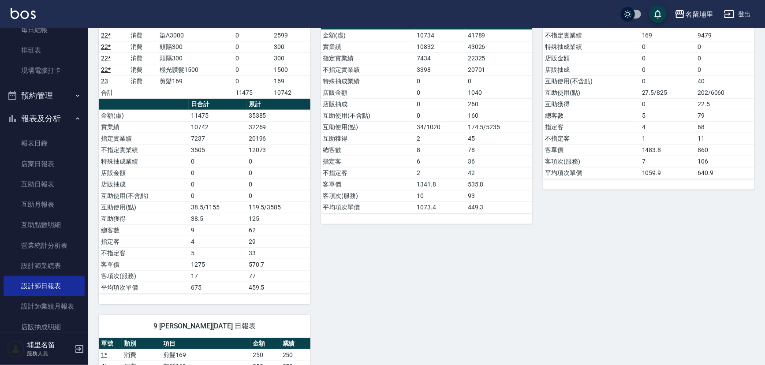
scroll to position [80, 0]
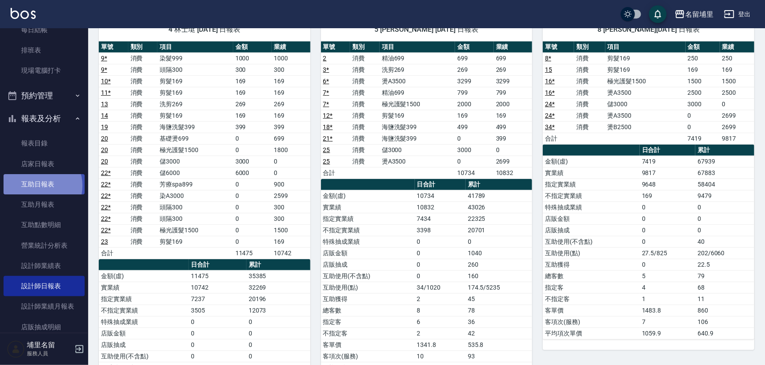
click at [40, 185] on link "互助日報表" at bounding box center [44, 184] width 81 height 20
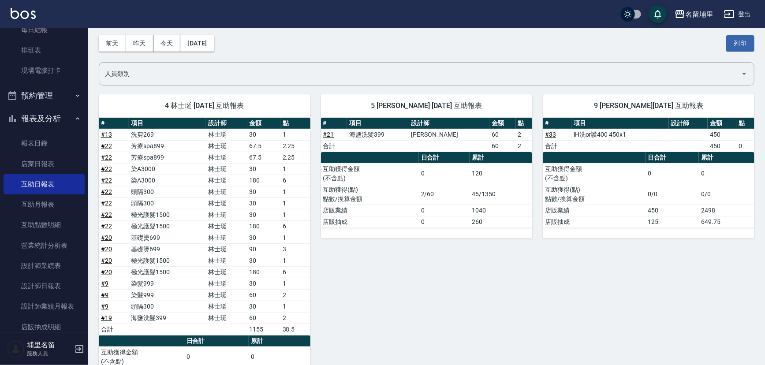
scroll to position [120, 0]
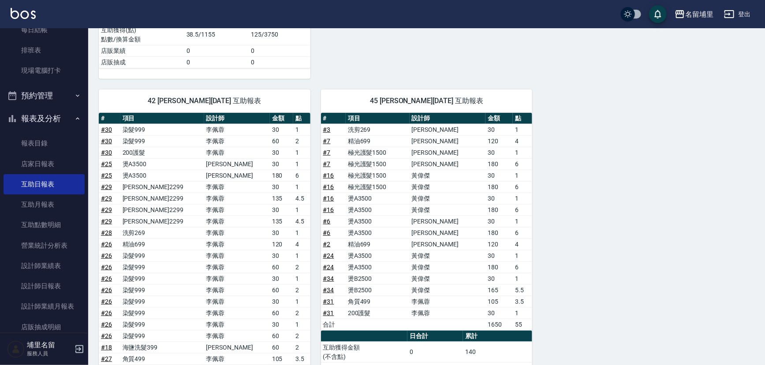
click at [360, 363] on div "45 潘宇浩 08/11/2025 互助報表 # 項目 設計師 金額 點 # 3 洗剪269 蔣昀璠 30 1 # 7 精油699 蔣昀璠 120 4 # 7…" at bounding box center [421, 282] width 222 height 407
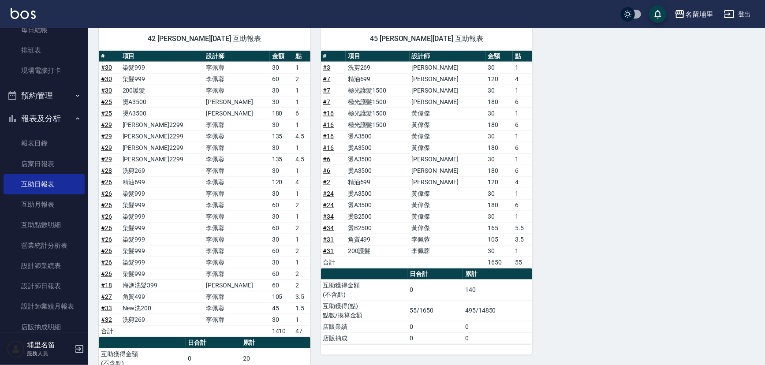
scroll to position [427, 0]
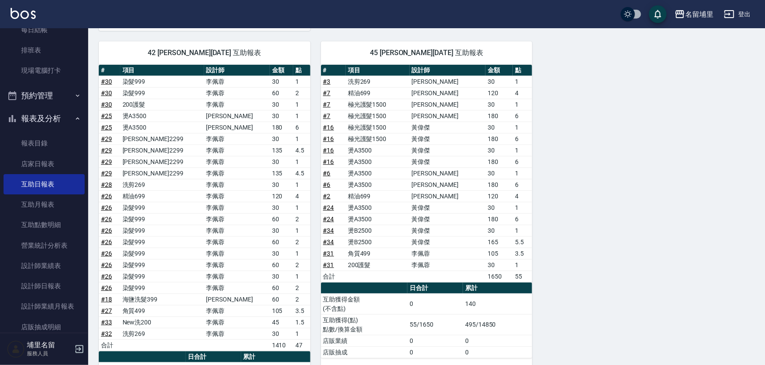
click at [339, 150] on td "# 16" at bounding box center [333, 150] width 25 height 11
click at [330, 149] on link "# 16" at bounding box center [328, 150] width 11 height 7
click at [327, 216] on link "# 24" at bounding box center [328, 219] width 11 height 7
click at [64, 283] on link "設計師日報表" at bounding box center [44, 286] width 81 height 20
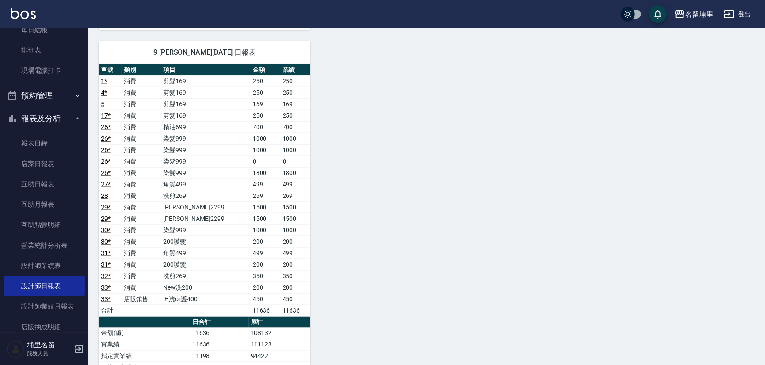
scroll to position [521, 0]
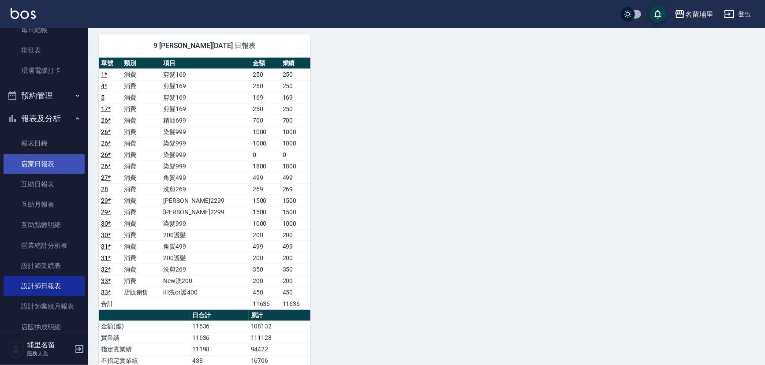
click at [36, 158] on link "店家日報表" at bounding box center [44, 164] width 81 height 20
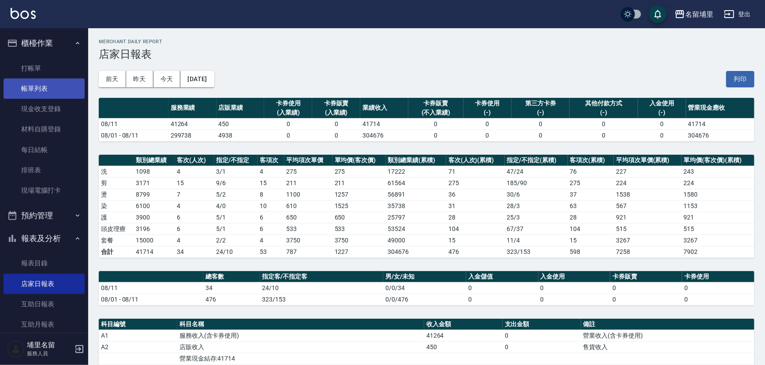
click at [63, 90] on link "帳單列表" at bounding box center [44, 88] width 81 height 20
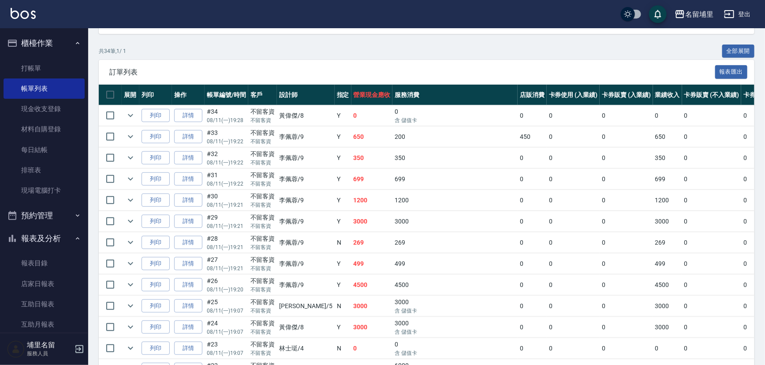
scroll to position [200, 0]
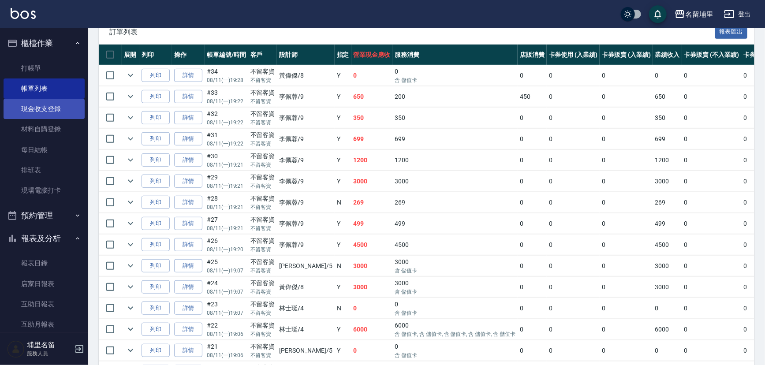
click at [47, 109] on link "現金收支登錄" at bounding box center [44, 109] width 81 height 20
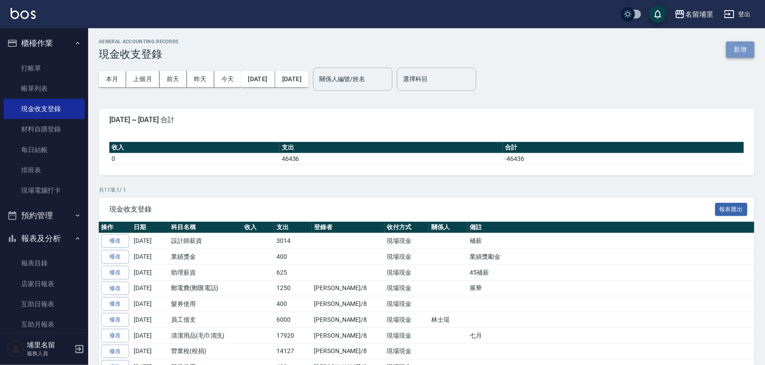
click at [740, 44] on button "新增" at bounding box center [740, 49] width 28 height 16
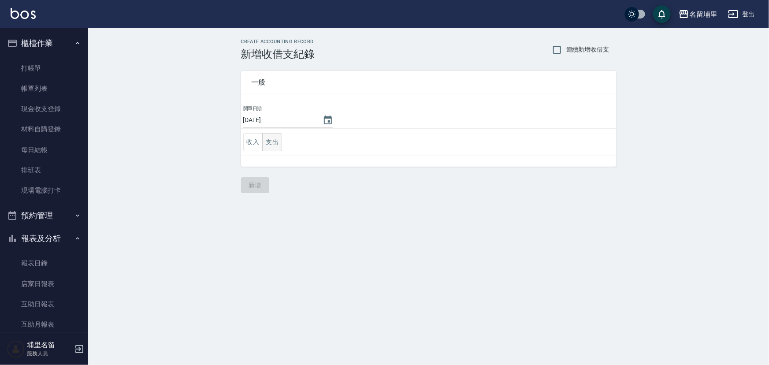
drag, startPoint x: 267, startPoint y: 140, endPoint x: 273, endPoint y: 142, distance: 6.6
click at [268, 140] on button "支出" at bounding box center [272, 142] width 20 height 18
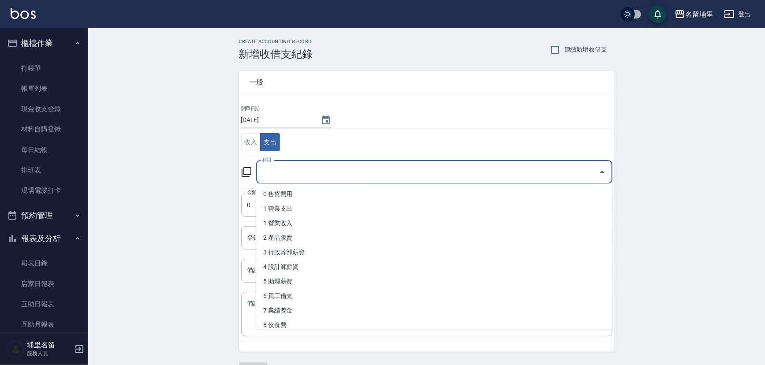
click at [297, 173] on input "科目" at bounding box center [427, 171] width 335 height 15
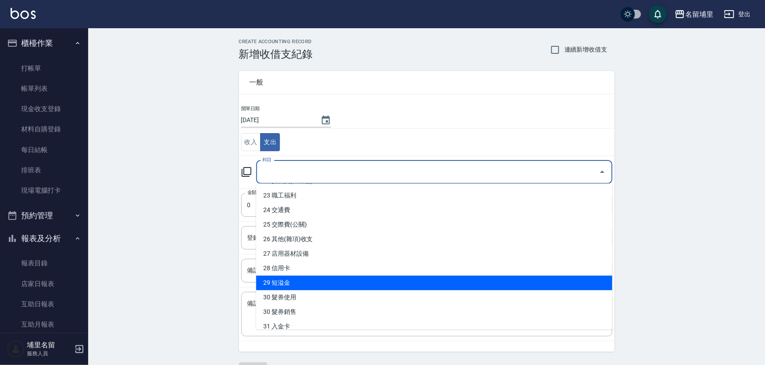
scroll to position [361, 0]
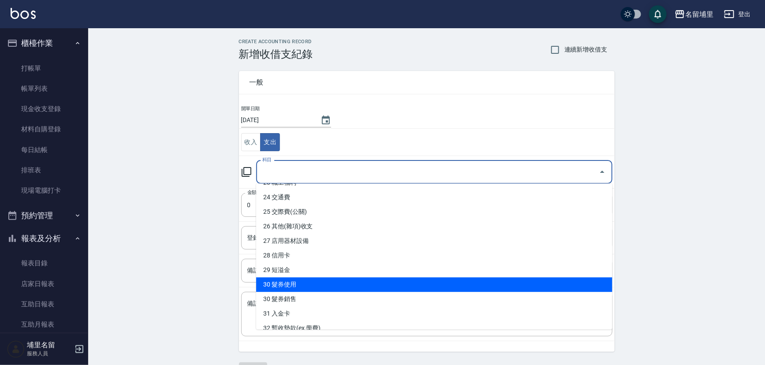
click at [336, 286] on li "30 髮券使用" at bounding box center [434, 284] width 356 height 15
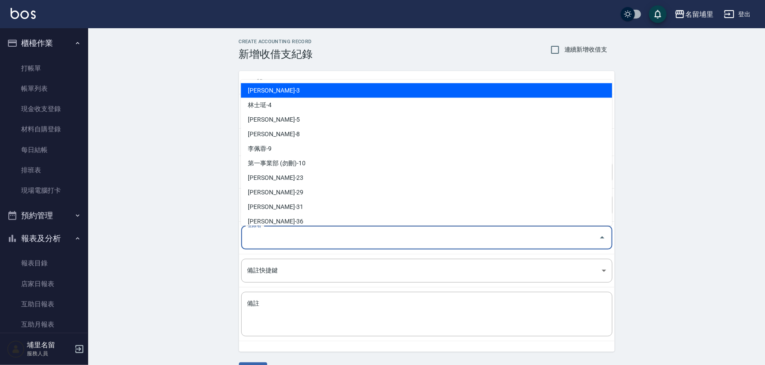
click at [332, 239] on input "登錄者" at bounding box center [420, 237] width 350 height 15
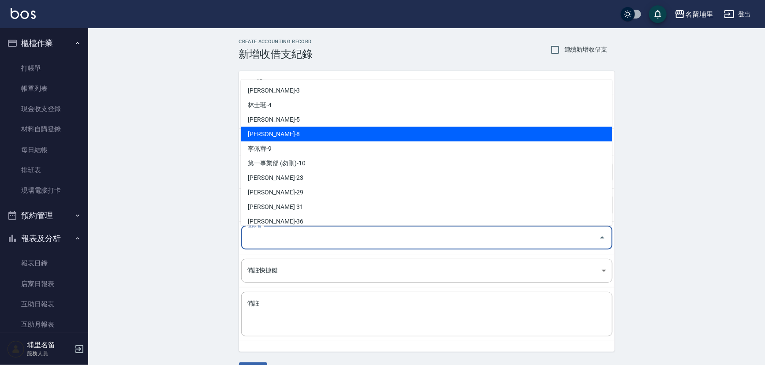
click at [317, 128] on li "[PERSON_NAME]-8" at bounding box center [426, 134] width 371 height 15
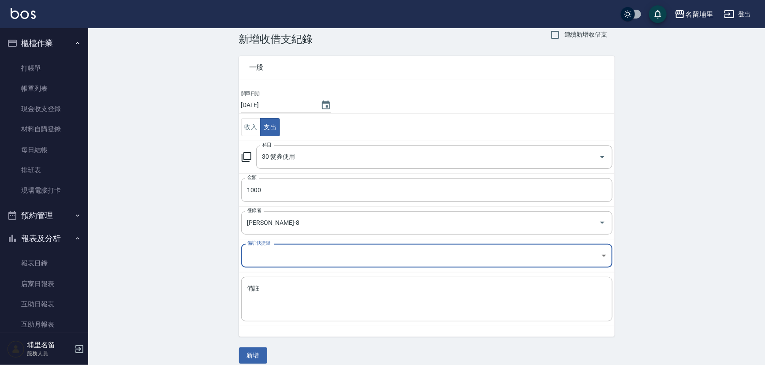
scroll to position [23, 0]
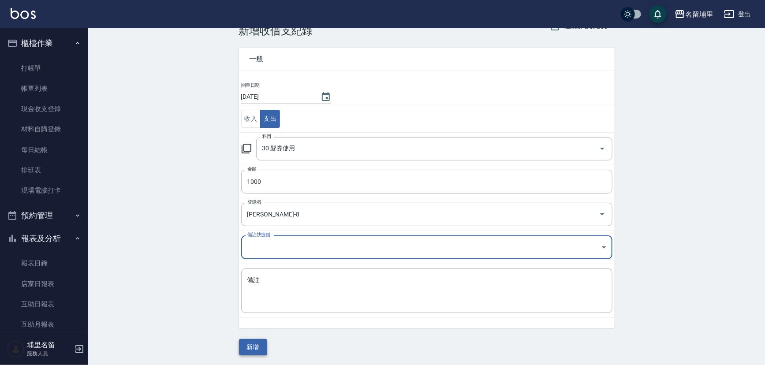
click at [250, 348] on button "新增" at bounding box center [253, 347] width 28 height 16
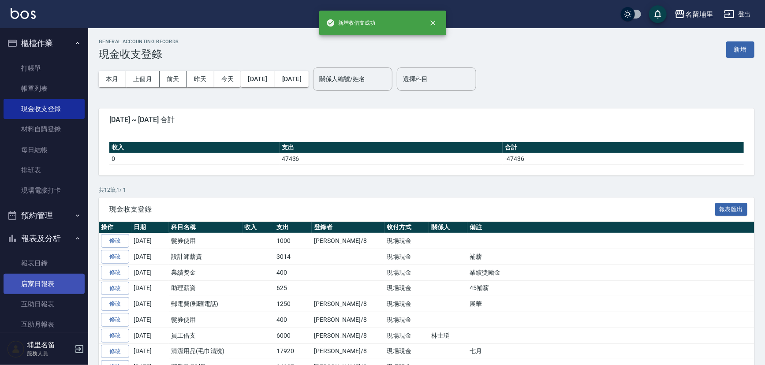
click at [45, 280] on link "店家日報表" at bounding box center [44, 284] width 81 height 20
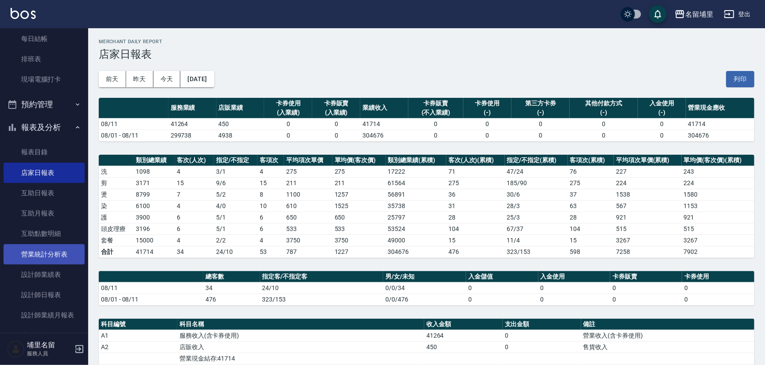
scroll to position [120, 0]
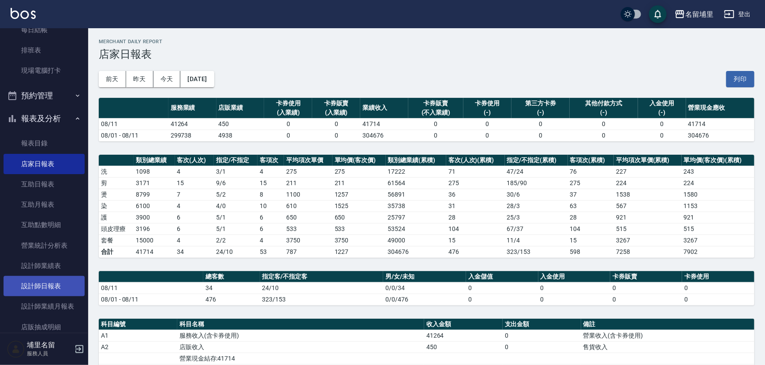
click at [57, 283] on link "設計師日報表" at bounding box center [44, 286] width 81 height 20
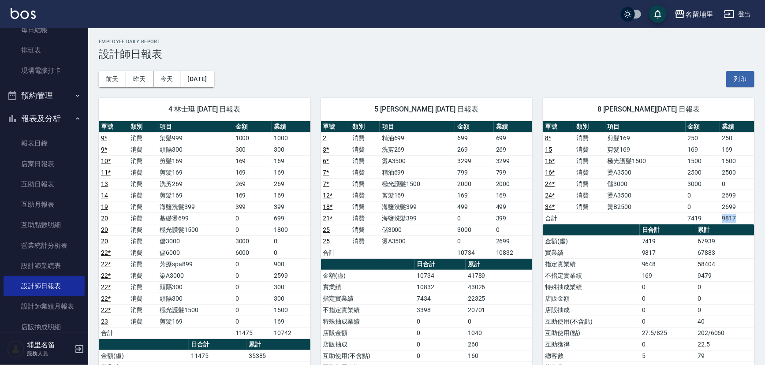
drag, startPoint x: 724, startPoint y: 218, endPoint x: 736, endPoint y: 218, distance: 11.9
click at [736, 218] on td "9817" at bounding box center [737, 217] width 34 height 11
drag, startPoint x: 741, startPoint y: 220, endPoint x: 701, endPoint y: 217, distance: 39.8
click at [701, 217] on tr "合計 7419 9817" at bounding box center [649, 217] width 212 height 11
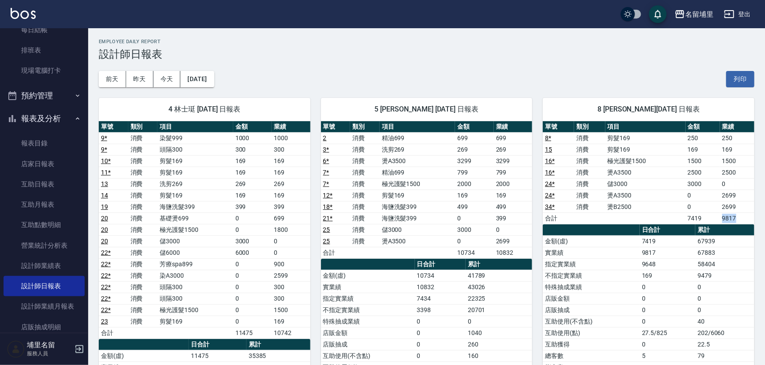
click at [701, 217] on td "7419" at bounding box center [703, 217] width 34 height 11
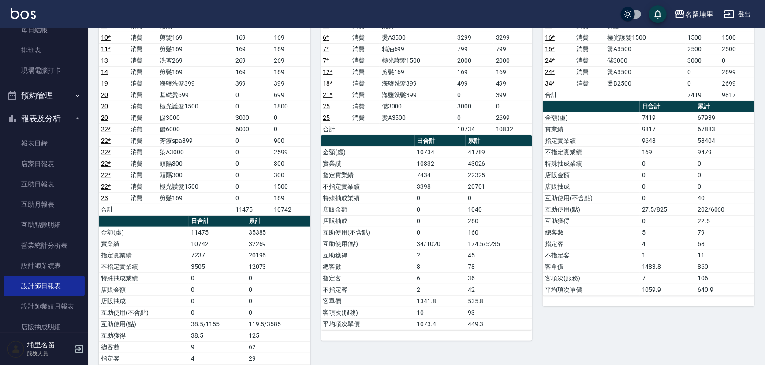
scroll to position [120, 0]
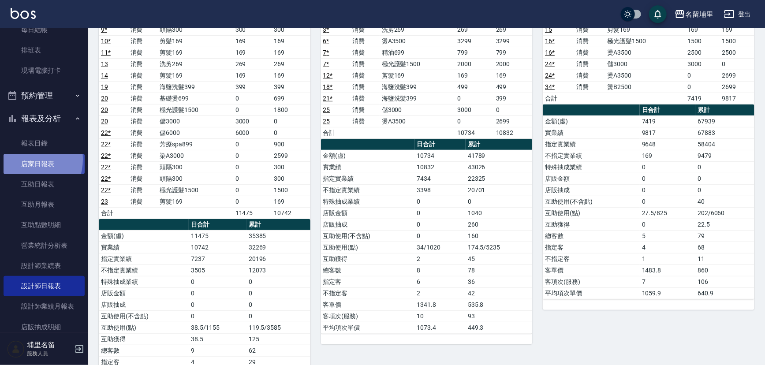
click at [26, 159] on link "店家日報表" at bounding box center [44, 164] width 81 height 20
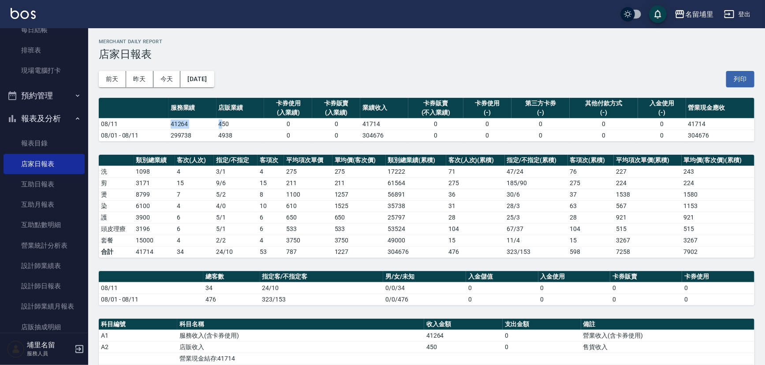
drag, startPoint x: 169, startPoint y: 128, endPoint x: 221, endPoint y: 124, distance: 51.7
click at [221, 124] on tr "08/11 41264 450 0 0 41714 0 0 0 0 0 41714" at bounding box center [427, 123] width 656 height 11
click at [221, 124] on td "450" at bounding box center [240, 123] width 48 height 11
click at [211, 127] on td "41264" at bounding box center [192, 123] width 48 height 11
drag, startPoint x: 196, startPoint y: 123, endPoint x: 171, endPoint y: 123, distance: 24.7
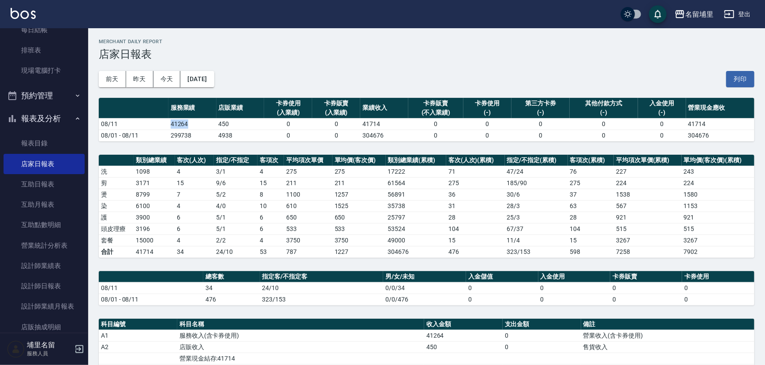
click at [171, 123] on td "41264" at bounding box center [192, 123] width 48 height 11
drag, startPoint x: 197, startPoint y: 125, endPoint x: 142, endPoint y: 125, distance: 55.1
click at [142, 125] on tr "08/11 41264 450 0 0 41714 0 0 0 0 0 41714" at bounding box center [427, 123] width 656 height 11
click at [142, 125] on td "08/11" at bounding box center [134, 123] width 70 height 11
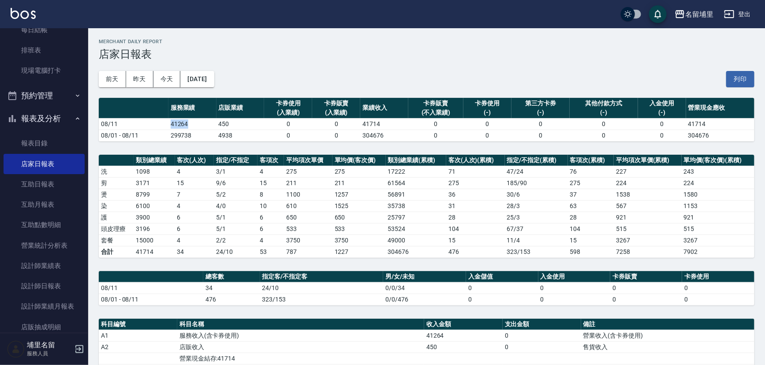
drag, startPoint x: 163, startPoint y: 125, endPoint x: 197, endPoint y: 123, distance: 33.5
click at [197, 123] on tr "08/11 41264 450 0 0 41714 0 0 0 0 0 41714" at bounding box center [427, 123] width 656 height 11
click at [197, 123] on td "41264" at bounding box center [192, 123] width 48 height 11
drag, startPoint x: 197, startPoint y: 123, endPoint x: 152, endPoint y: 123, distance: 45.0
click at [152, 123] on tr "08/11 41264 450 0 0 41714 0 0 0 0 0 41714" at bounding box center [427, 123] width 656 height 11
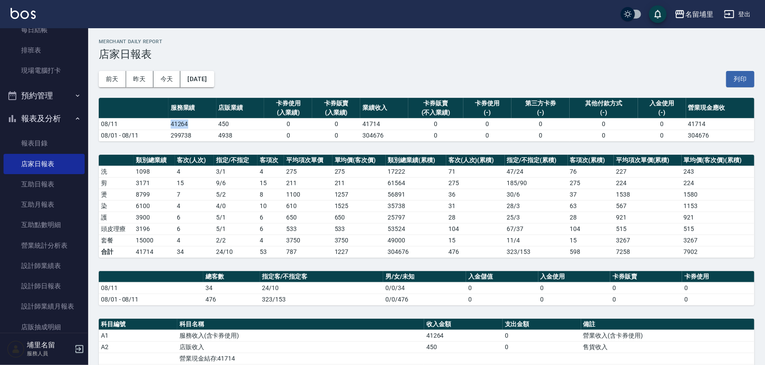
click at [152, 123] on td "08/11" at bounding box center [134, 123] width 70 height 11
drag, startPoint x: 152, startPoint y: 123, endPoint x: 207, endPoint y: 123, distance: 55.1
click at [207, 123] on tr "08/11 41264 450 0 0 41714 0 0 0 0 0 41714" at bounding box center [427, 123] width 656 height 11
click at [207, 123] on td "41264" at bounding box center [192, 123] width 48 height 11
drag, startPoint x: 207, startPoint y: 123, endPoint x: 168, endPoint y: 123, distance: 38.8
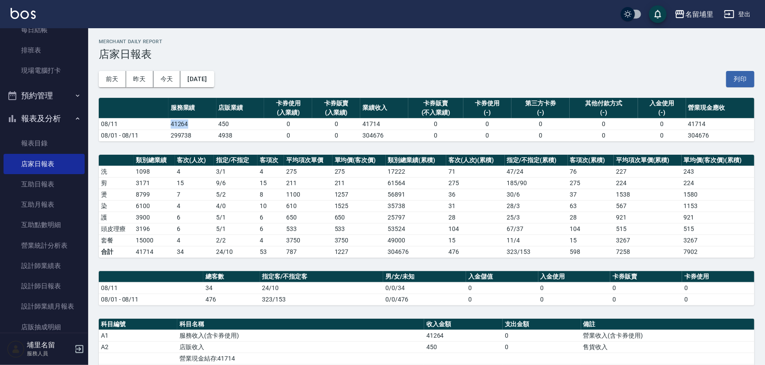
click at [168, 123] on td "41264" at bounding box center [192, 123] width 48 height 11
drag, startPoint x: 217, startPoint y: 126, endPoint x: 249, endPoint y: 126, distance: 32.2
click at [249, 126] on td "450" at bounding box center [240, 123] width 48 height 11
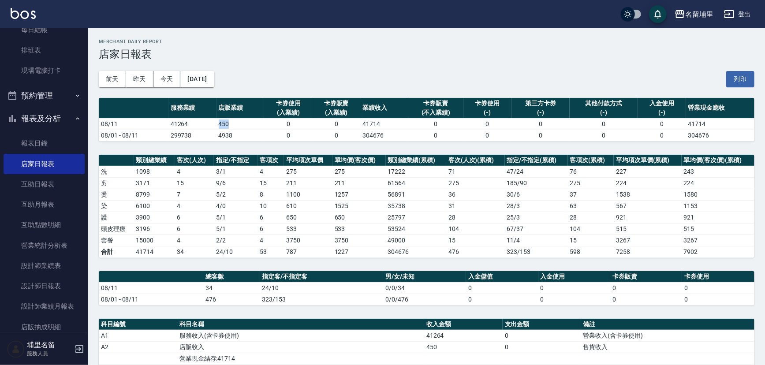
drag, startPoint x: 257, startPoint y: 123, endPoint x: 207, endPoint y: 123, distance: 49.8
click at [207, 123] on tr "08/11 41264 450 0 0 41714 0 0 0 0 0 41714" at bounding box center [427, 123] width 656 height 11
click at [207, 123] on td "41264" at bounding box center [192, 123] width 48 height 11
drag, startPoint x: 192, startPoint y: 228, endPoint x: 172, endPoint y: 226, distance: 20.5
click at [172, 226] on tr "頭皮理療 3196 6 5 / 1 6 533 533 53524 104 67 / 37 104 515 515" at bounding box center [427, 228] width 656 height 11
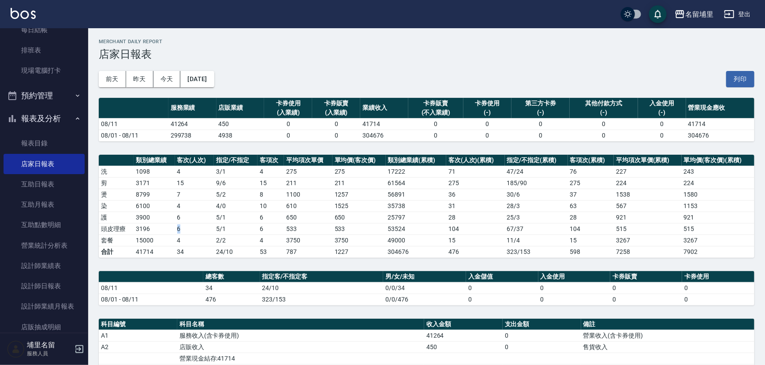
click at [172, 226] on td "3196" at bounding box center [154, 228] width 41 height 11
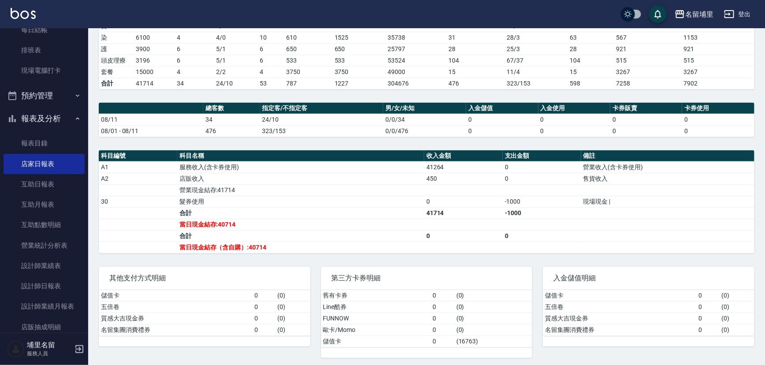
scroll to position [170, 0]
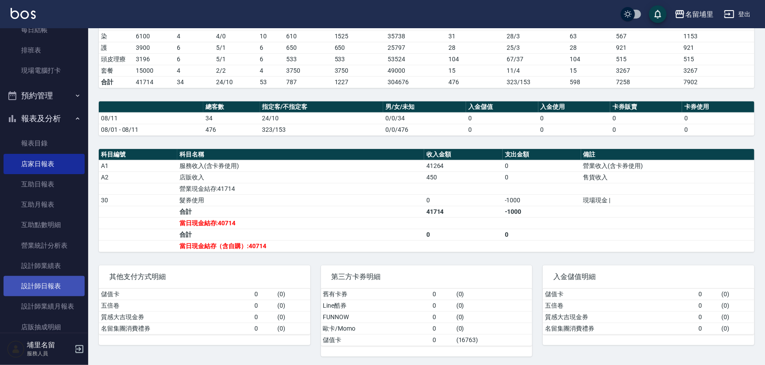
click at [67, 282] on link "設計師日報表" at bounding box center [44, 286] width 81 height 20
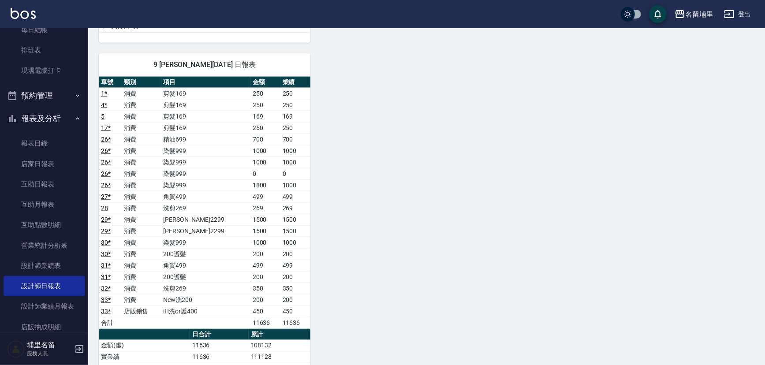
scroll to position [601, 0]
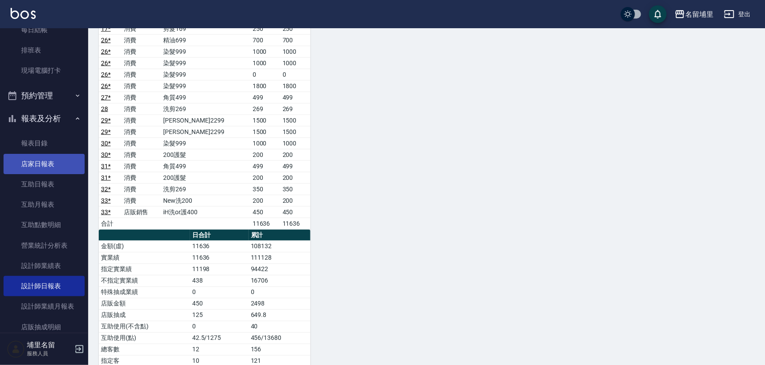
click at [50, 168] on link "店家日報表" at bounding box center [44, 164] width 81 height 20
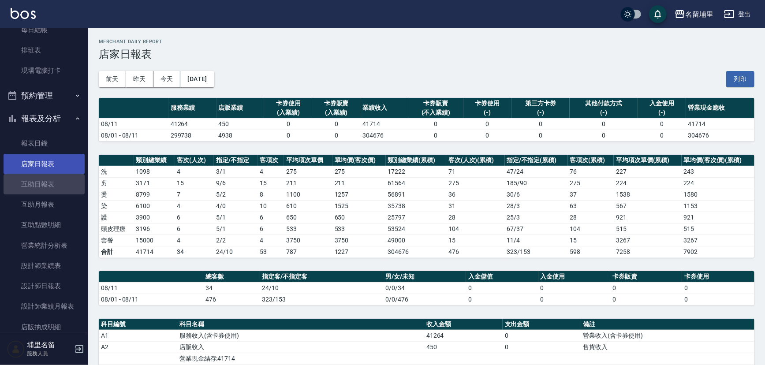
click at [57, 85] on ul "報表目錄 店家日報表 互助日報表 互助月報表 互助點數明細 營業統計分析表 設計師業績表 設計師日報表 設計師業績月報表 店販抽成明細 收支分類明細表" at bounding box center [44, 10] width 81 height 150
click at [60, 182] on link "互助日報表" at bounding box center [44, 184] width 81 height 20
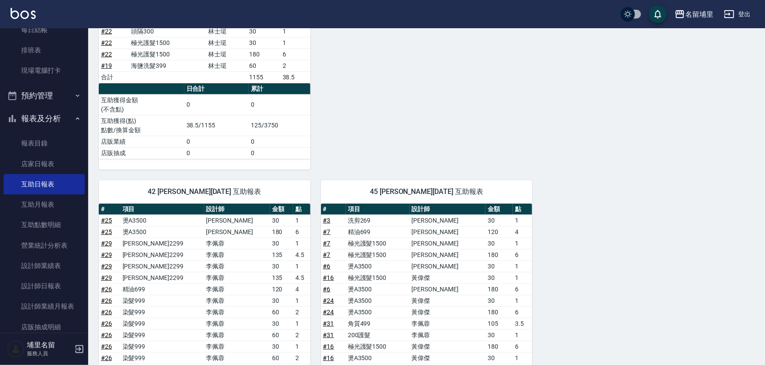
scroll to position [347, 0]
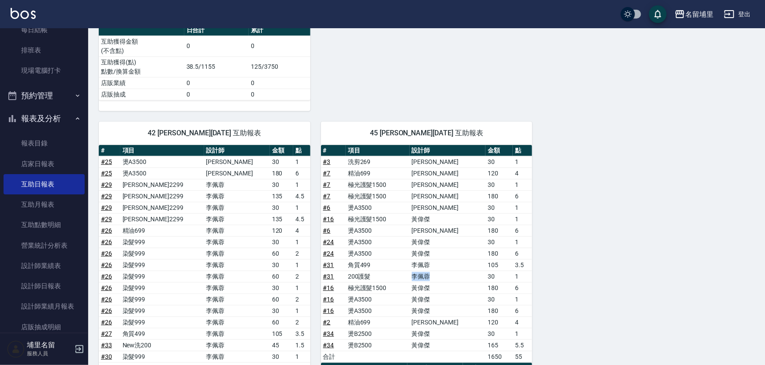
drag, startPoint x: 419, startPoint y: 267, endPoint x: 457, endPoint y: 272, distance: 38.7
click at [457, 272] on tr "# 31 200護髮 李佩蓉 30 1" at bounding box center [427, 276] width 212 height 11
click at [457, 272] on td "李佩蓉" at bounding box center [448, 276] width 76 height 11
drag, startPoint x: 322, startPoint y: 261, endPoint x: 503, endPoint y: 280, distance: 182.2
click at [503, 280] on tbody "# 3 洗剪269 蔣昀璠 30 1 # 7 精油699 蔣昀璠 120 4 # 7 極光護髮1500 蔣昀璠 30 1 # 7 極光護髮1500 蔣昀璠 1…" at bounding box center [427, 259] width 212 height 206
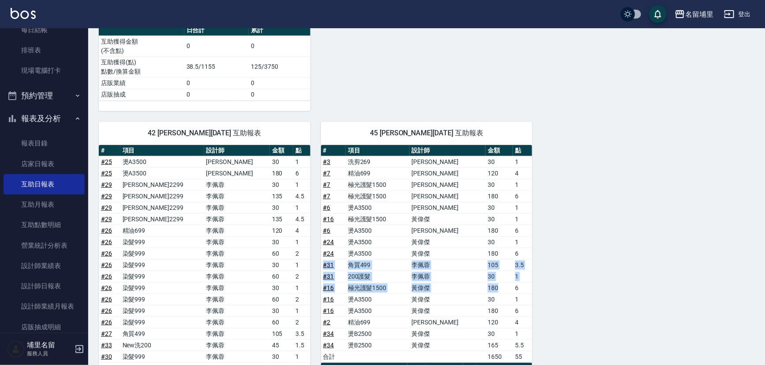
click at [529, 277] on td "1" at bounding box center [522, 276] width 19 height 11
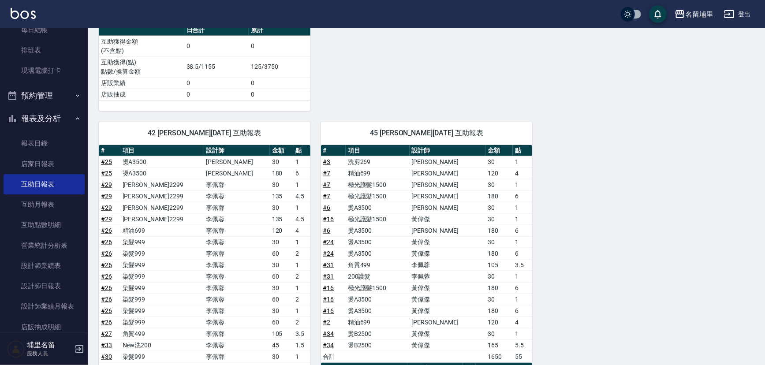
click at [604, 332] on div "4 林士珽 08/11/2025 互助報表 # 項目 設計師 金額 點 # 13 洗剪269 林士珽 30 1 # 22 芳療spa899 林士珽 67.5 …" at bounding box center [421, 145] width 666 height 745
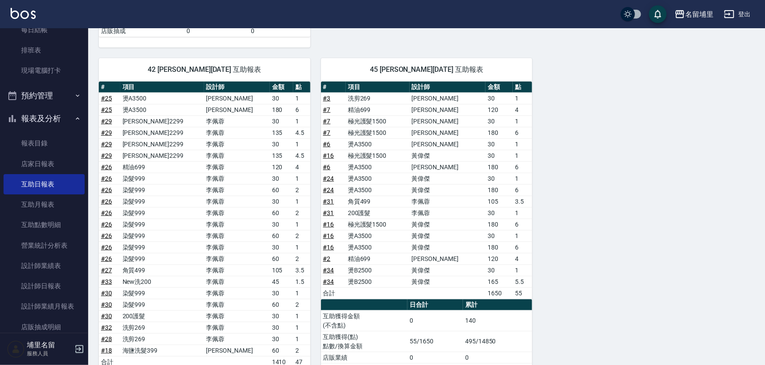
scroll to position [427, 0]
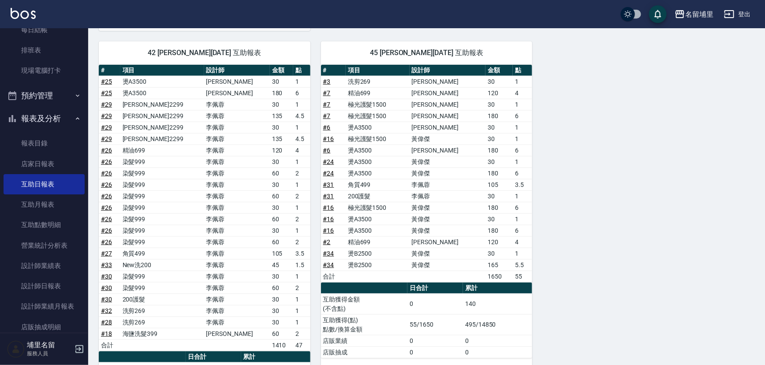
click at [328, 227] on link "# 16" at bounding box center [328, 230] width 11 height 7
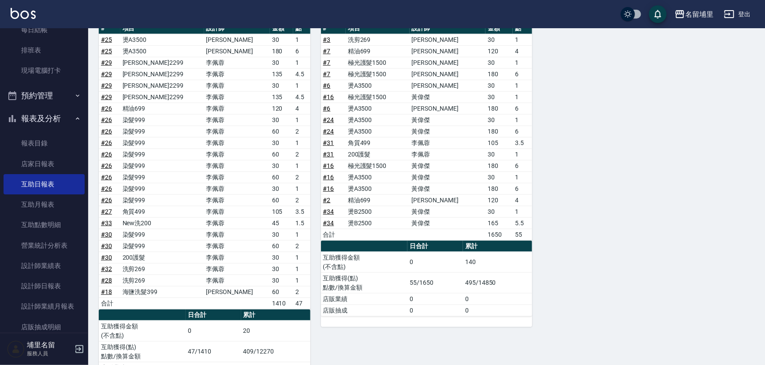
scroll to position [507, 0]
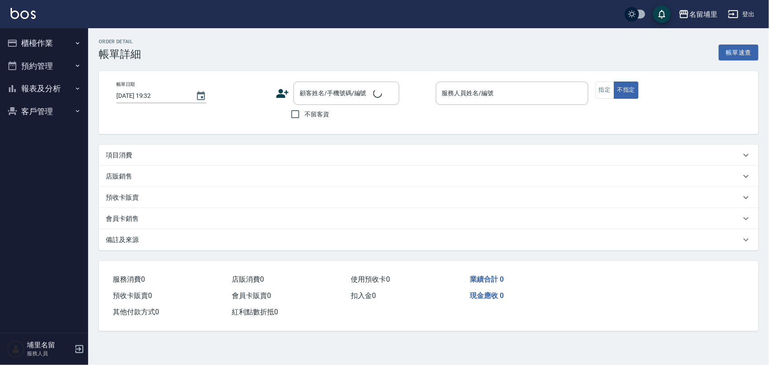
type input "2025/08/11 19:04"
checkbox input "true"
type input "黃偉傑-8"
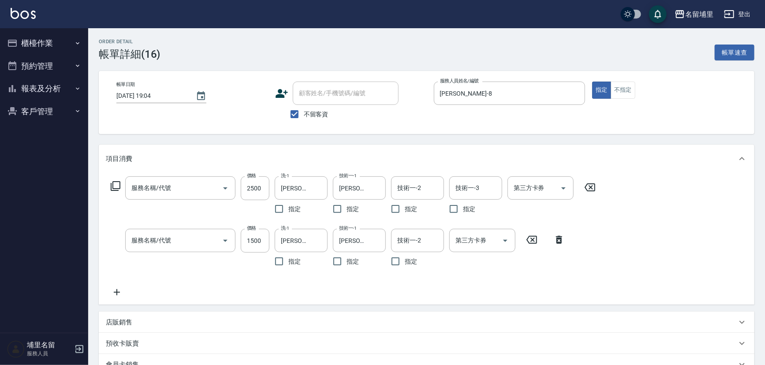
type input "燙A3500(31)"
type input "極光護髮1500(51500)"
